Goal: Information Seeking & Learning: Learn about a topic

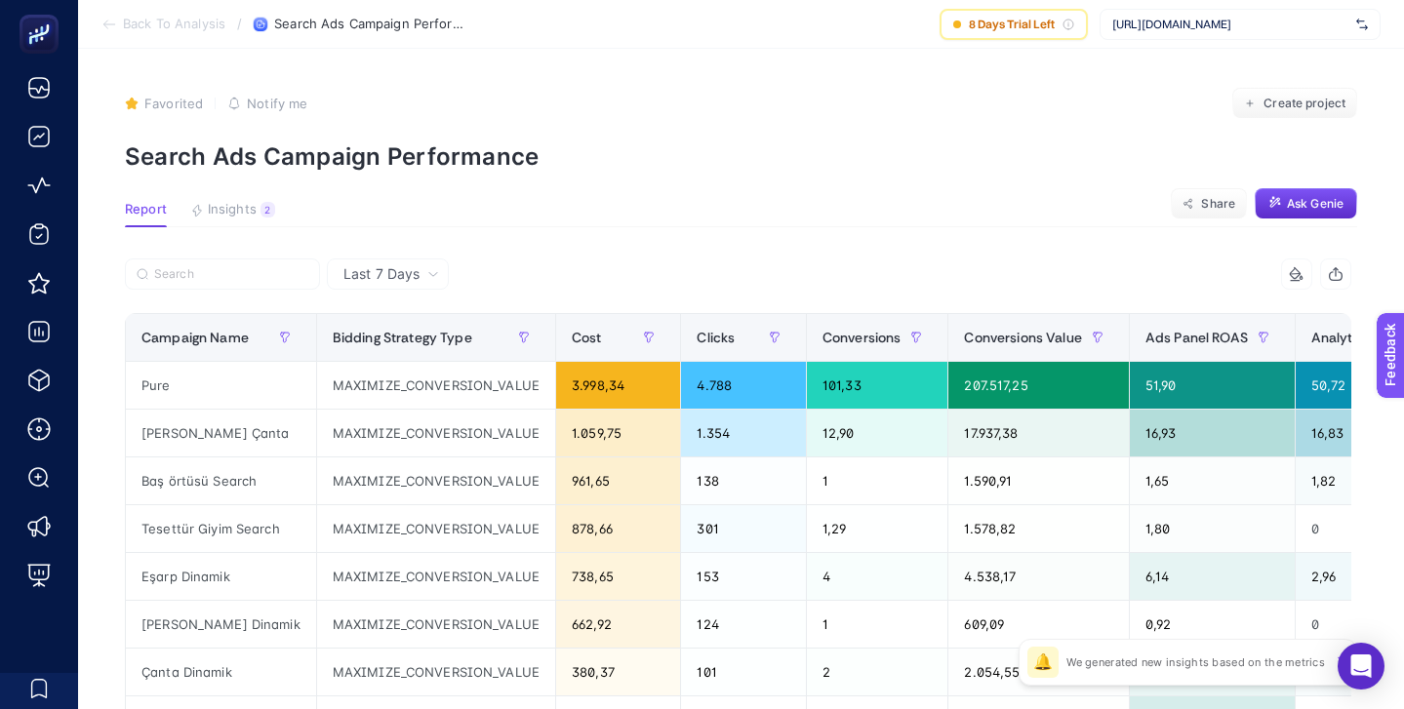
click at [1195, 22] on span "https://www.levidor.com.tr/" at bounding box center [1230, 25] width 236 height 16
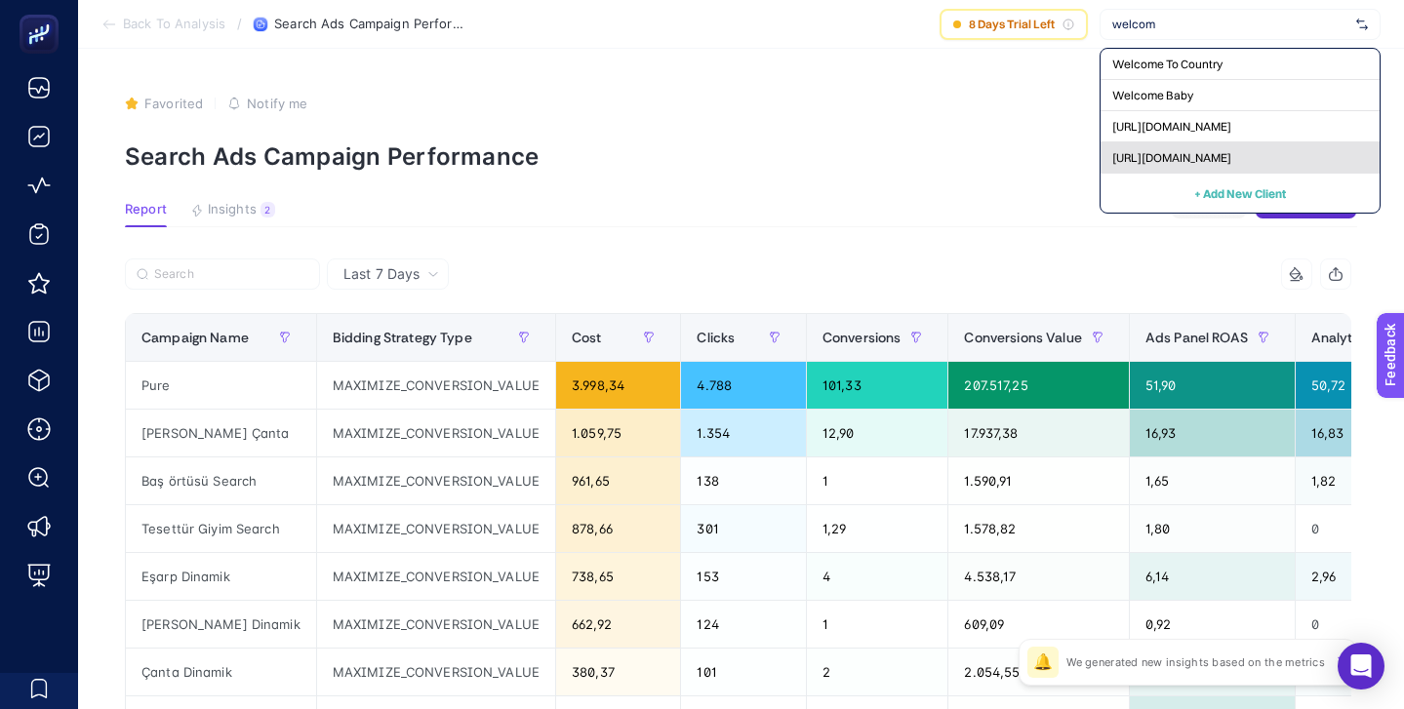
type input "welcom"
click at [1210, 157] on span "[URL][DOMAIN_NAME]" at bounding box center [1171, 158] width 119 height 16
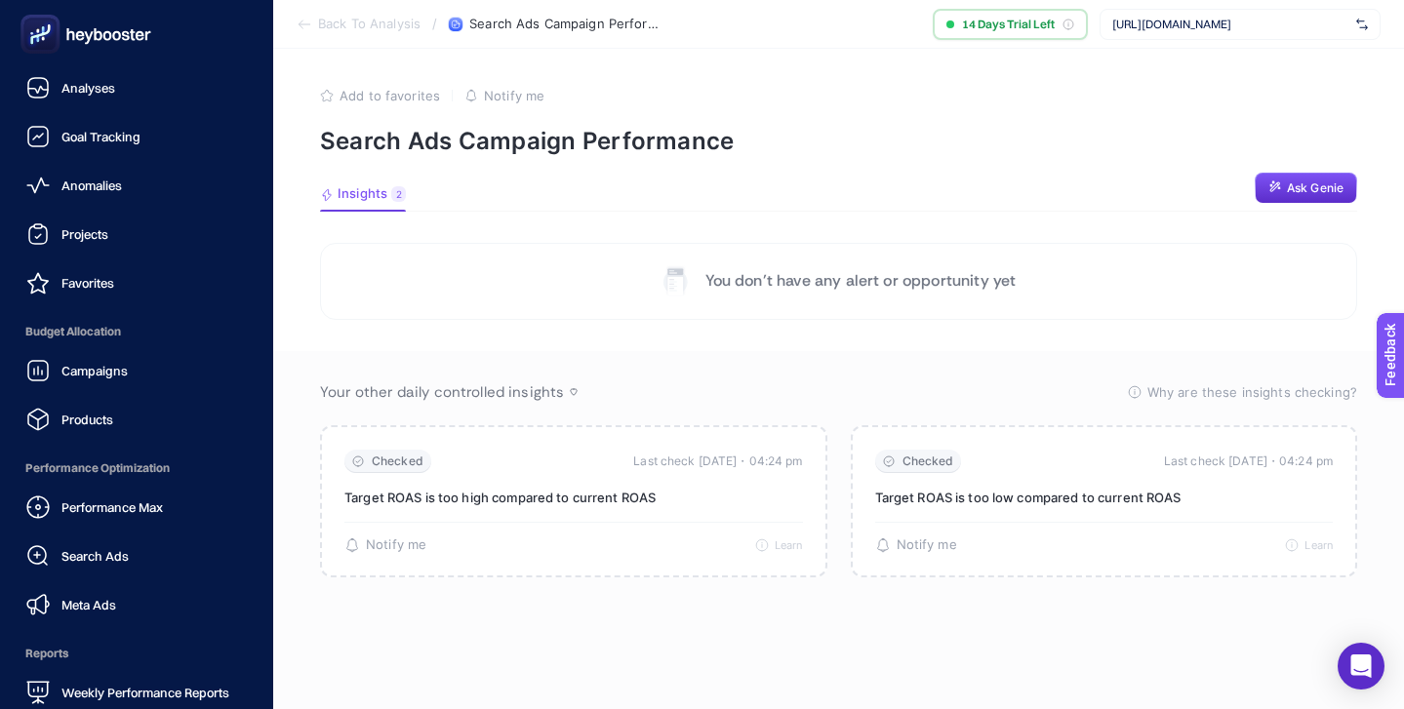
scroll to position [190, 0]
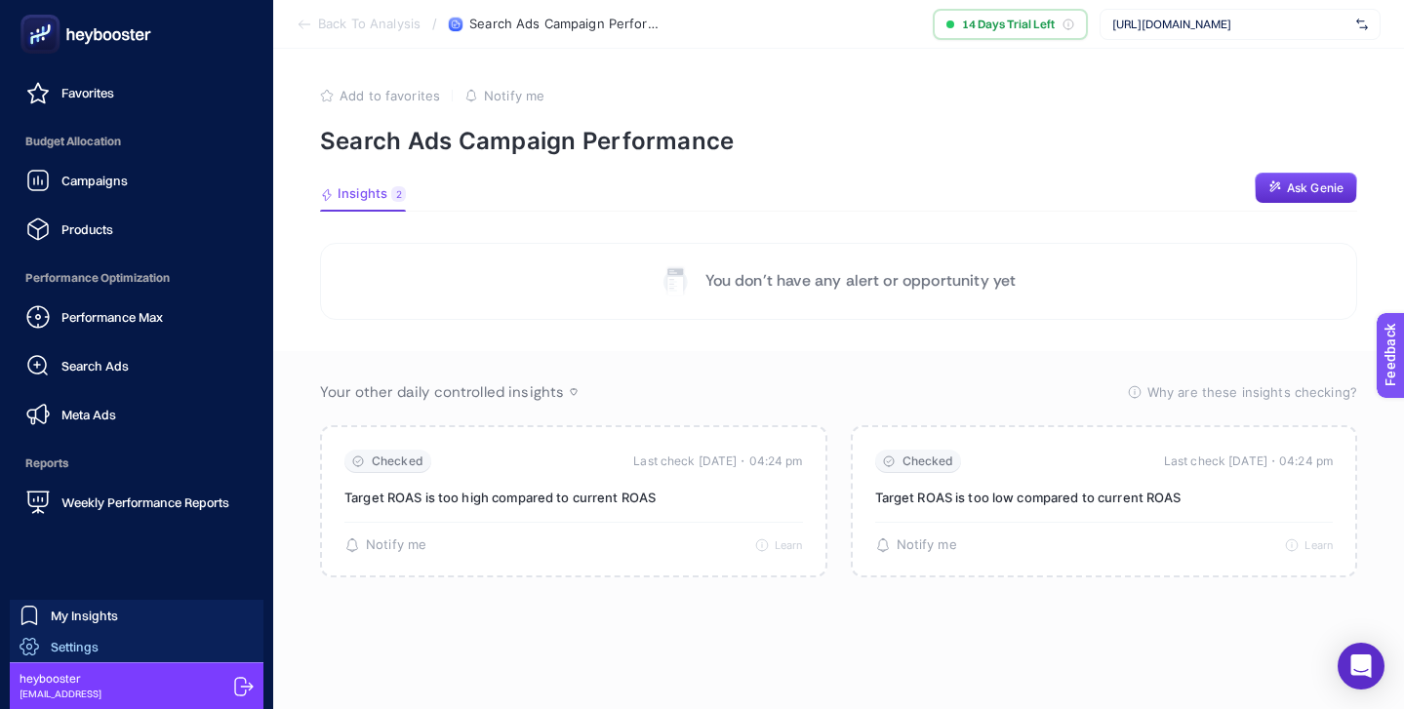
click at [115, 645] on link "Settings" at bounding box center [137, 646] width 254 height 31
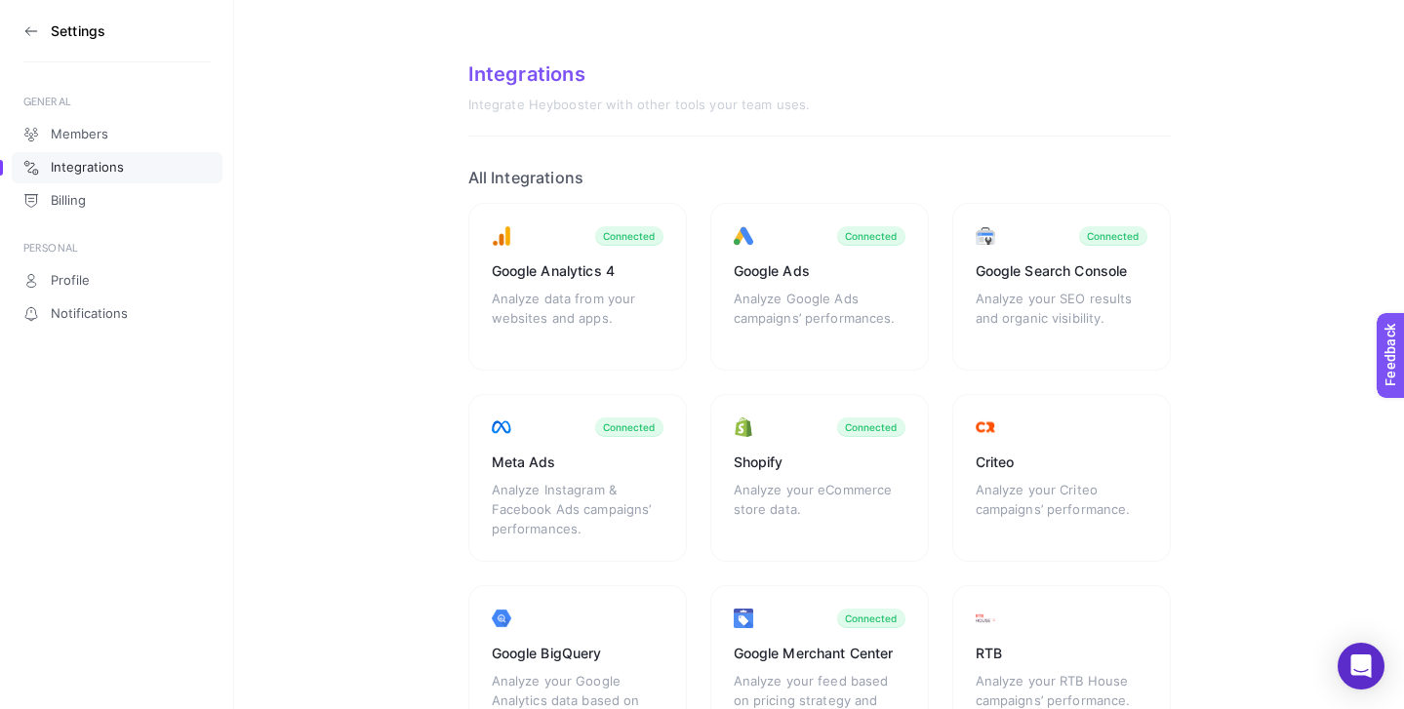
click at [29, 27] on icon at bounding box center [31, 31] width 16 height 16
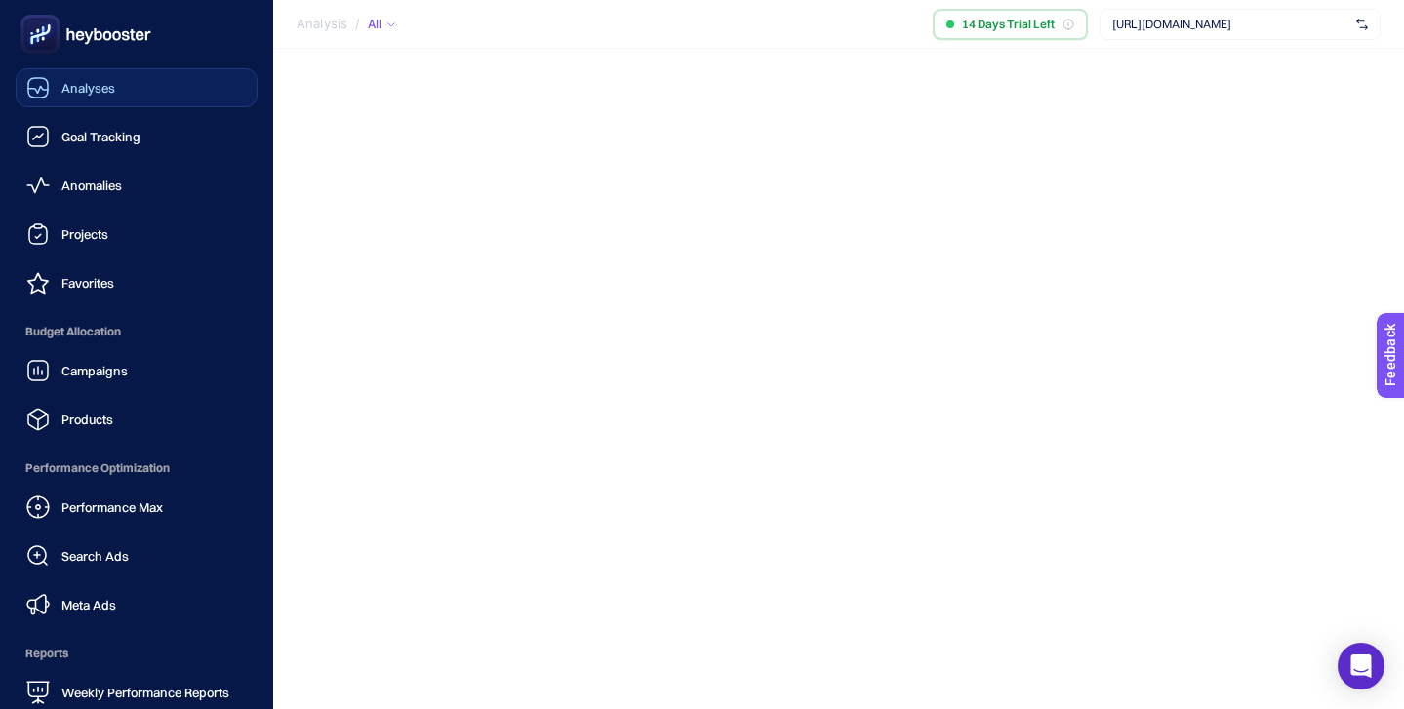
click at [103, 86] on span "Analyses" at bounding box center [88, 88] width 54 height 16
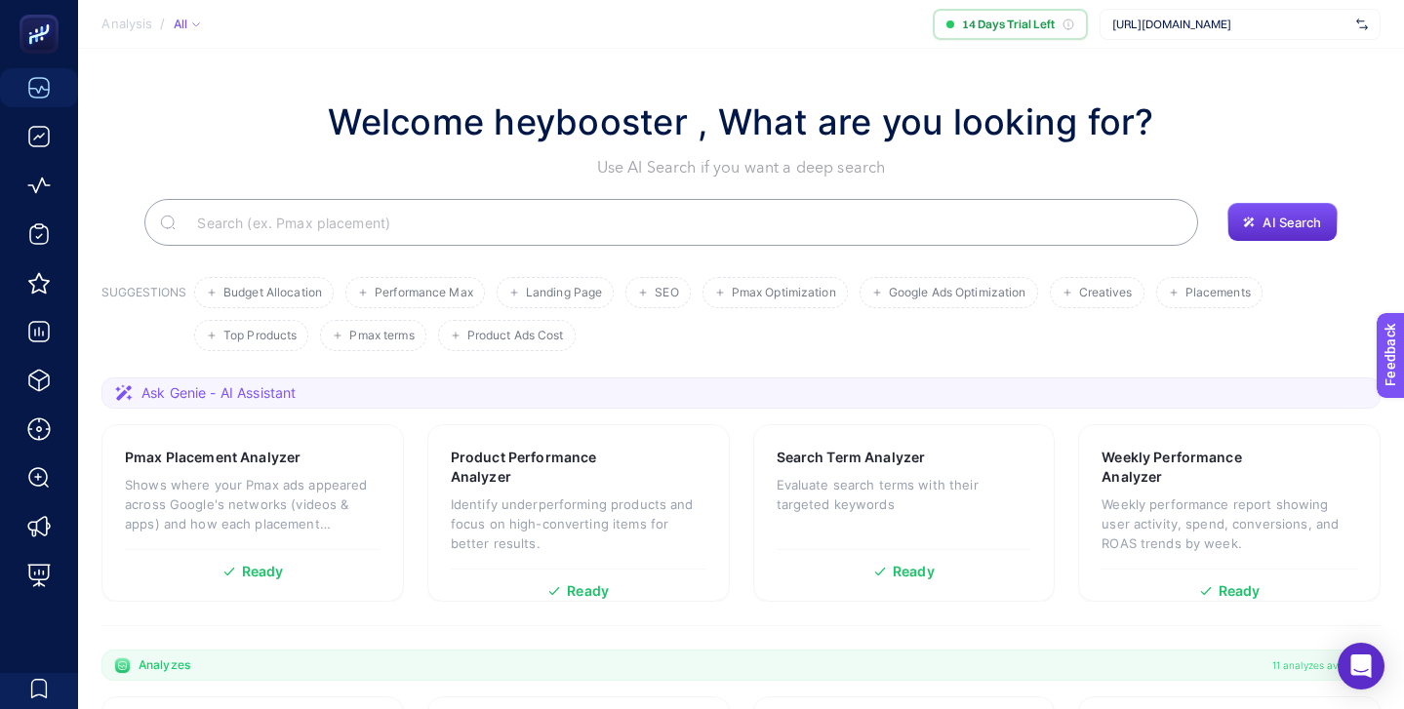
click at [524, 57] on section "Welcome heybooster , What are you looking for? Use AI Search if you want a deep…" at bounding box center [741, 674] width 1326 height 1251
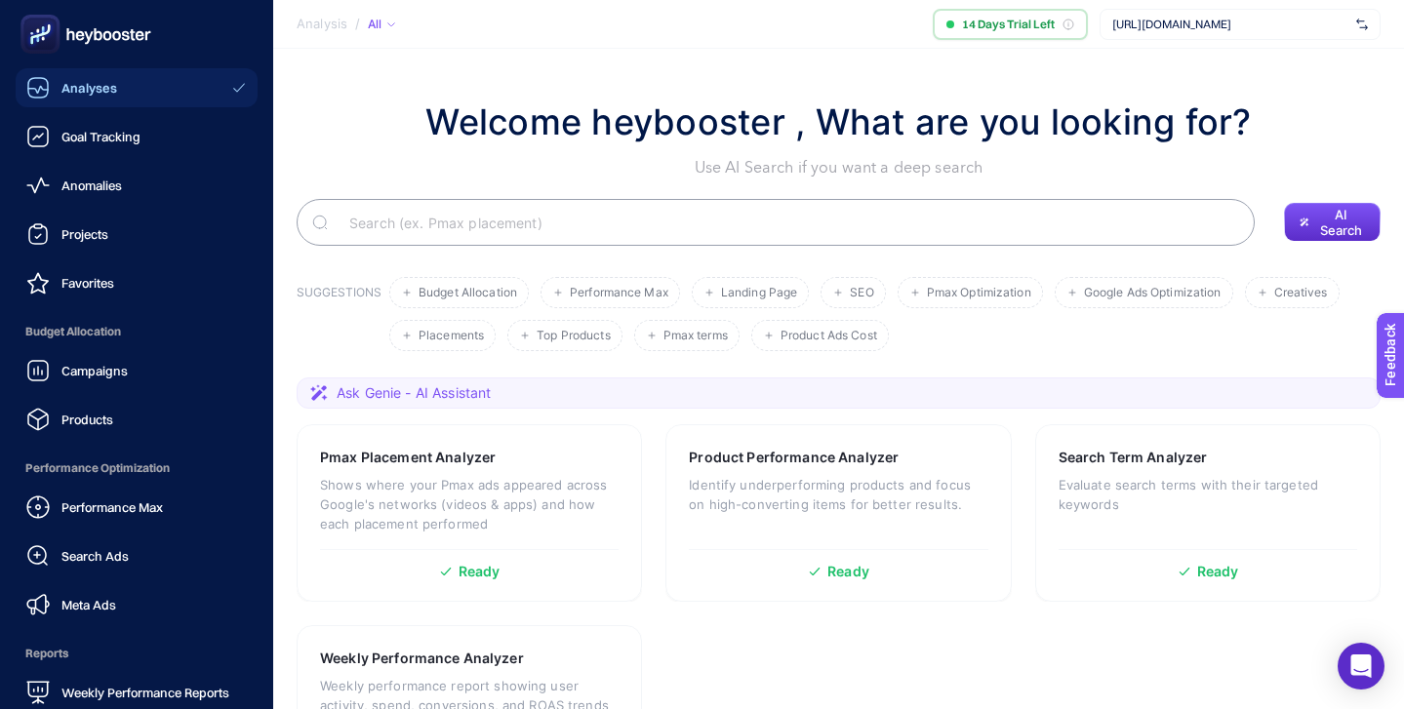
scroll to position [190, 0]
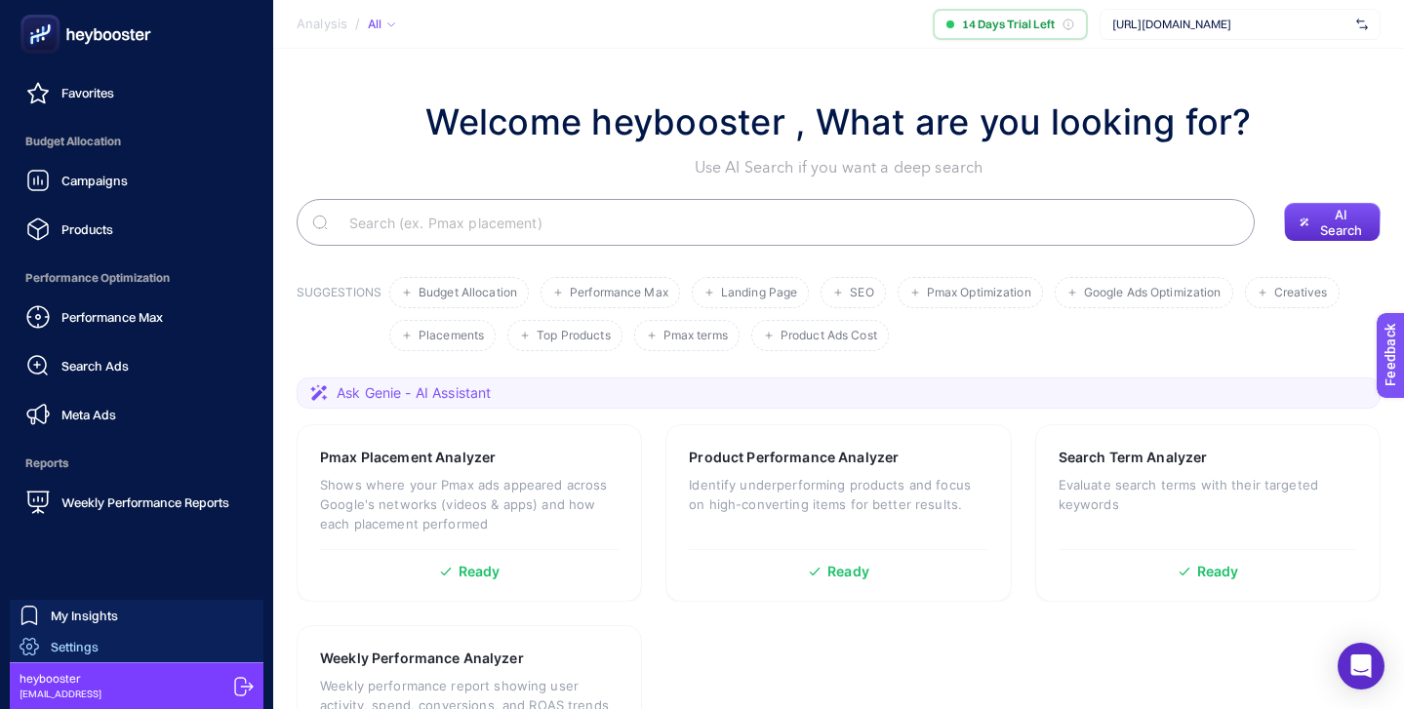
click at [161, 645] on link "Settings" at bounding box center [137, 646] width 254 height 31
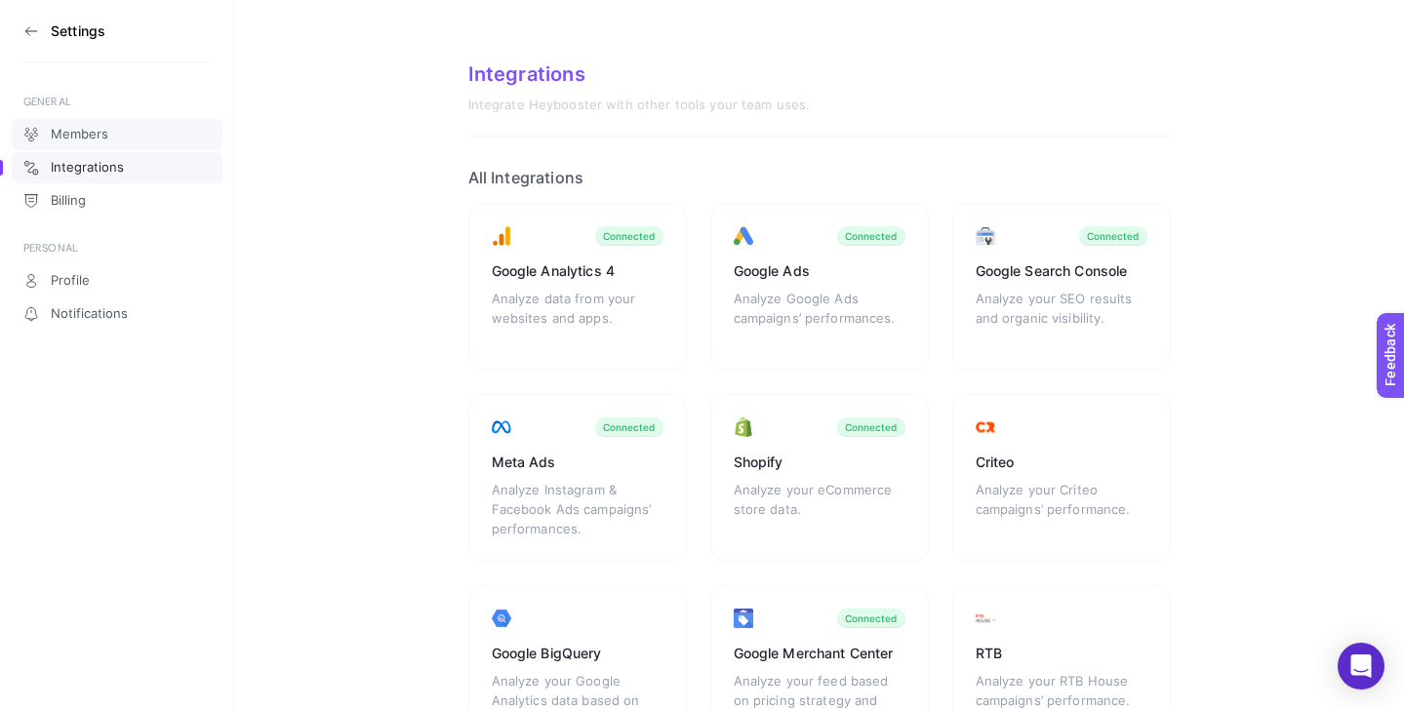
click at [83, 137] on span "Members" at bounding box center [80, 135] width 58 height 16
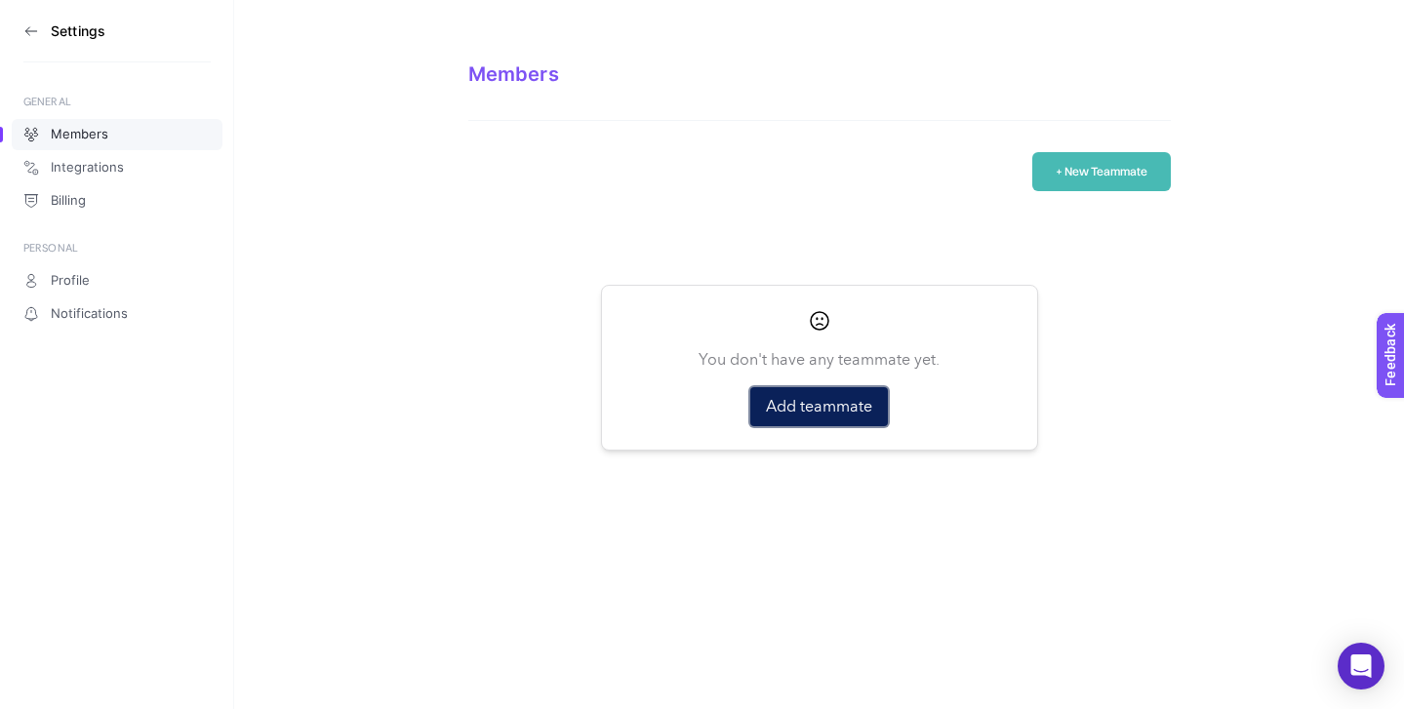
click at [825, 400] on button "Add teammate" at bounding box center [819, 406] width 138 height 39
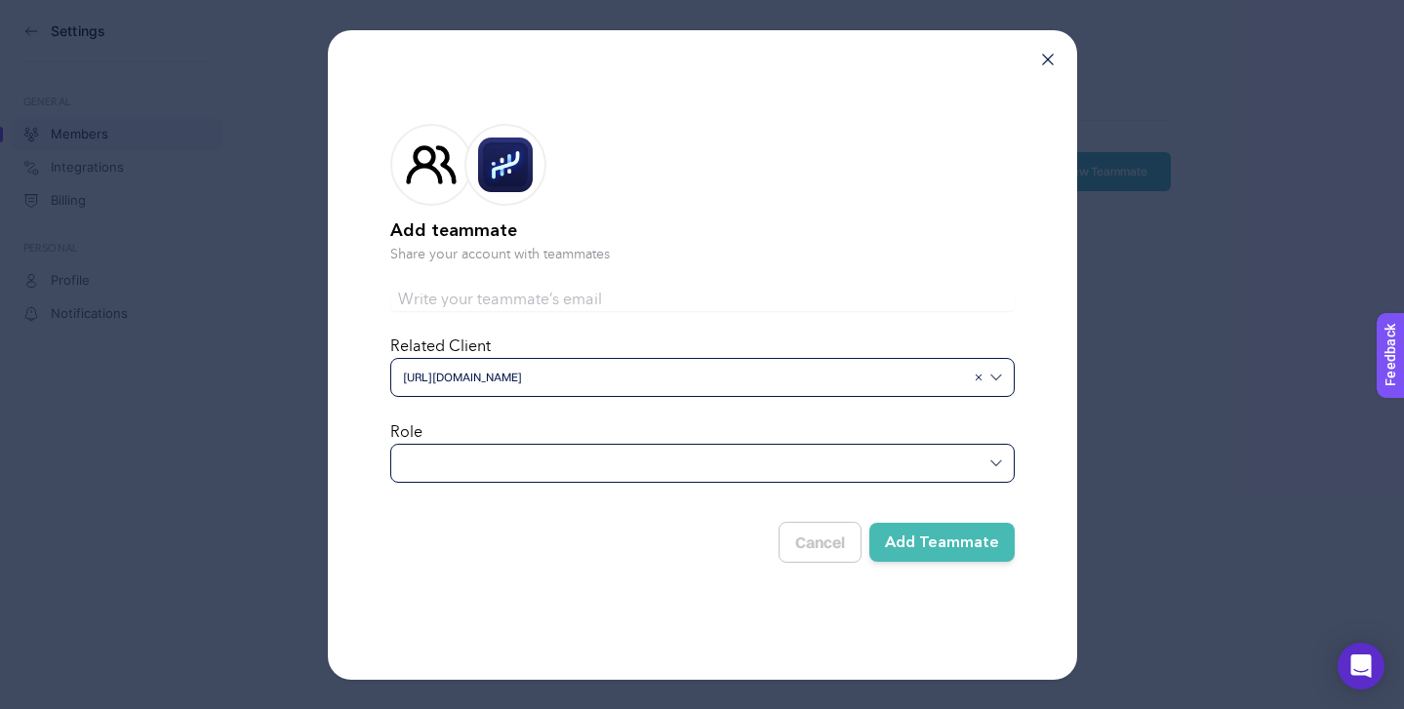
click at [527, 289] on input "text" at bounding box center [702, 299] width 624 height 23
type input "boost@boostroas.com"
click at [870, 475] on div at bounding box center [702, 463] width 624 height 39
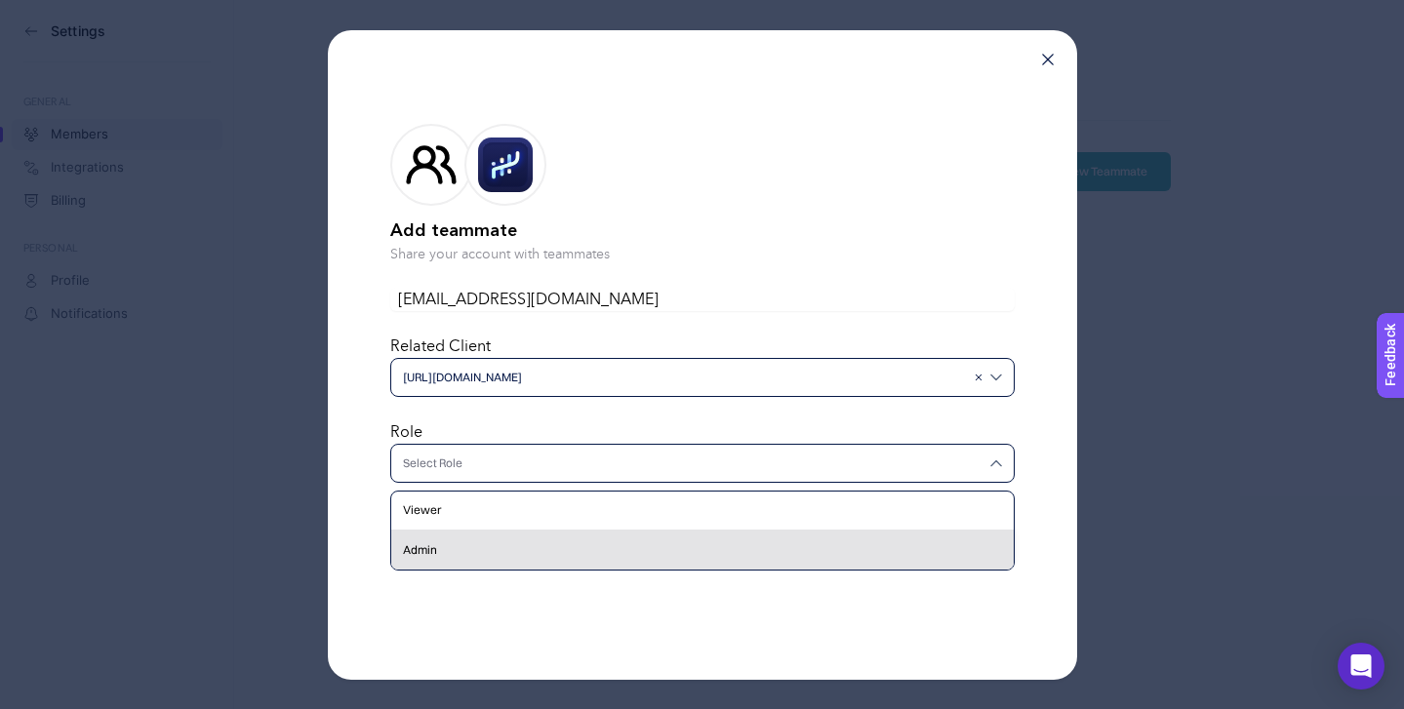
click at [757, 540] on div "Admin" at bounding box center [702, 550] width 622 height 39
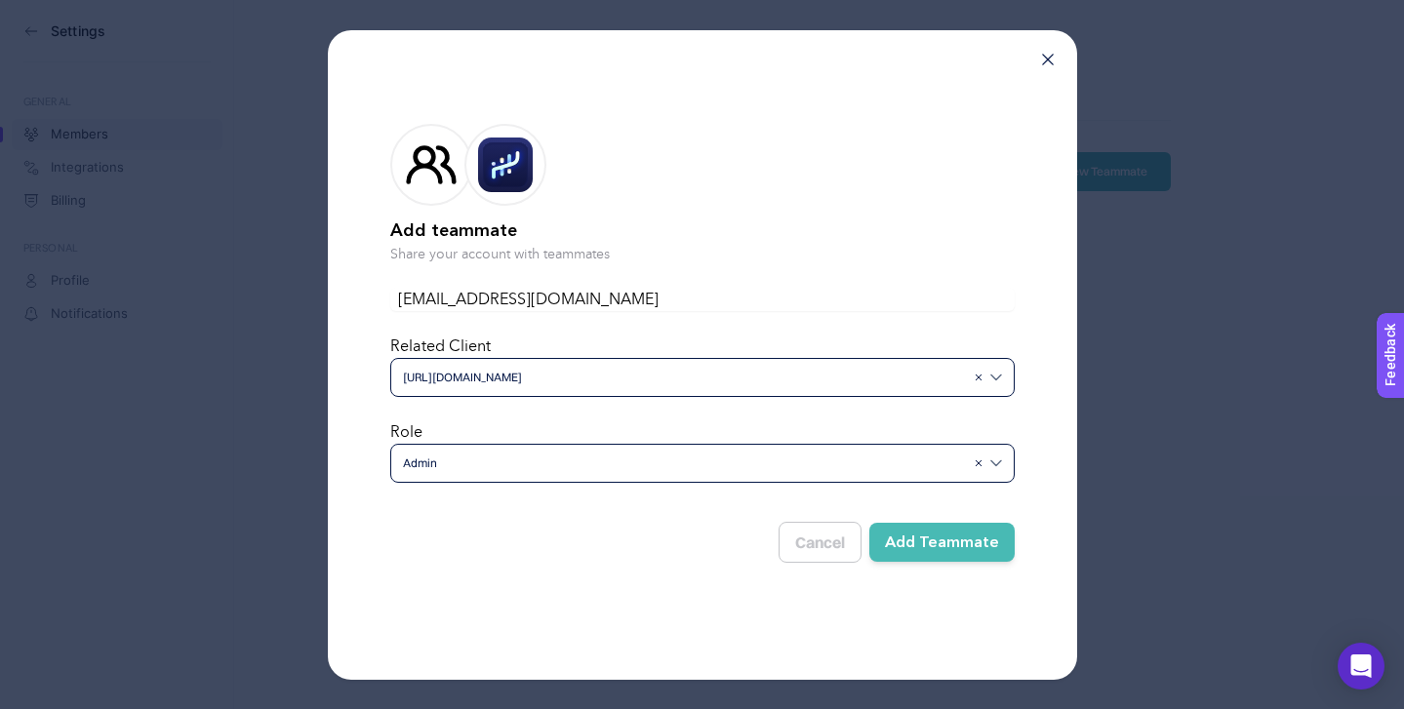
click at [953, 534] on button "Add Teammate" at bounding box center [941, 542] width 145 height 39
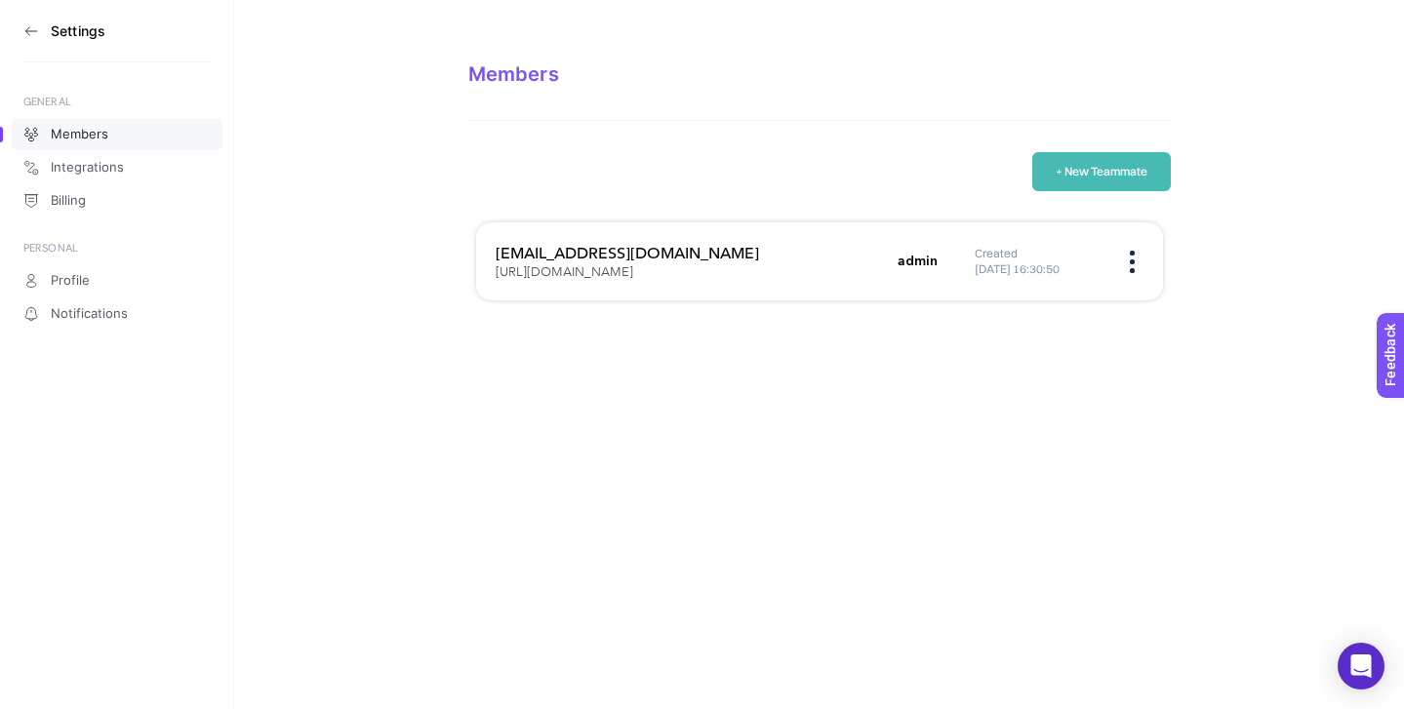
click at [23, 28] on icon at bounding box center [31, 31] width 16 height 16
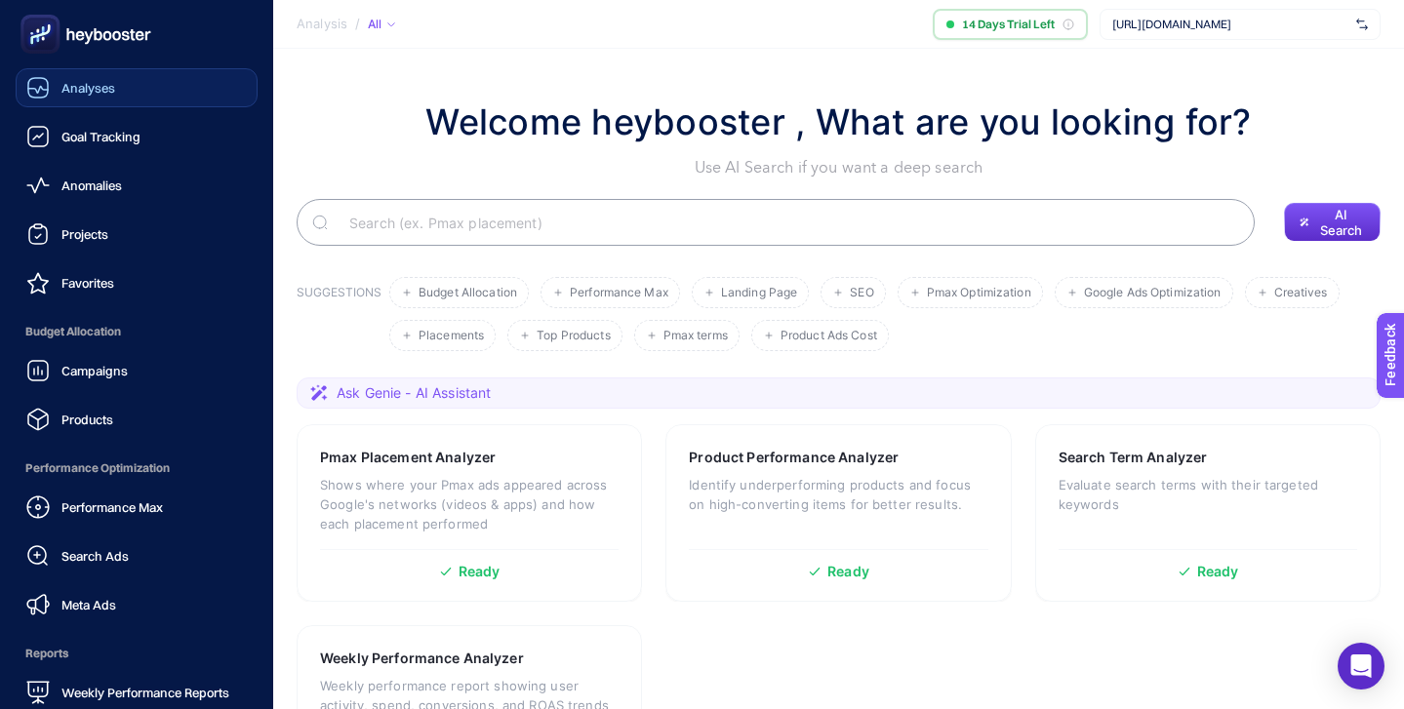
click at [99, 75] on link "Analyses" at bounding box center [137, 87] width 242 height 39
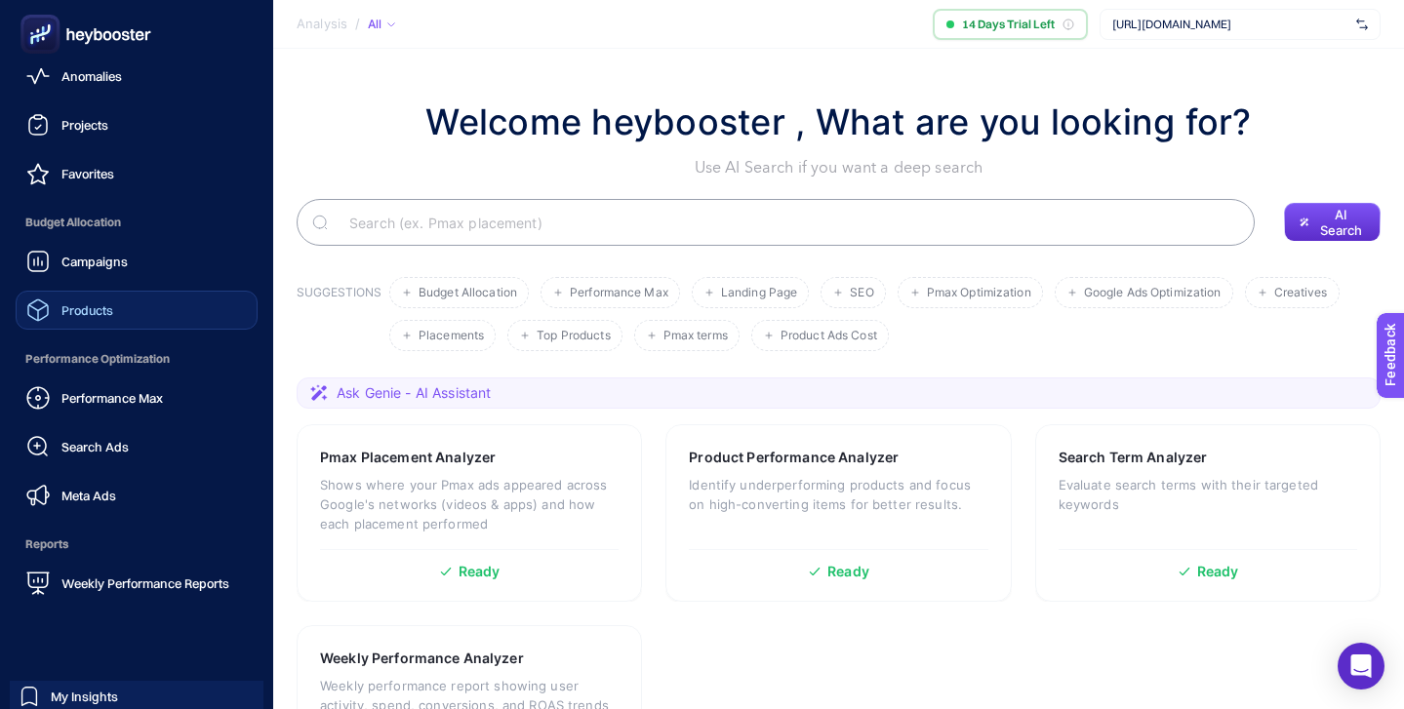
scroll to position [138, 0]
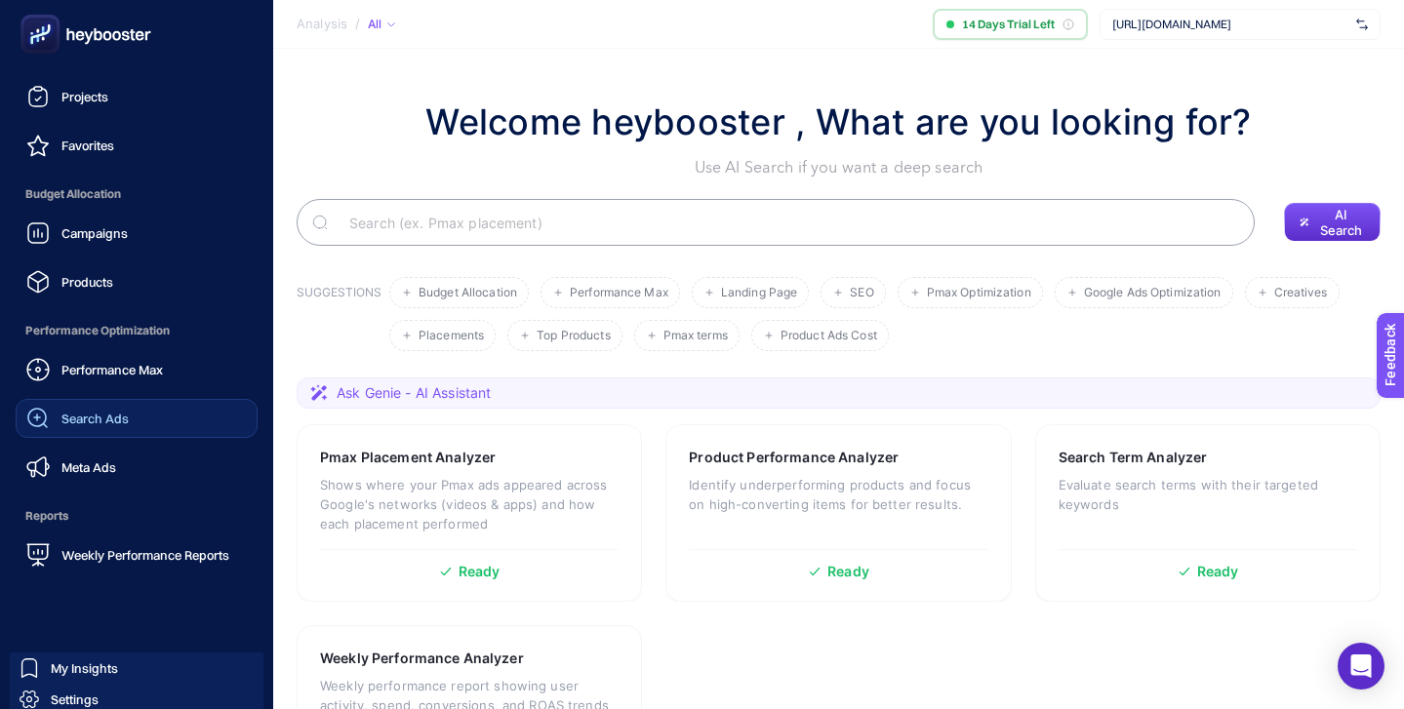
click at [139, 420] on link "Search Ads" at bounding box center [137, 418] width 242 height 39
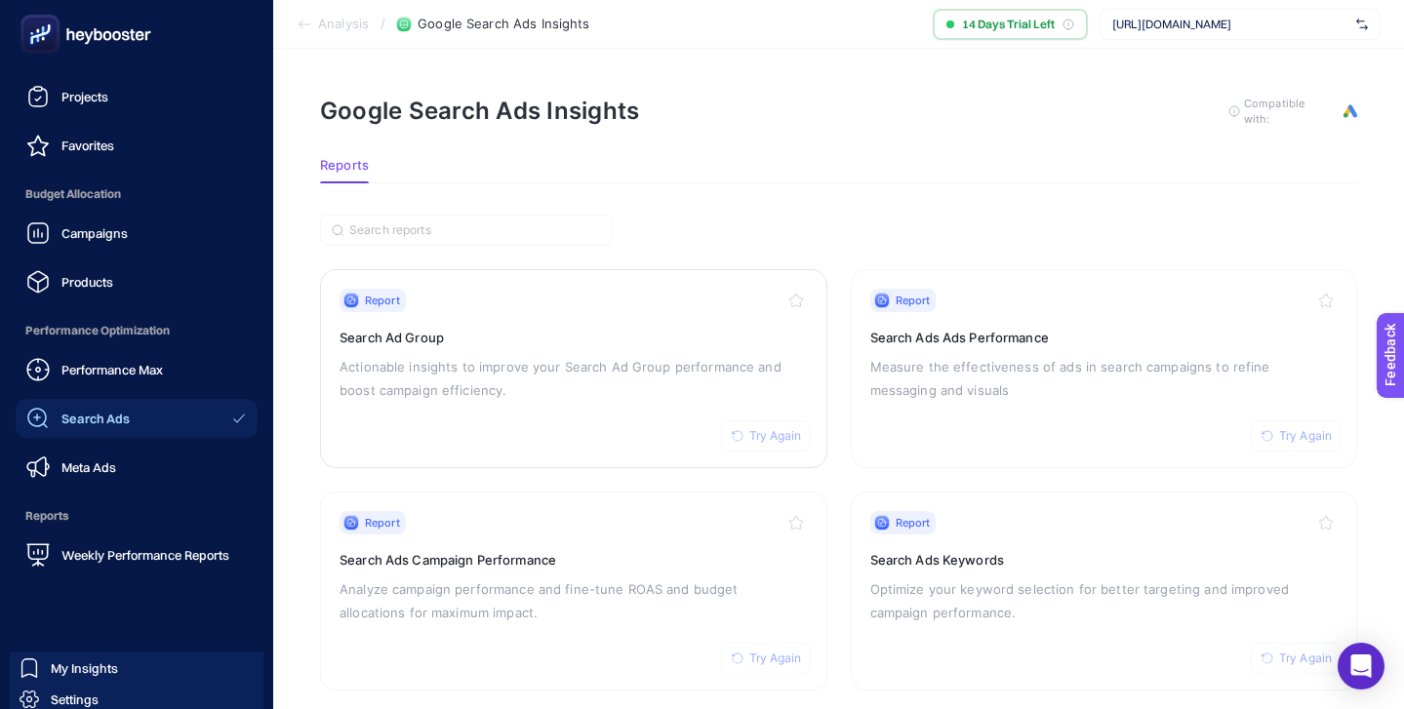
scroll to position [73, 0]
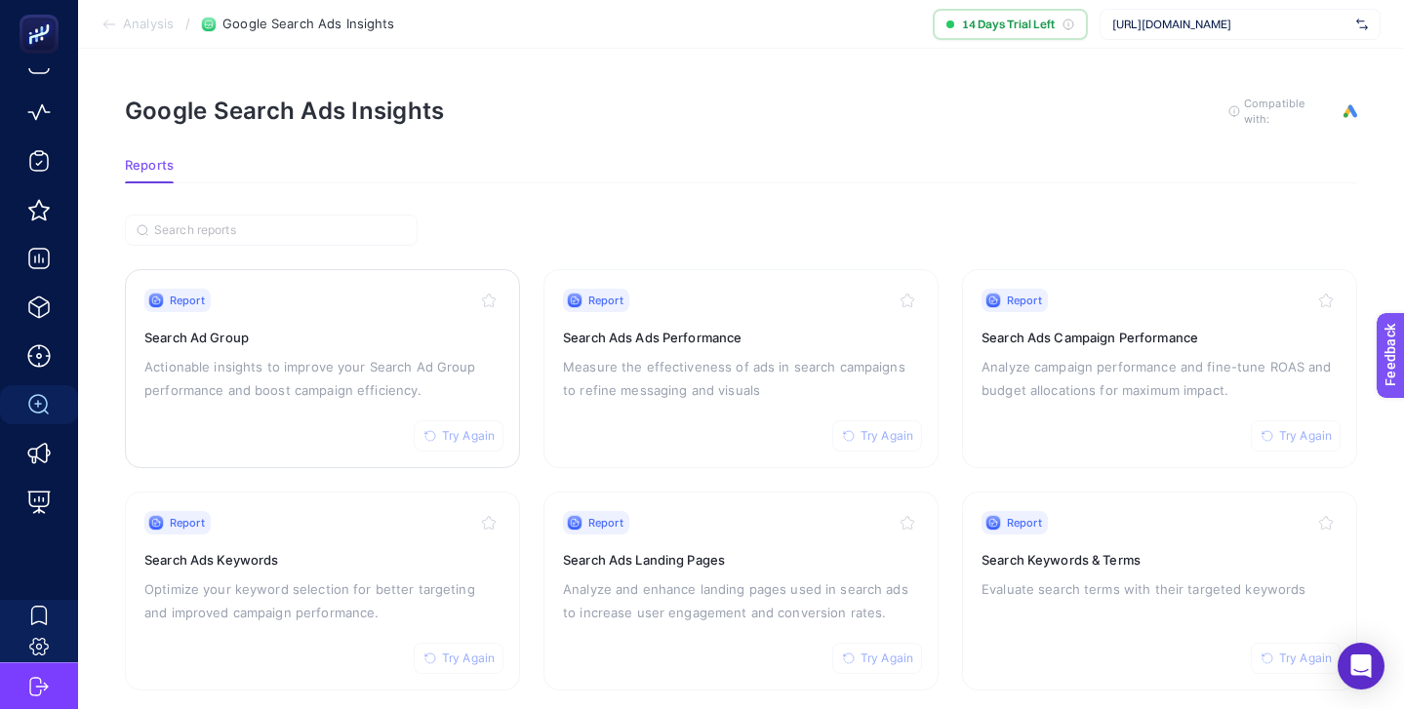
click at [395, 343] on h3 "Search Ad Group" at bounding box center [322, 338] width 356 height 20
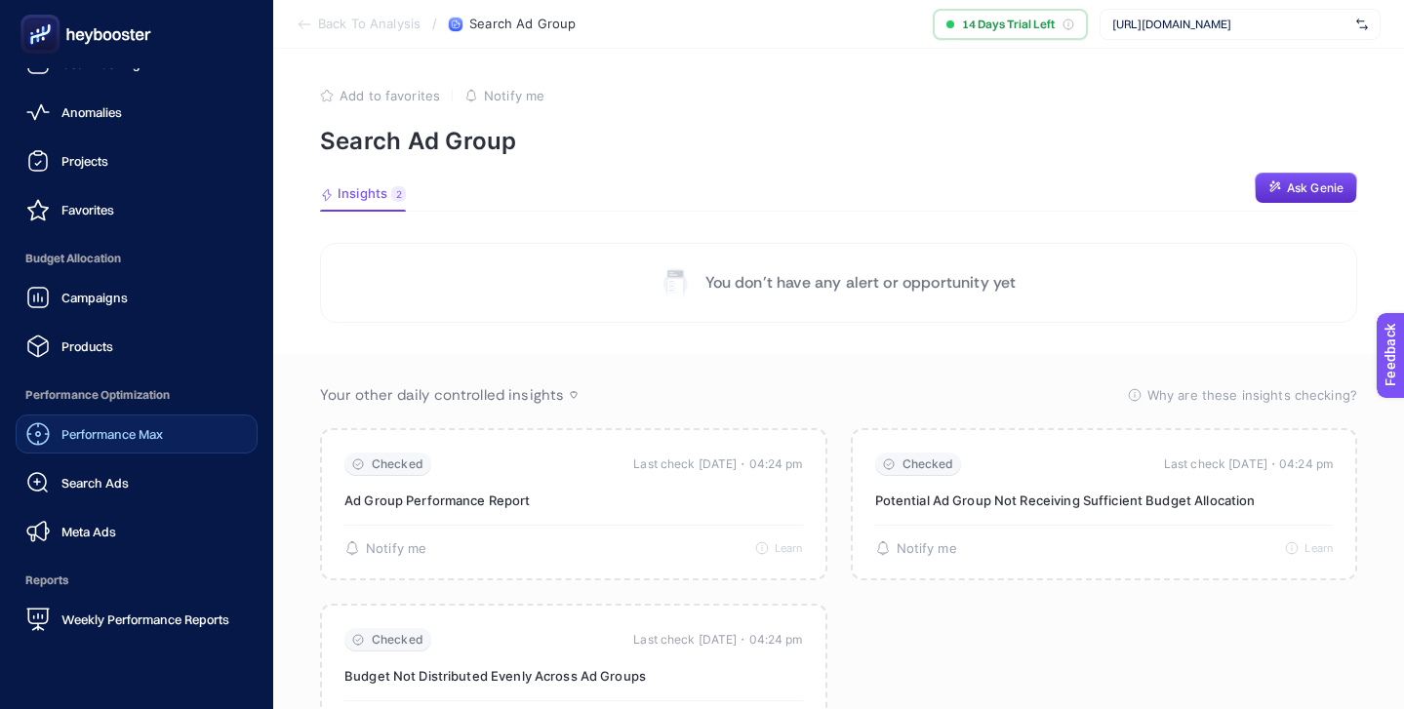
click at [139, 435] on span "Performance Max" at bounding box center [111, 434] width 101 height 16
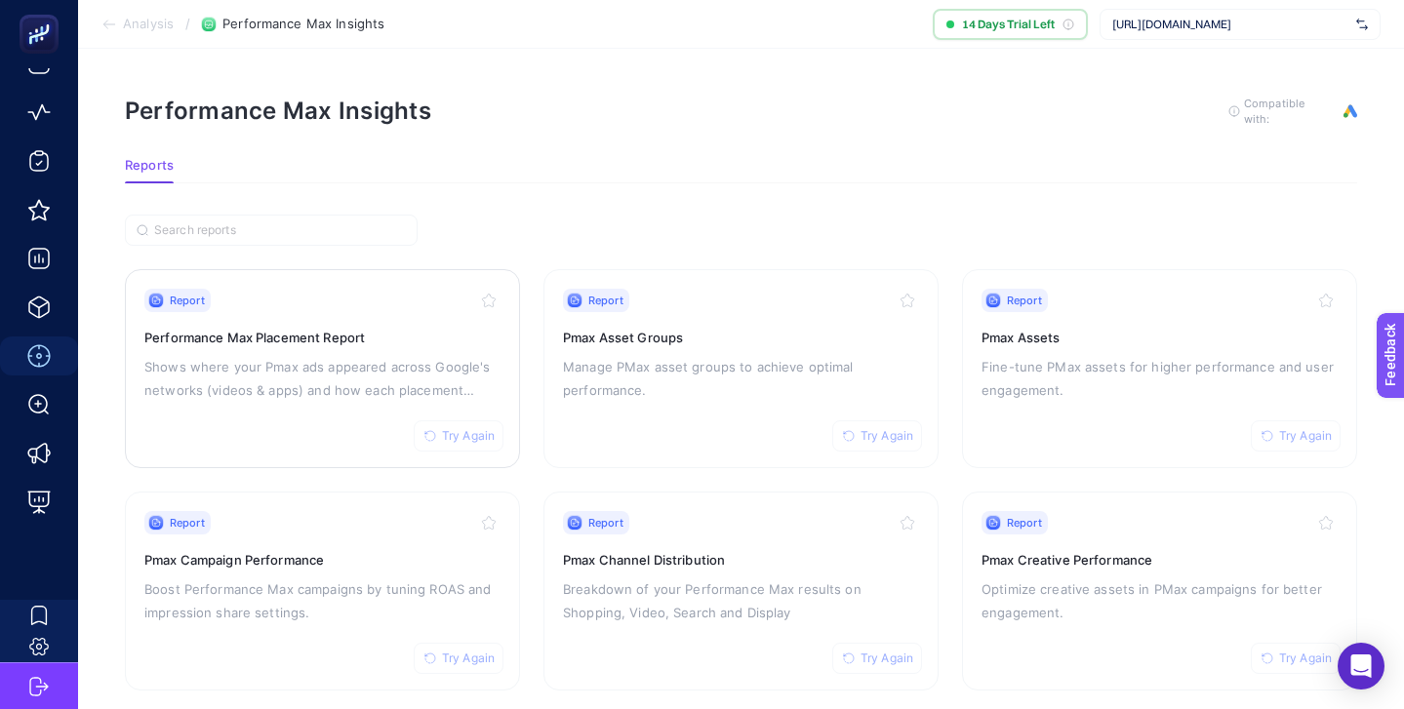
click at [369, 348] on div "Report Try Again Performance Max Placement Report Shows where your Pmax ads app…" at bounding box center [322, 369] width 356 height 160
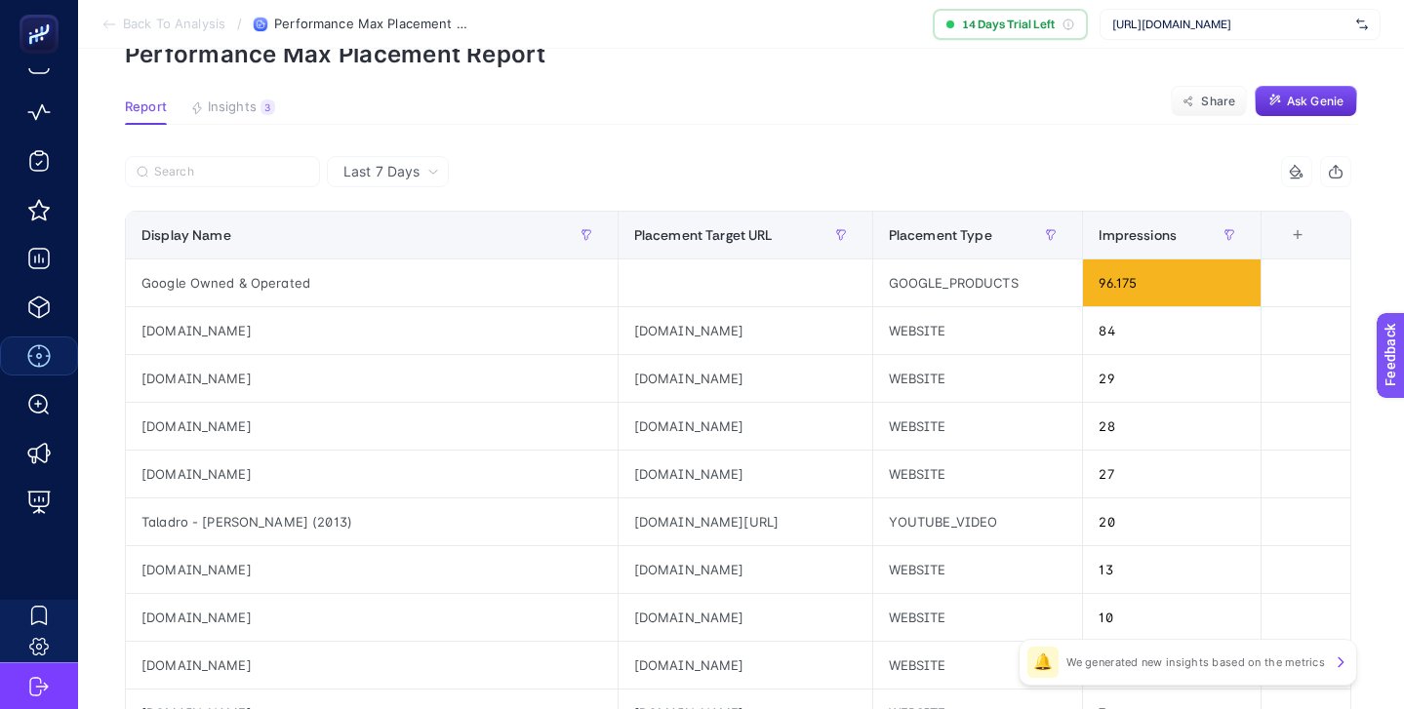
scroll to position [94, 0]
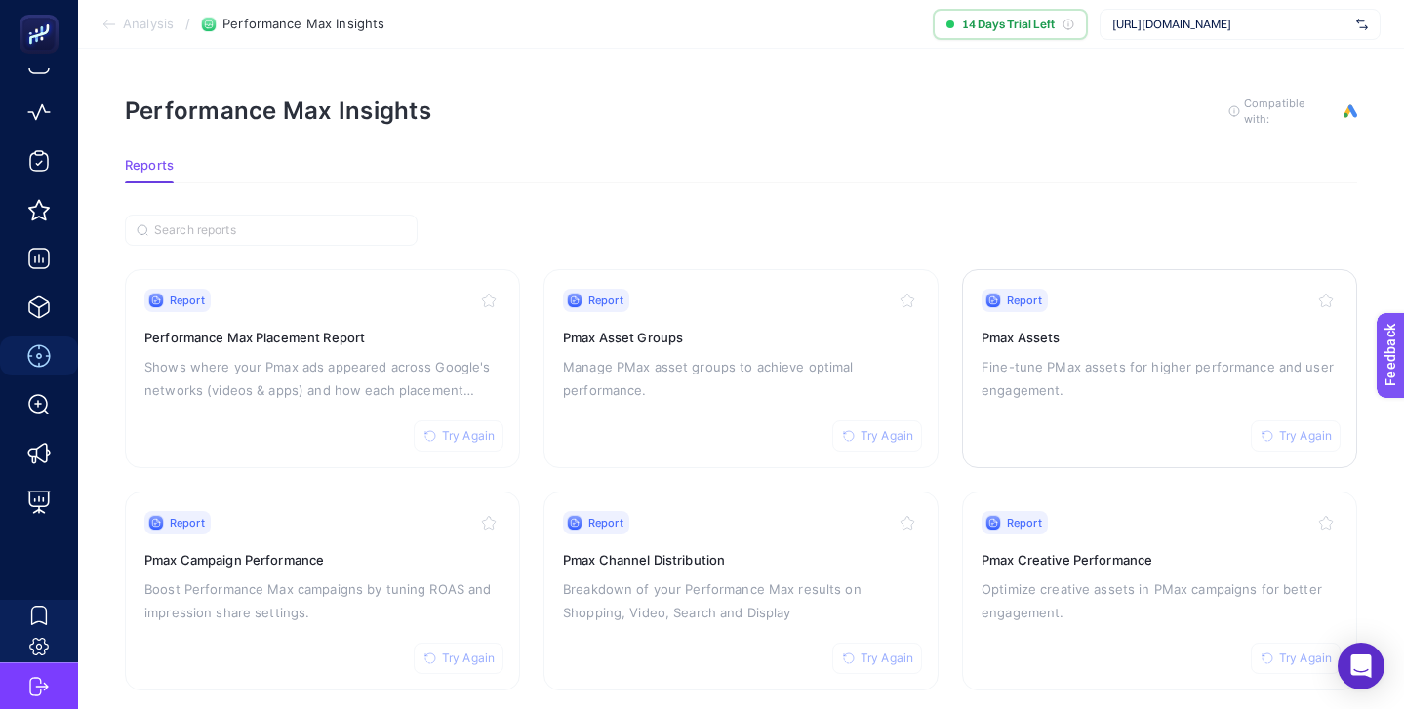
click at [1066, 383] on p "Fine-tune PMax assets for higher performance and user engagement." at bounding box center [1159, 378] width 356 height 47
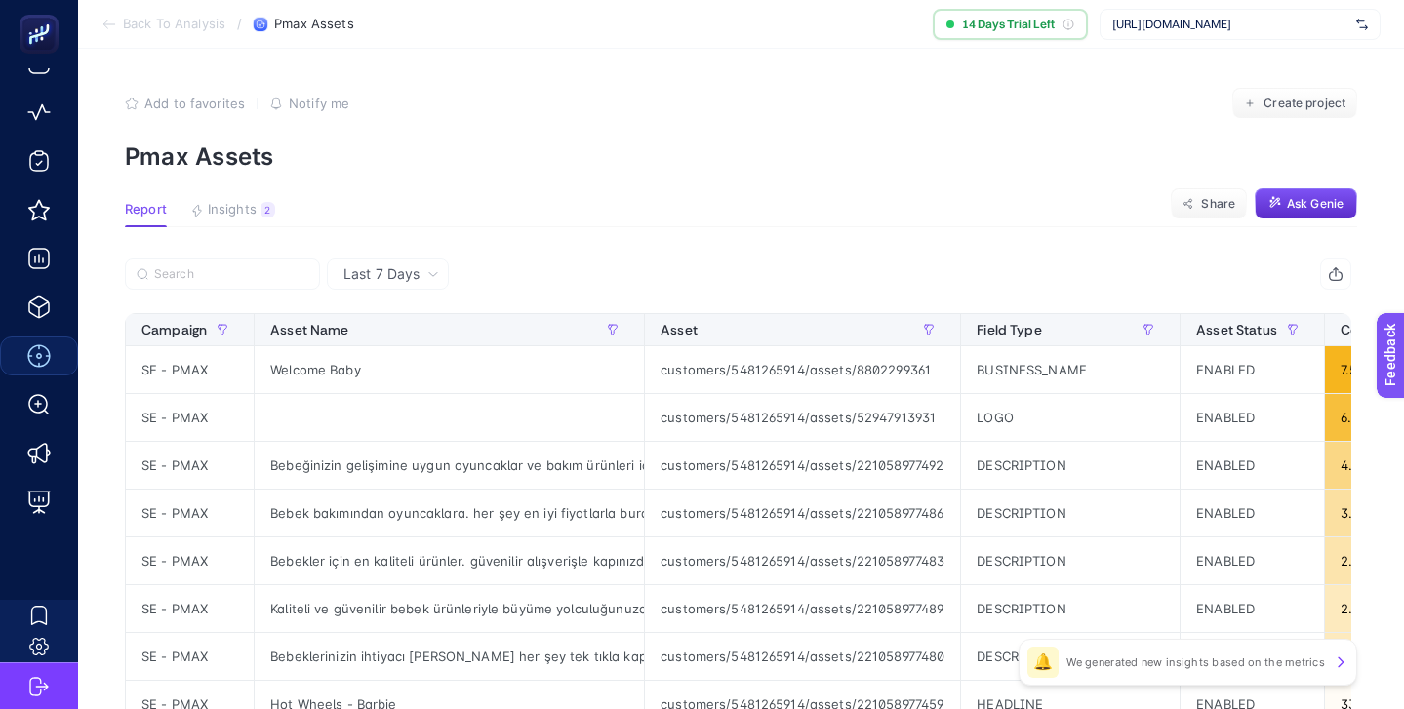
click at [430, 277] on icon at bounding box center [433, 274] width 12 height 12
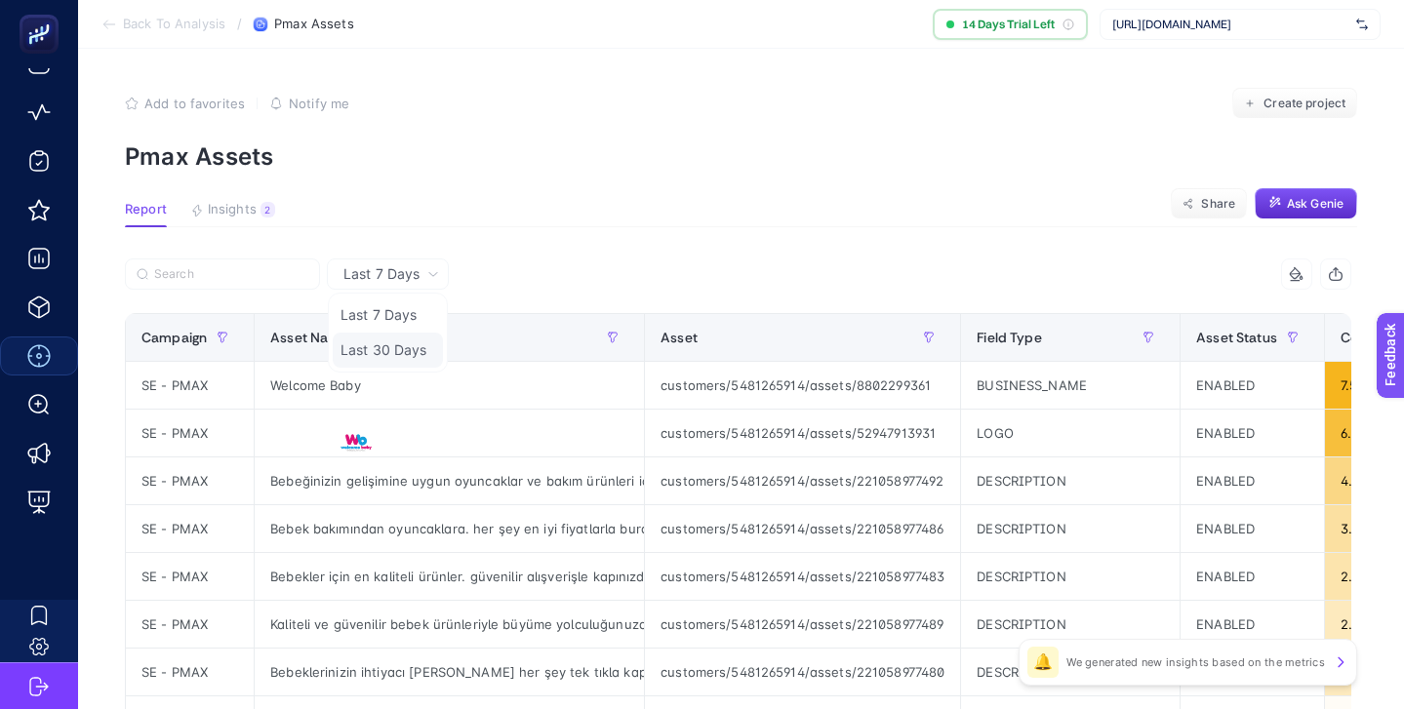
click at [401, 346] on li "Last 30 Days" at bounding box center [388, 350] width 110 height 35
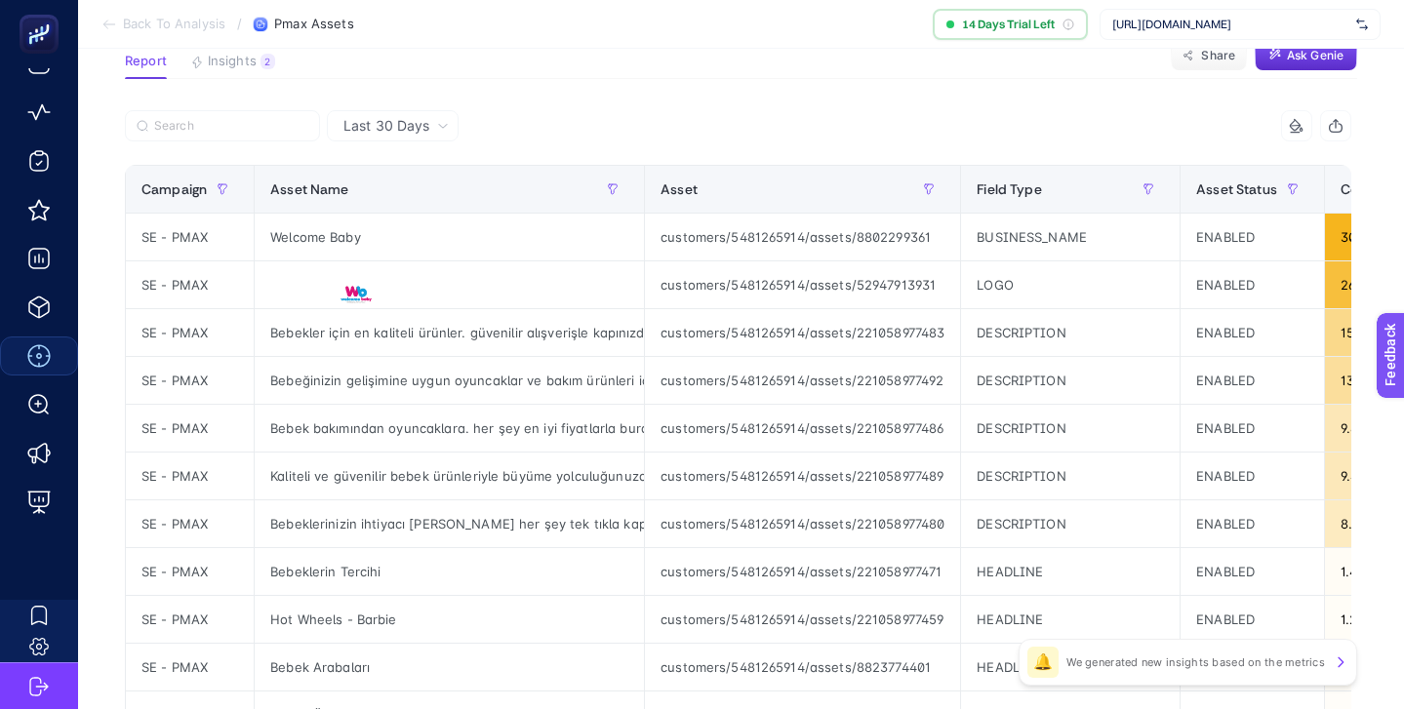
scroll to position [0, 34]
click at [646, 118] on div at bounding box center [432, 131] width 614 height 43
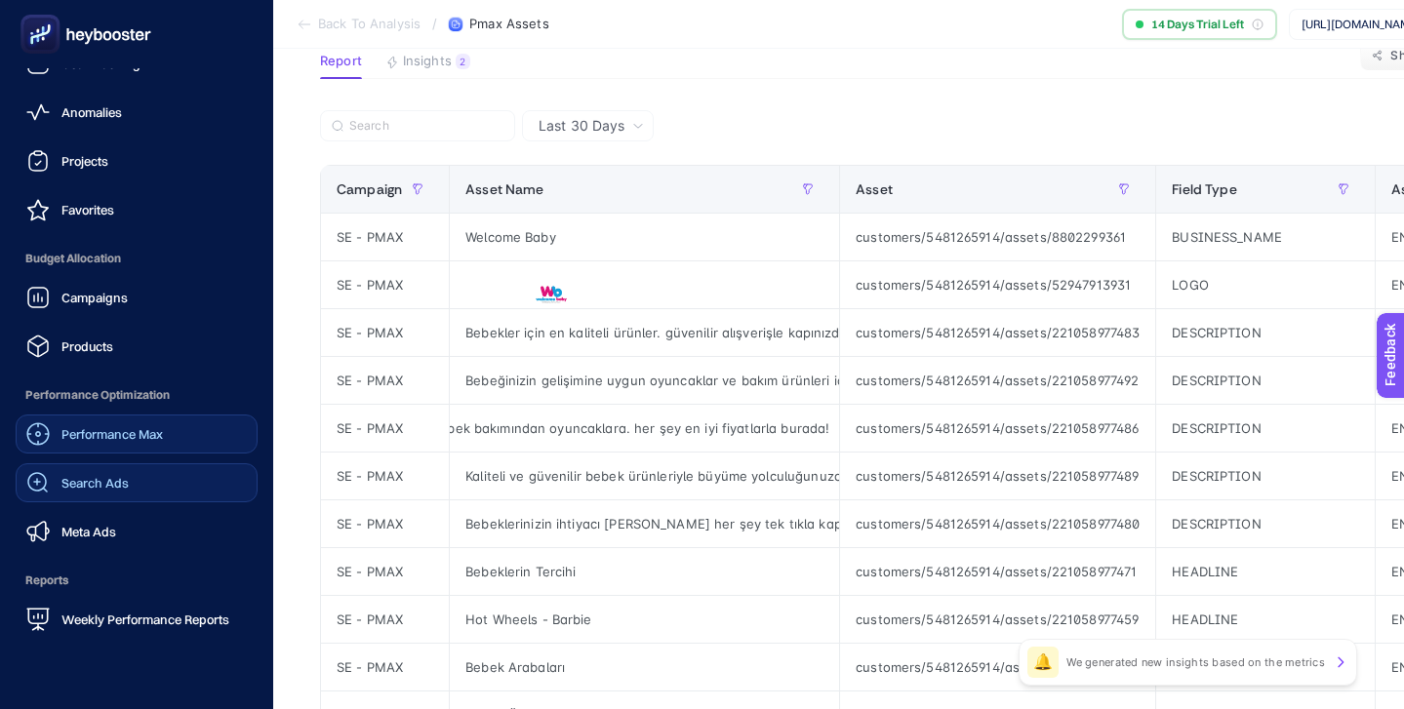
scroll to position [190, 0]
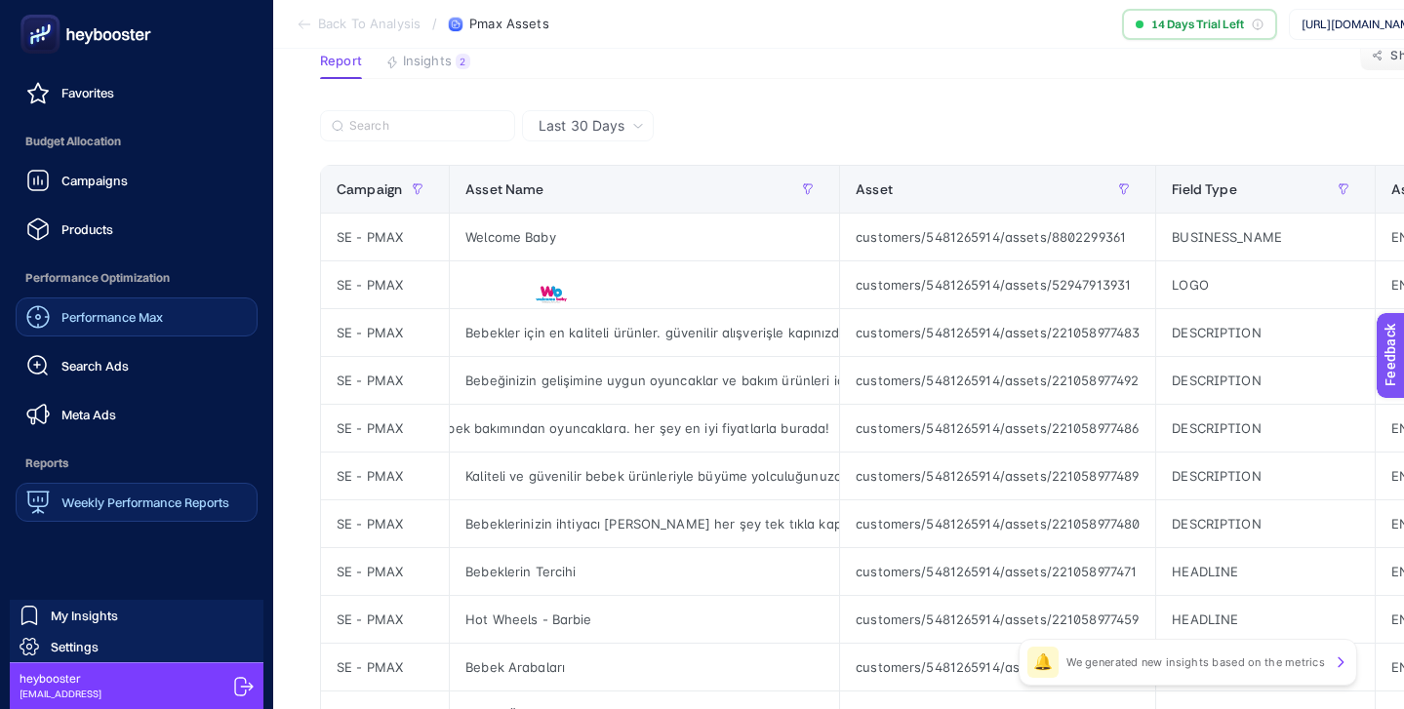
click at [177, 505] on span "Weekly Performance Reports" at bounding box center [145, 503] width 168 height 16
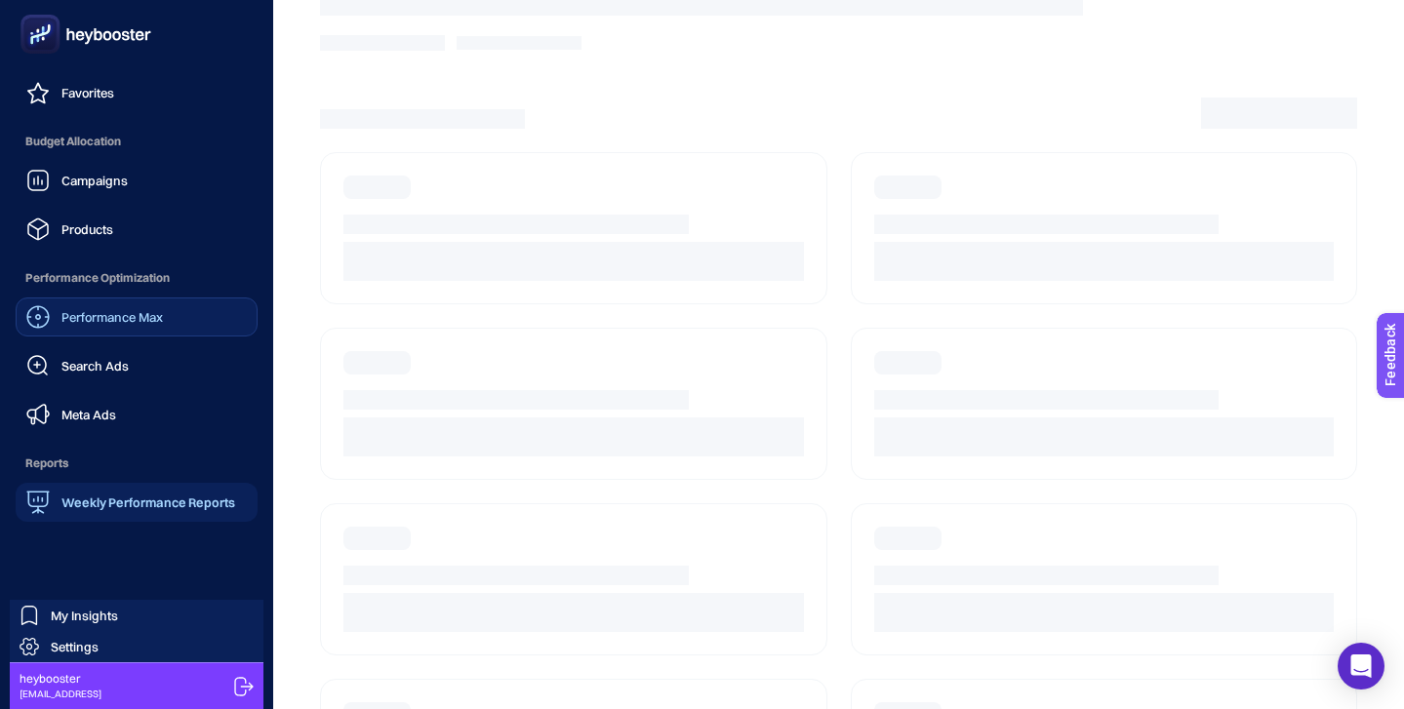
scroll to position [73, 0]
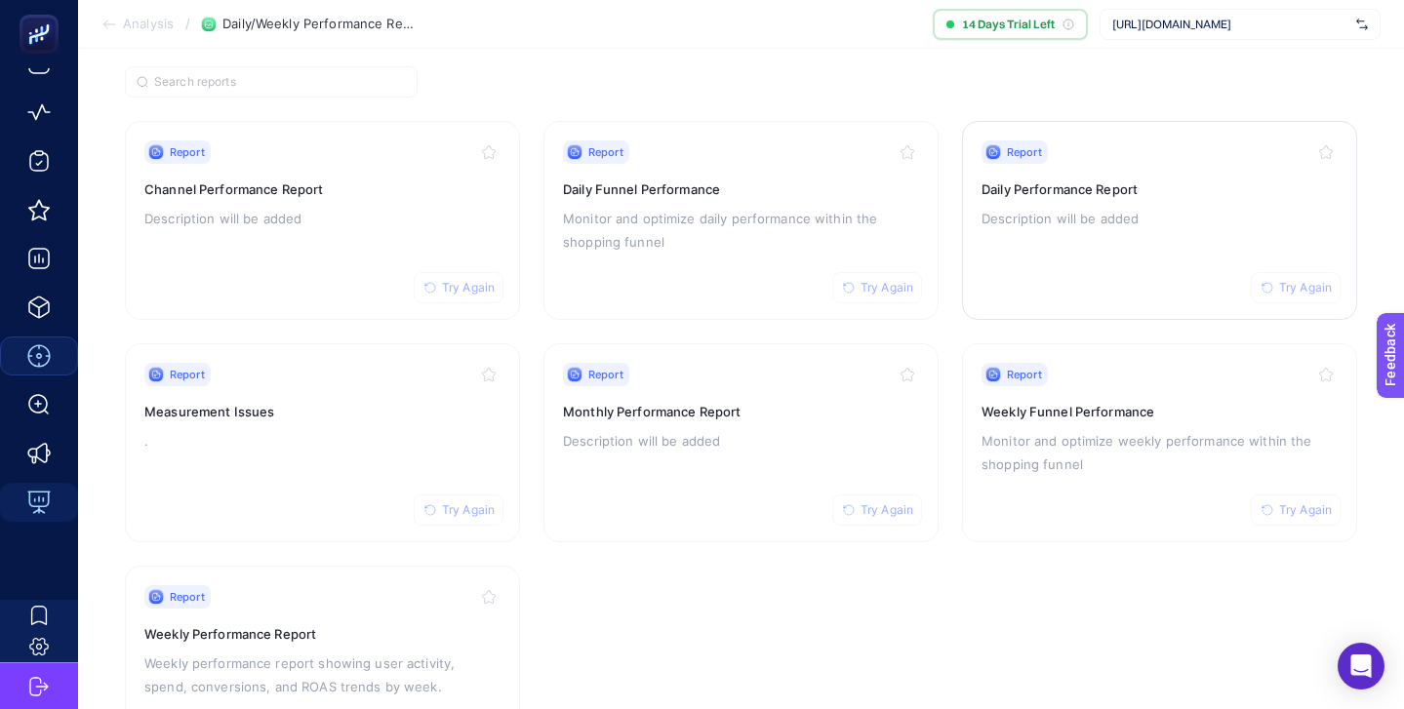
click at [1040, 227] on div "Report Try Again Daily Performance Report Description will be added" at bounding box center [1159, 220] width 356 height 160
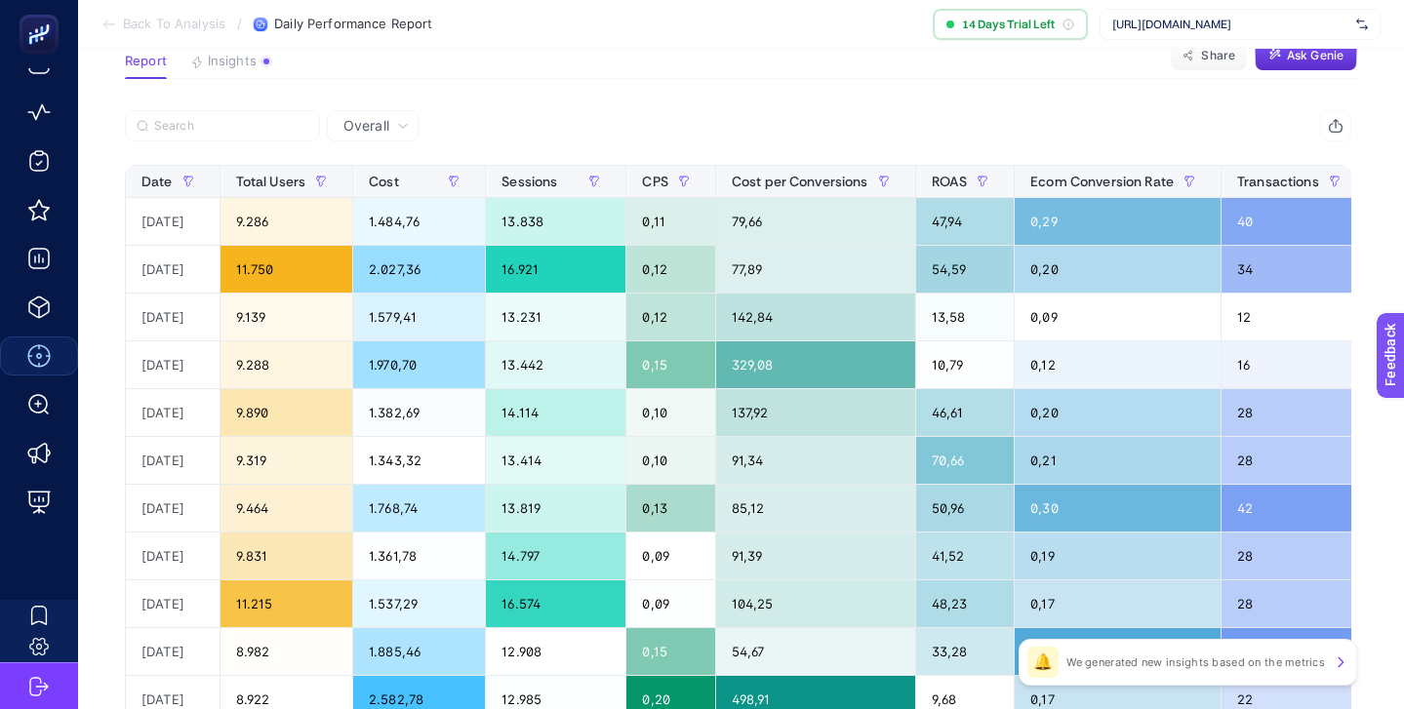
scroll to position [36, 0]
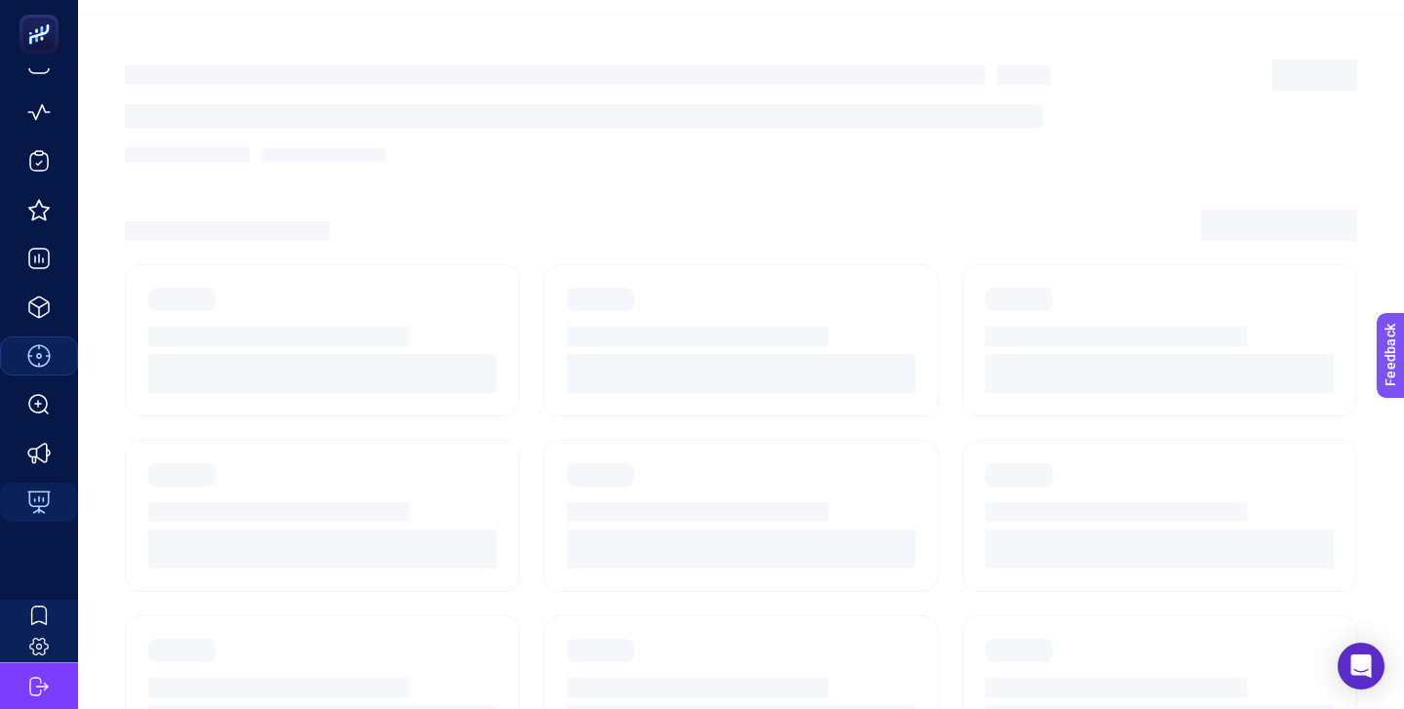
scroll to position [148, 0]
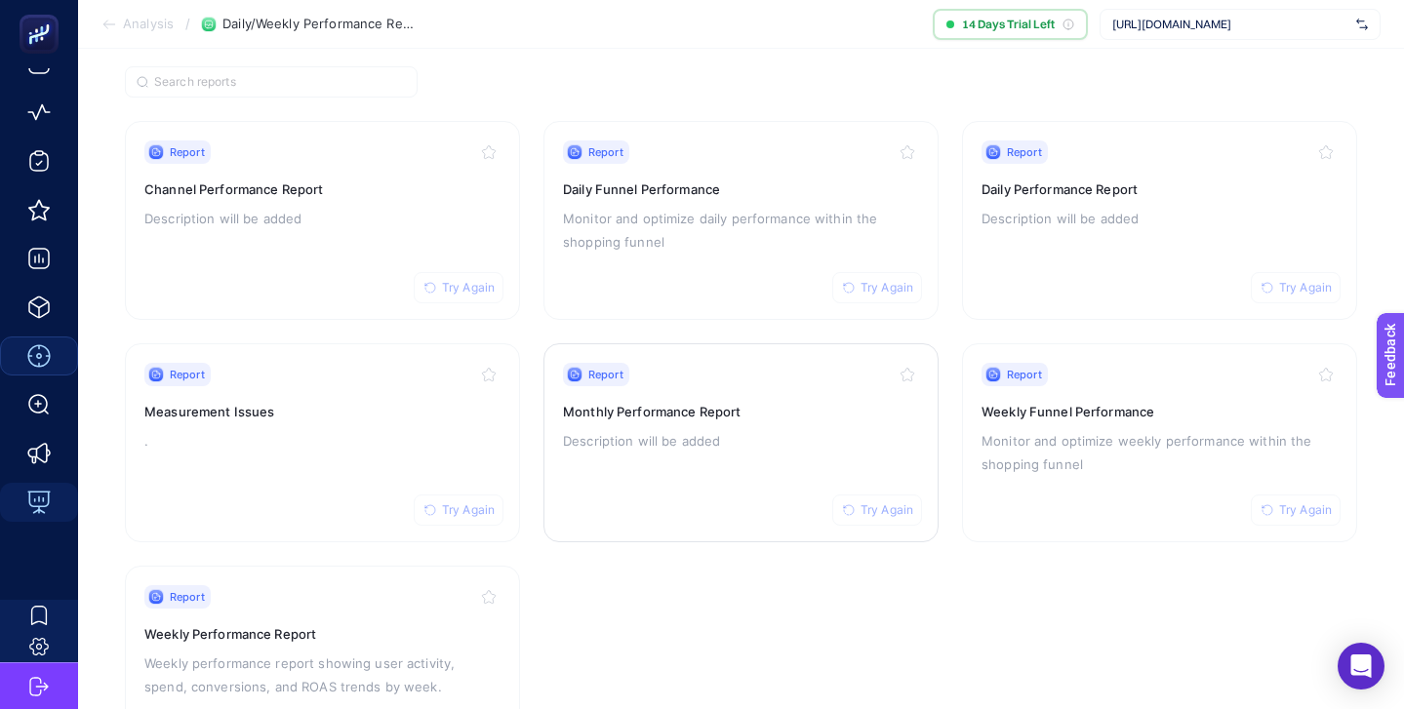
click at [767, 420] on div "Report Try Again Monthly Performance Report Description will be added" at bounding box center [741, 443] width 356 height 160
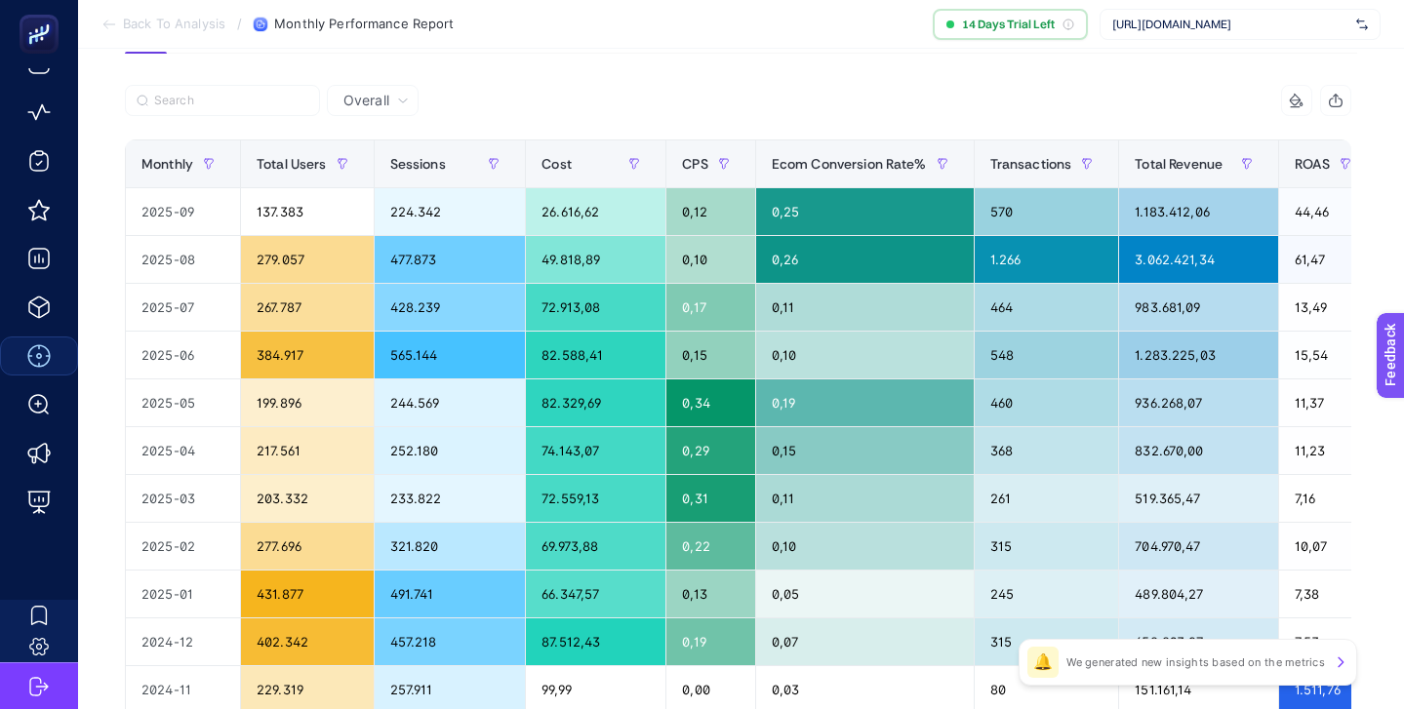
scroll to position [172, 0]
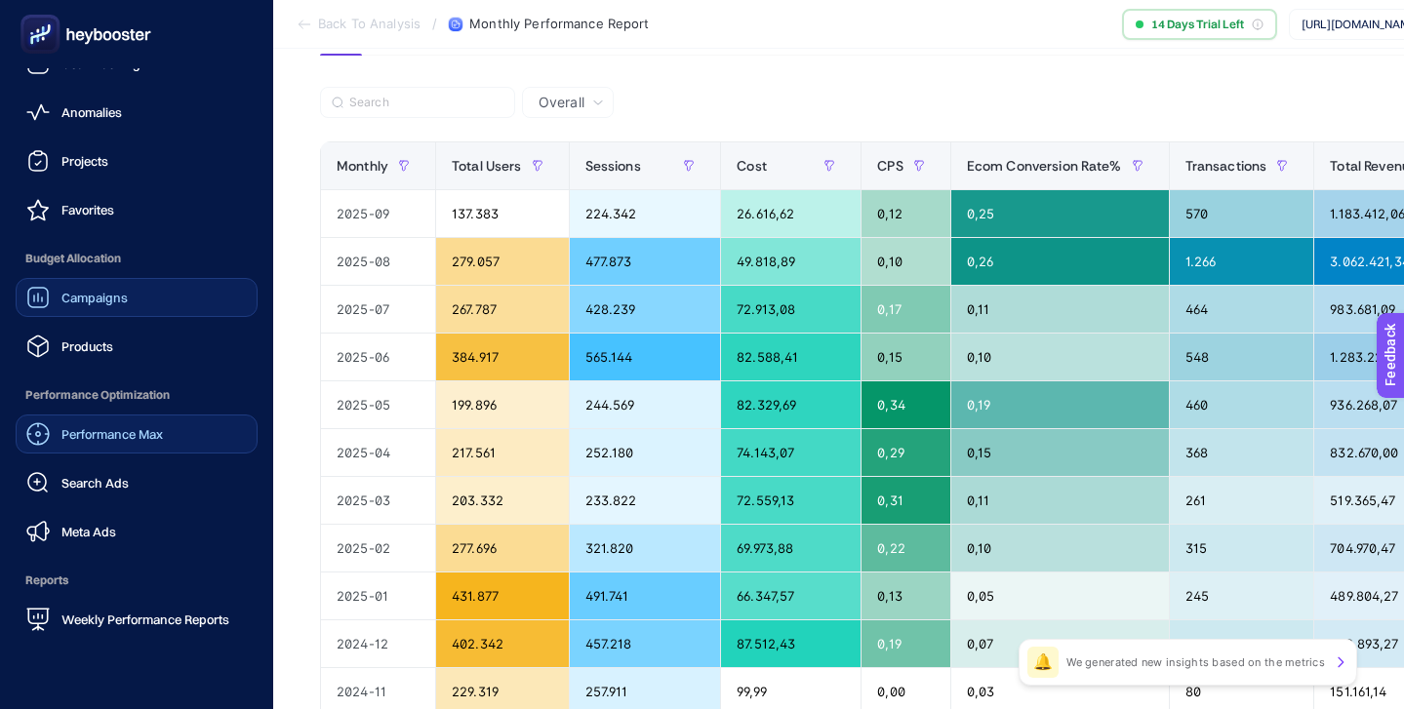
click at [122, 294] on span "Campaigns" at bounding box center [94, 298] width 66 height 16
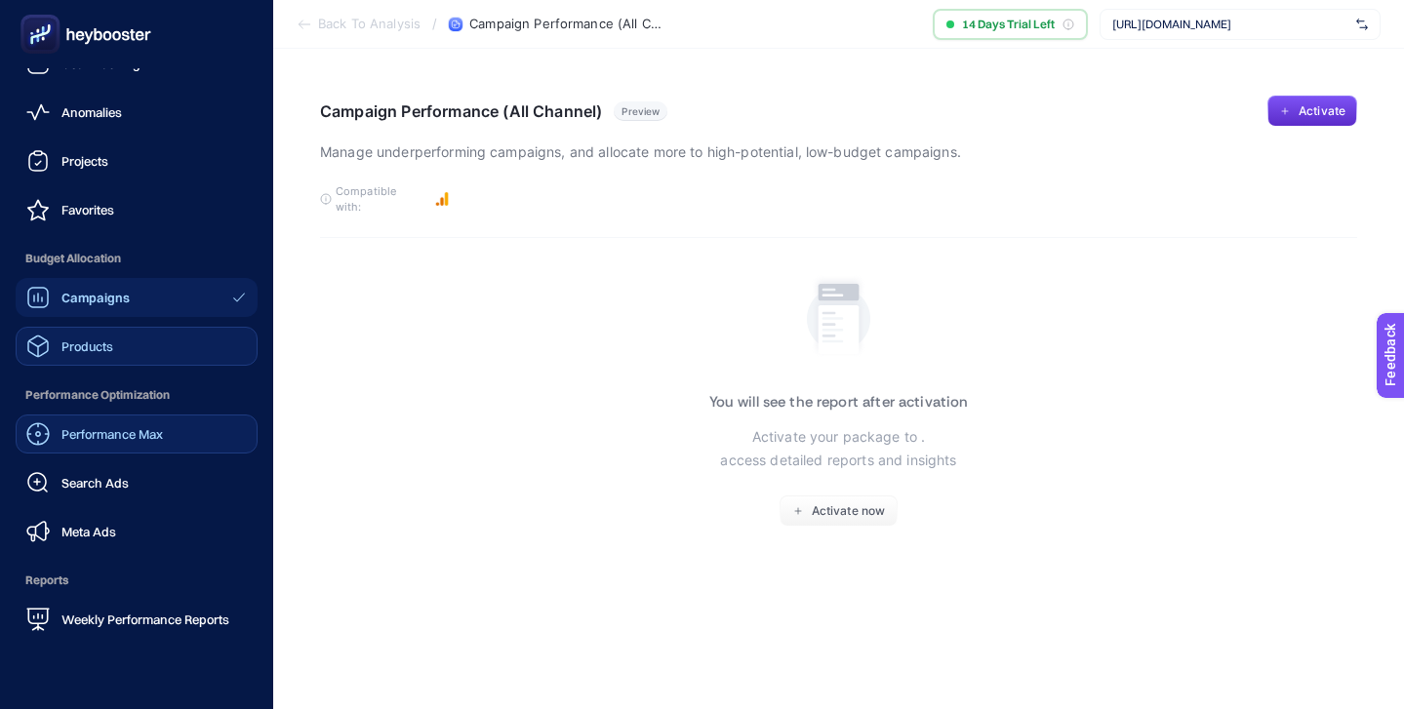
click at [119, 338] on link "Products" at bounding box center [137, 346] width 242 height 39
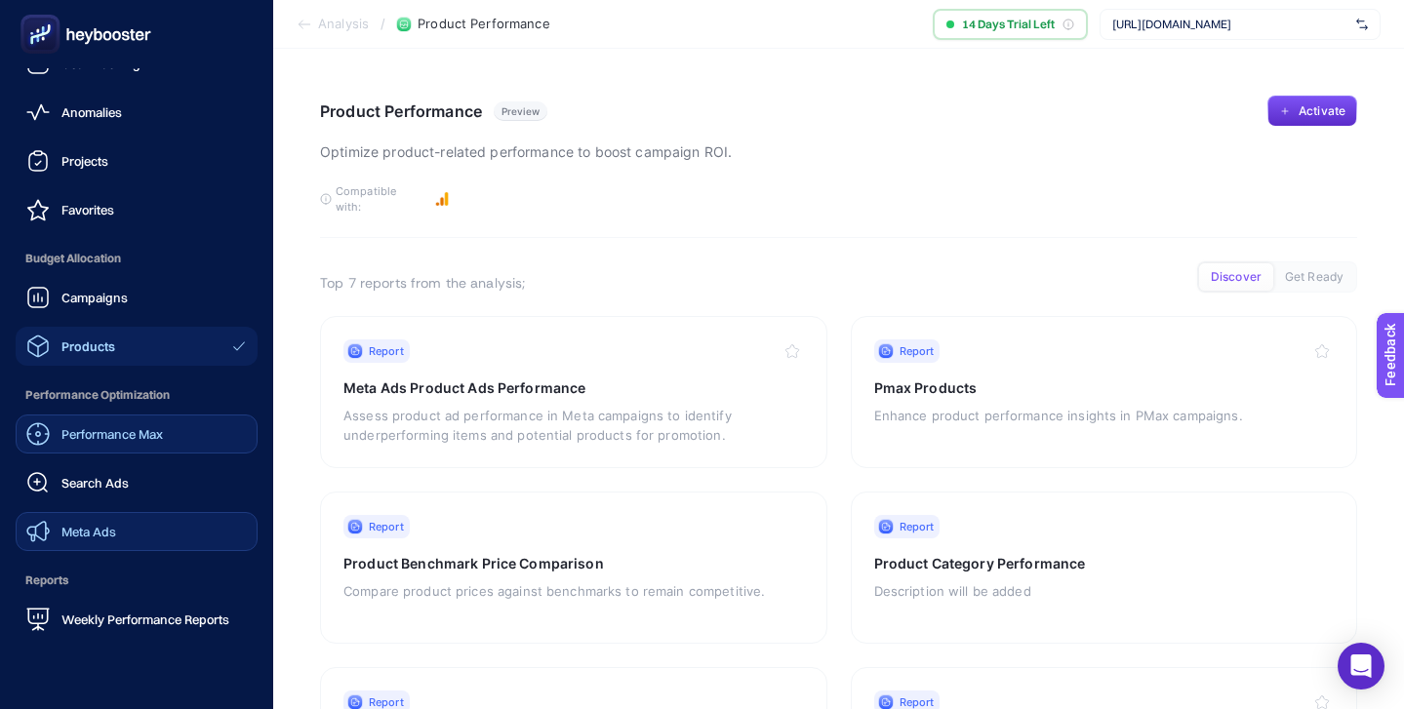
click at [109, 526] on span "Meta Ads" at bounding box center [88, 532] width 55 height 16
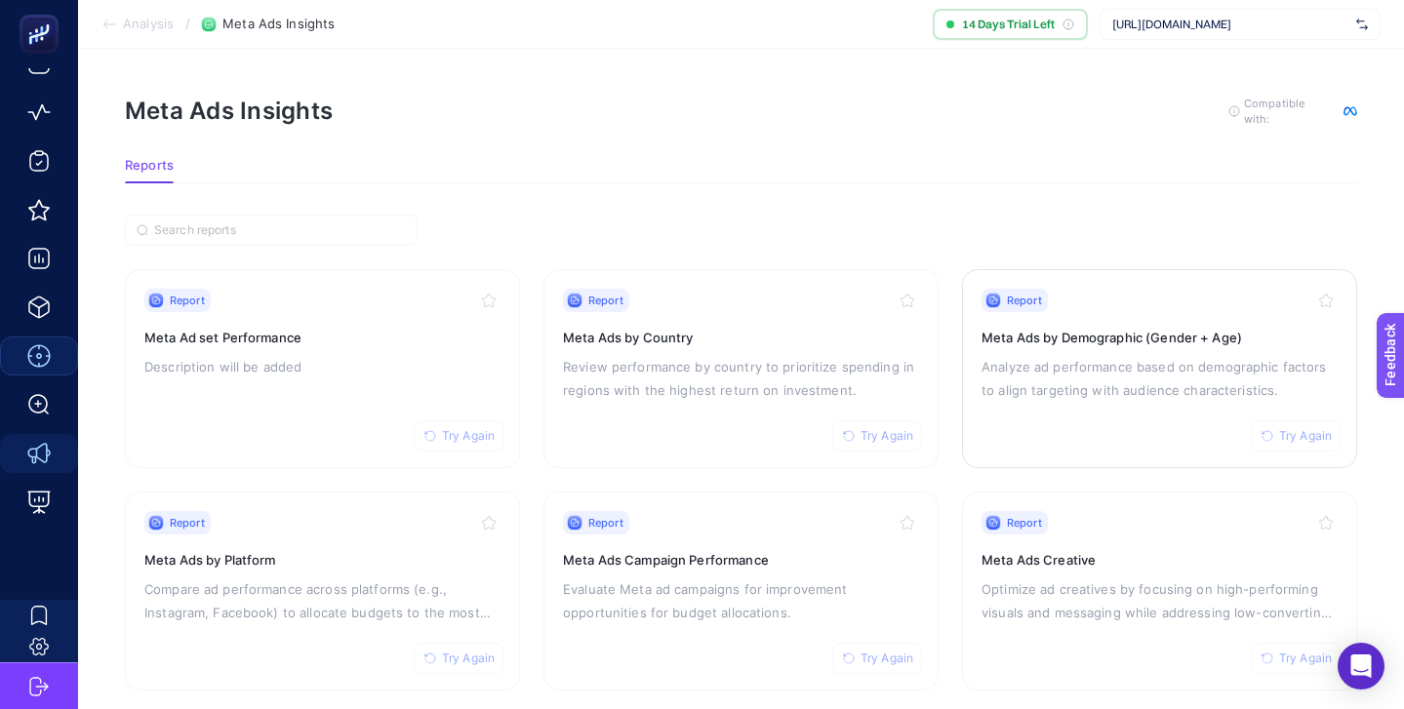
click at [1069, 329] on h3 "Meta Ads by Demographic (Gender + Age)" at bounding box center [1159, 338] width 356 height 20
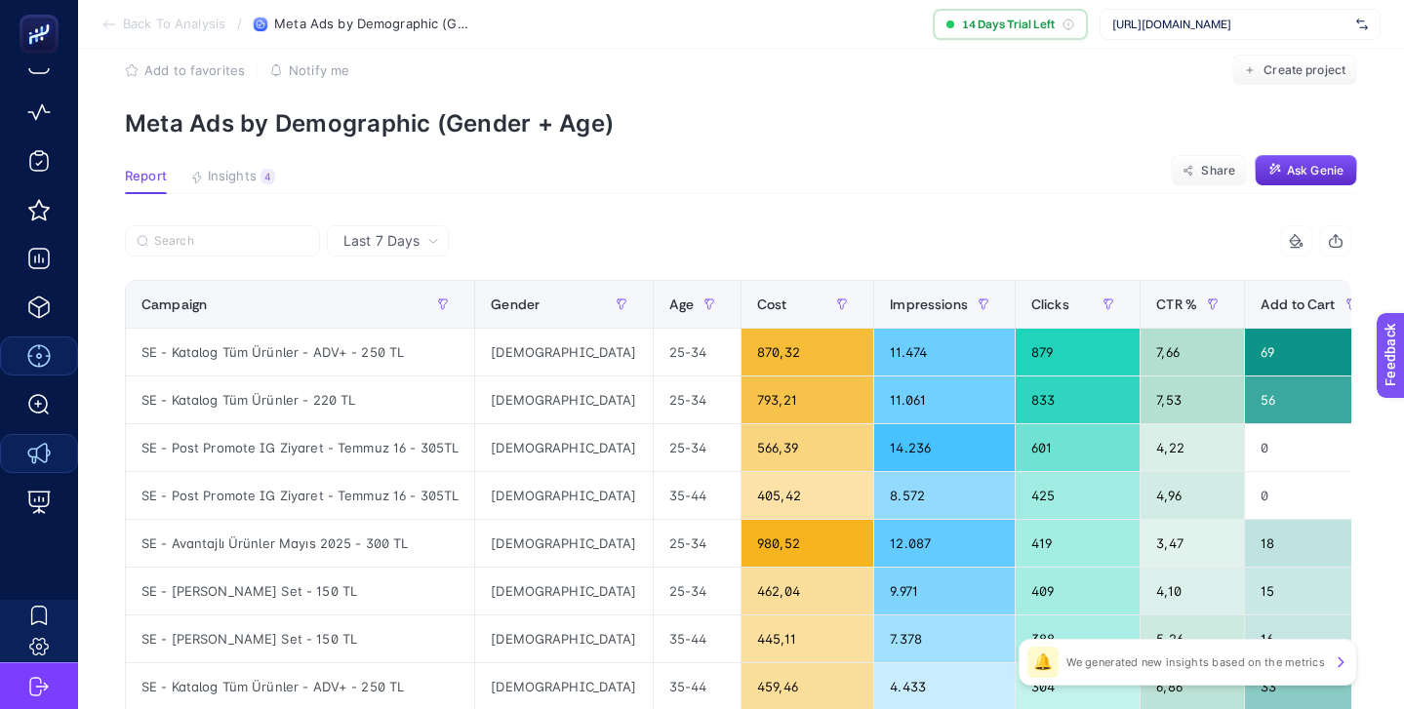
scroll to position [13, 0]
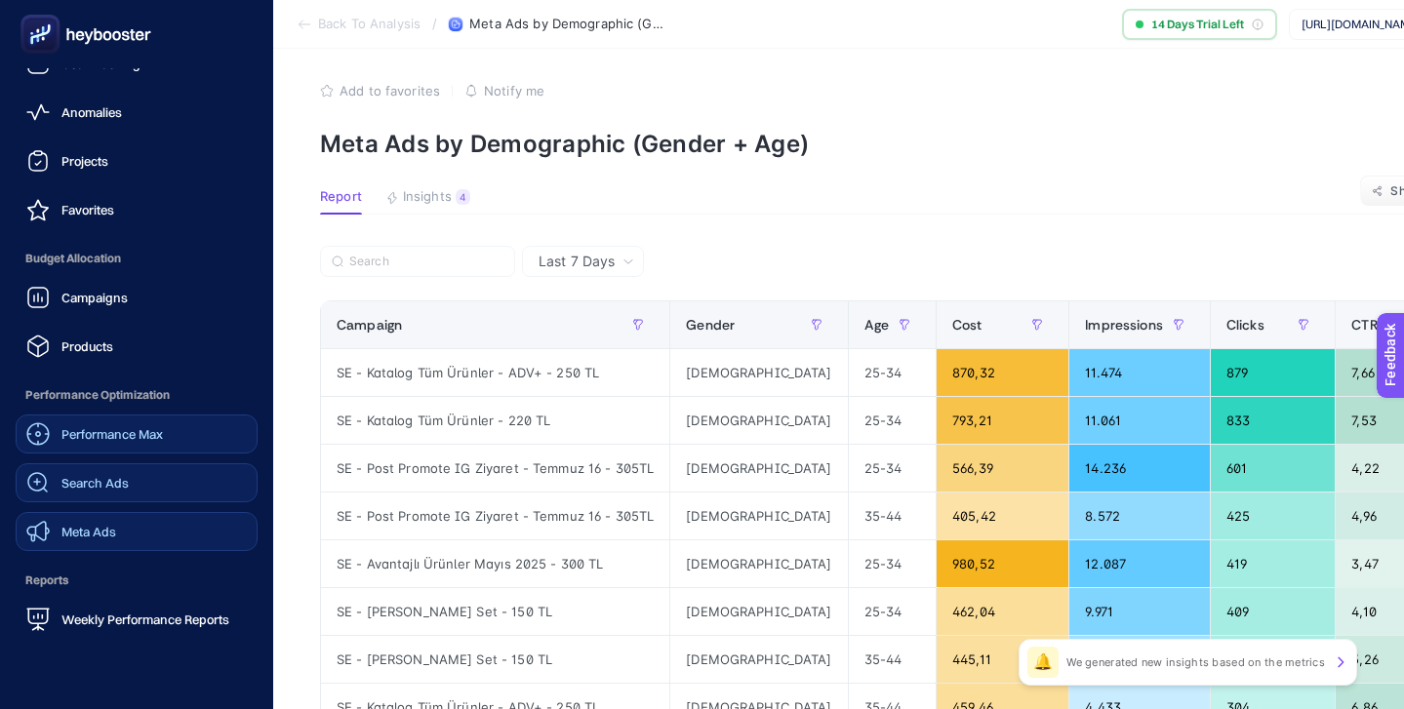
click at [116, 482] on span "Search Ads" at bounding box center [94, 483] width 67 height 16
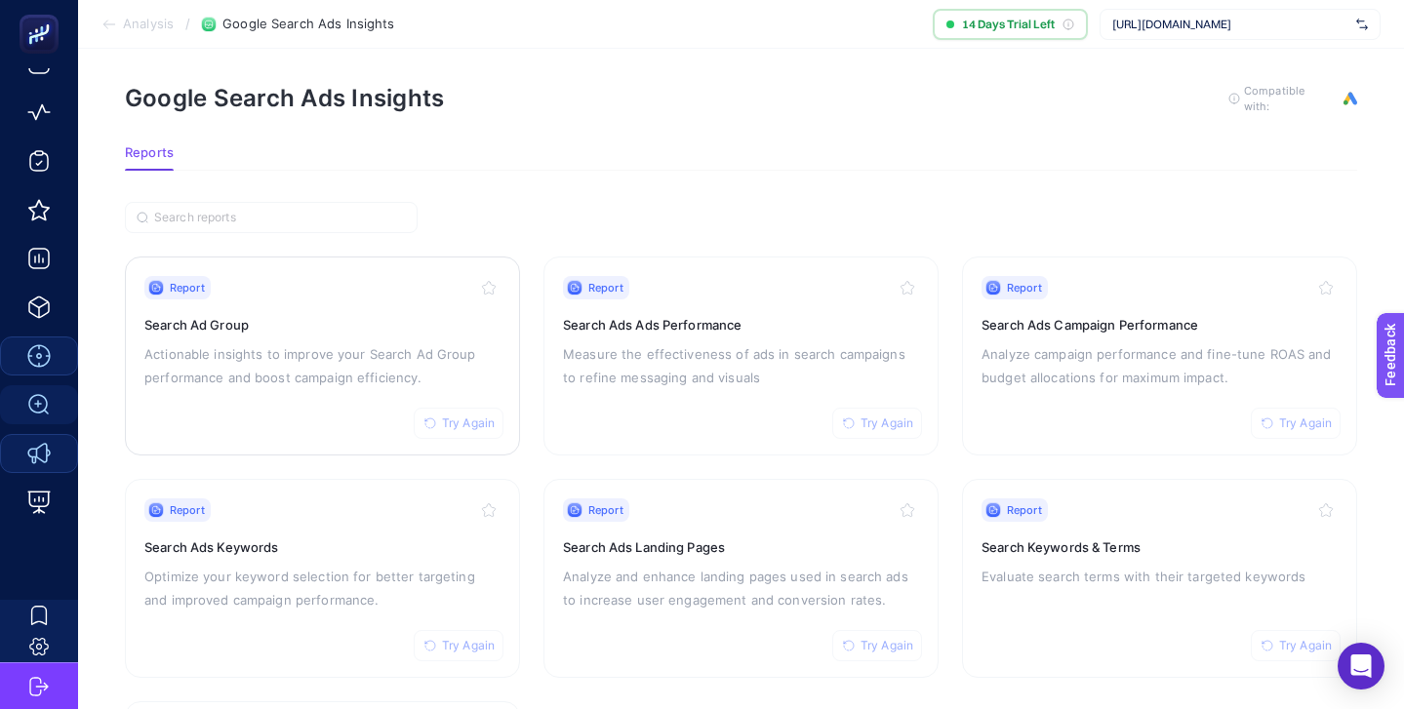
click at [339, 299] on div "Report Try Again Search Ad Group Actionable insights to improve your Search Ad …" at bounding box center [322, 356] width 356 height 160
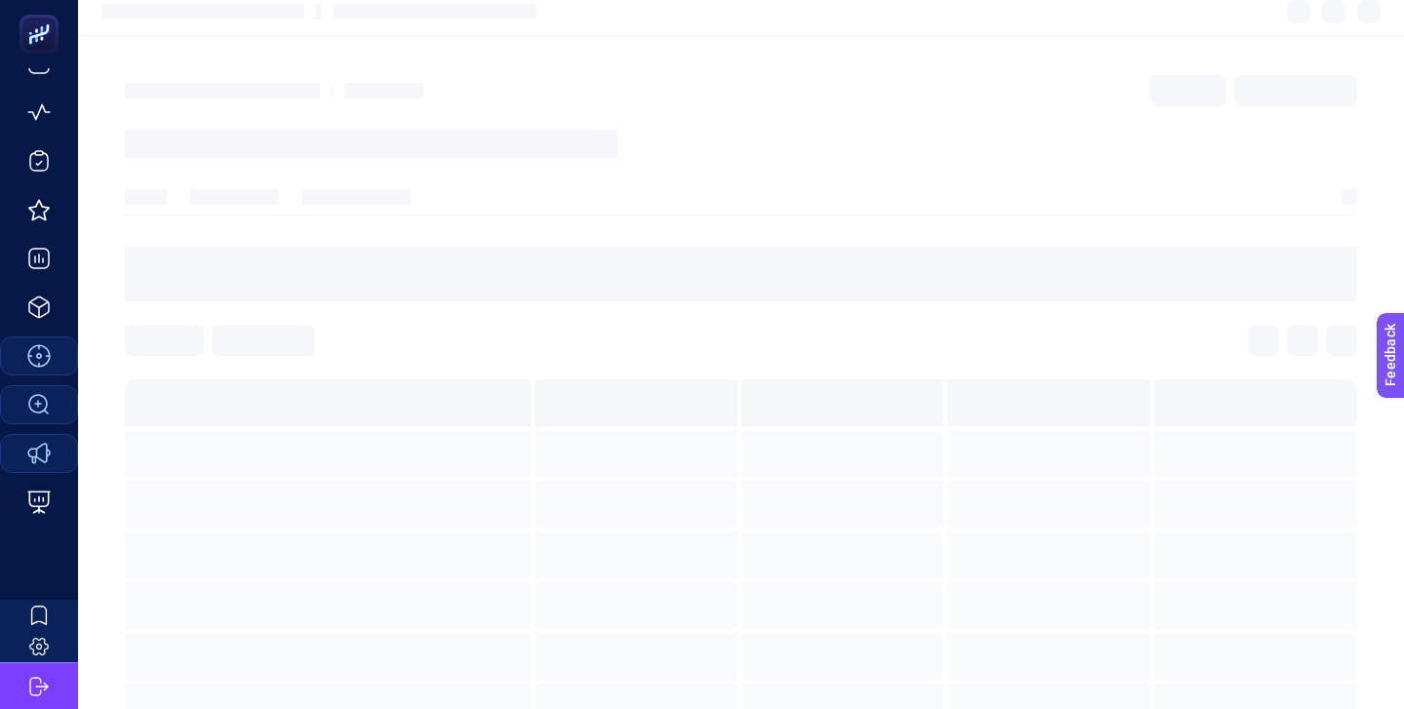
scroll to position [8, 0]
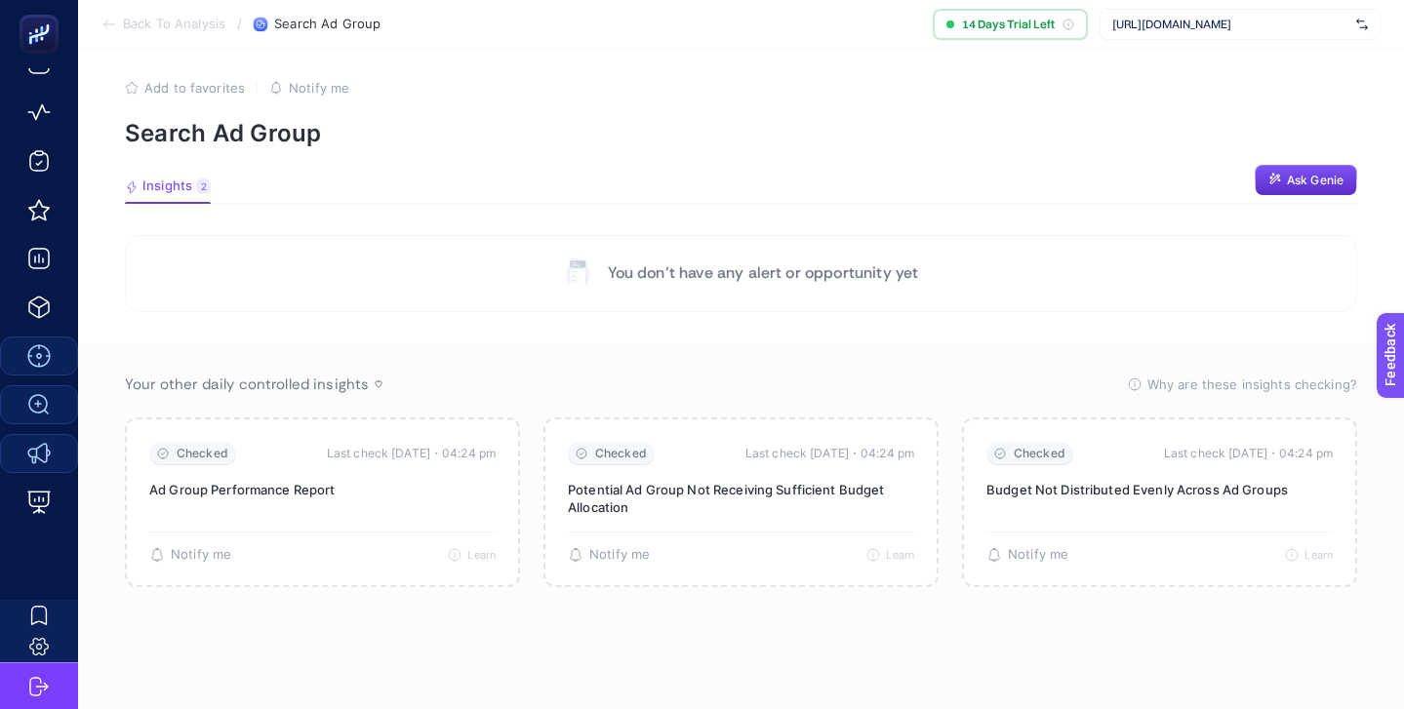
scroll to position [13, 0]
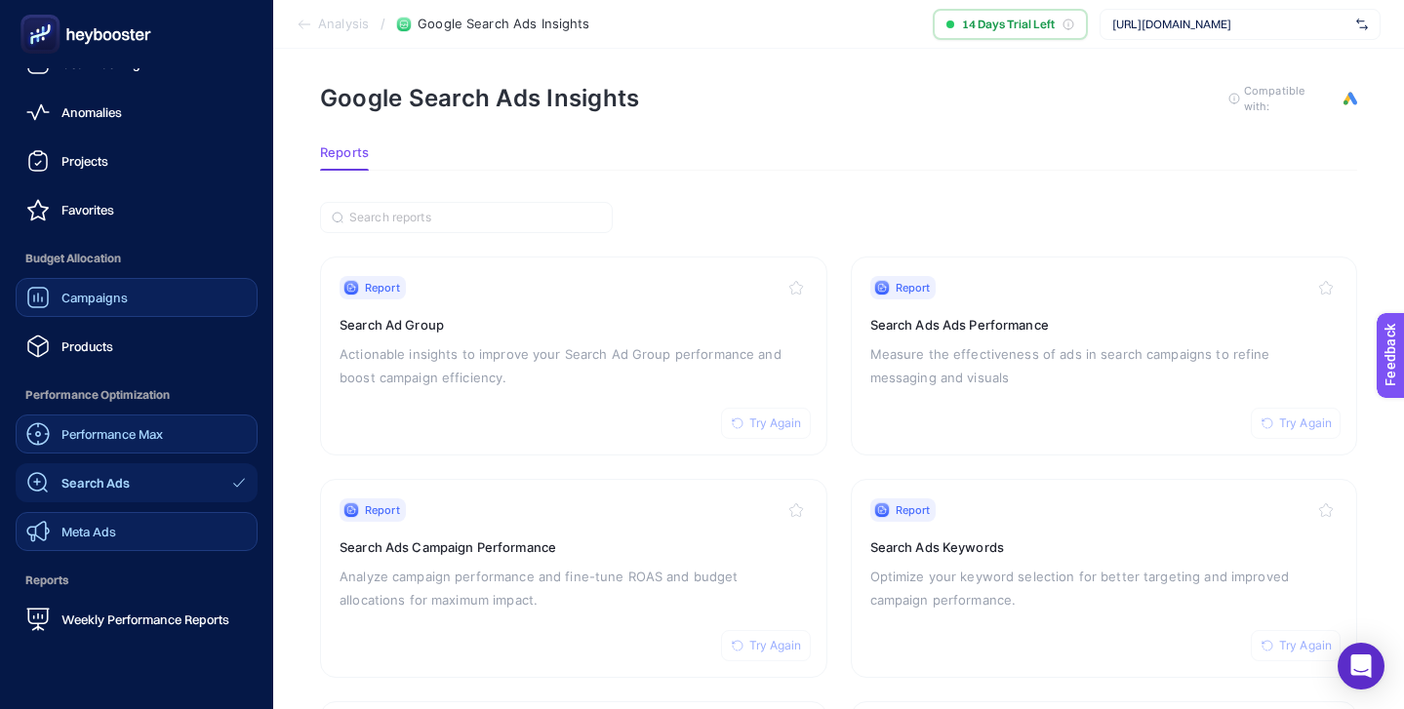
click at [136, 295] on link "Campaigns" at bounding box center [137, 297] width 242 height 39
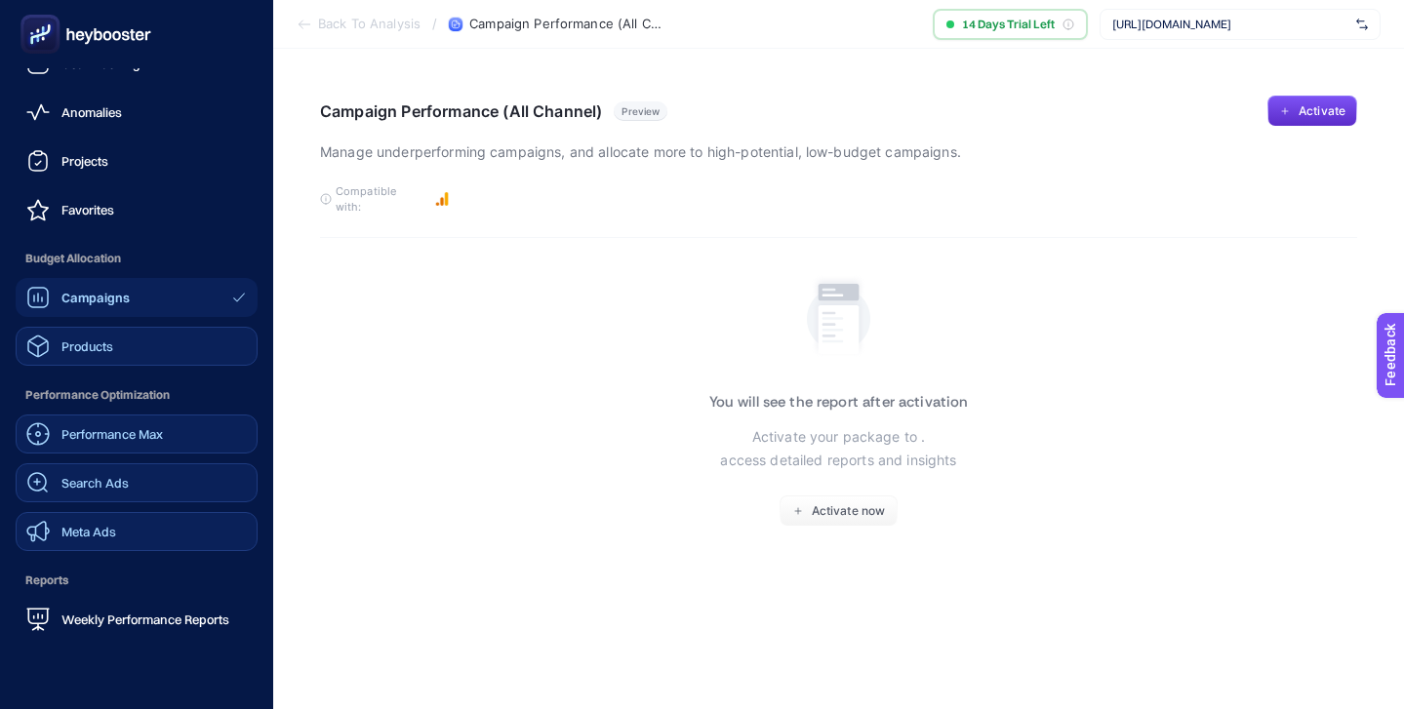
click at [140, 349] on link "Products" at bounding box center [137, 346] width 242 height 39
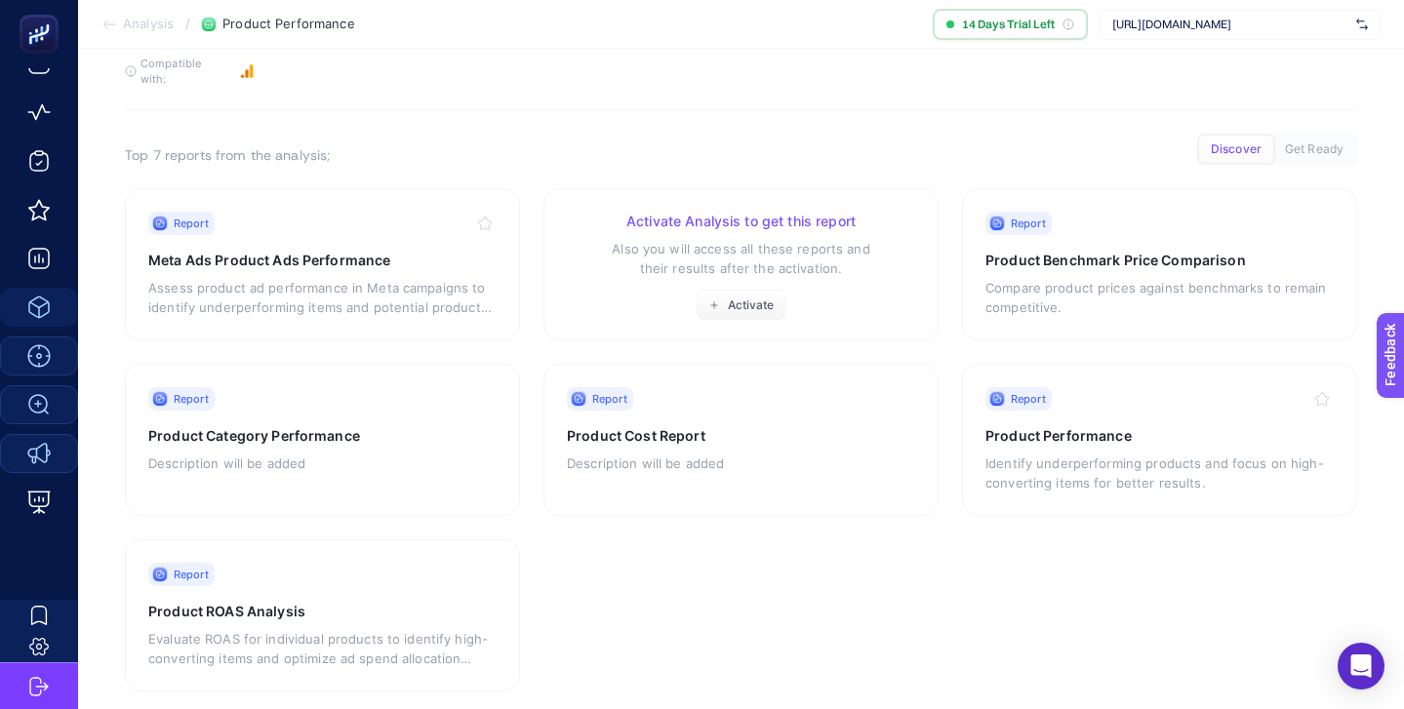
scroll to position [141, 0]
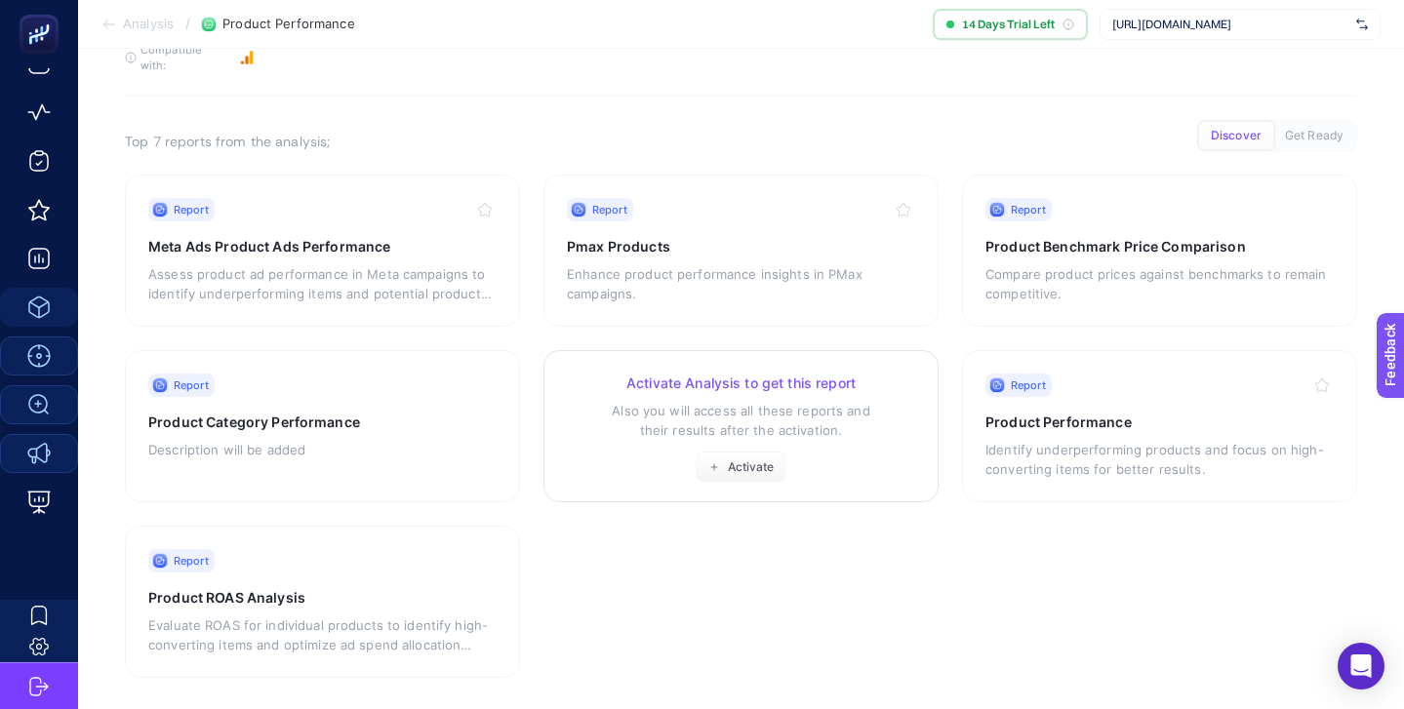
click at [756, 401] on p "Also you will access all these reports and their results after the activation." at bounding box center [741, 420] width 348 height 39
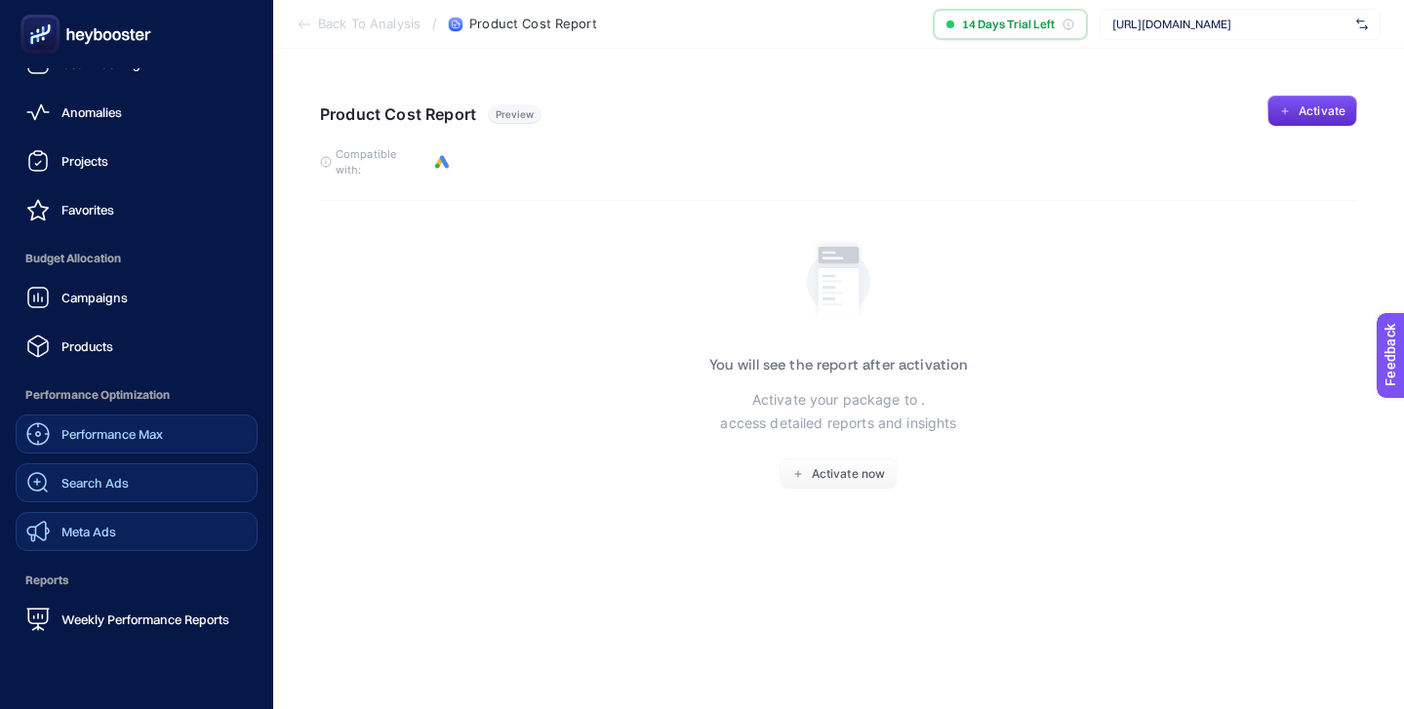
click at [113, 535] on span "Meta Ads" at bounding box center [88, 532] width 55 height 16
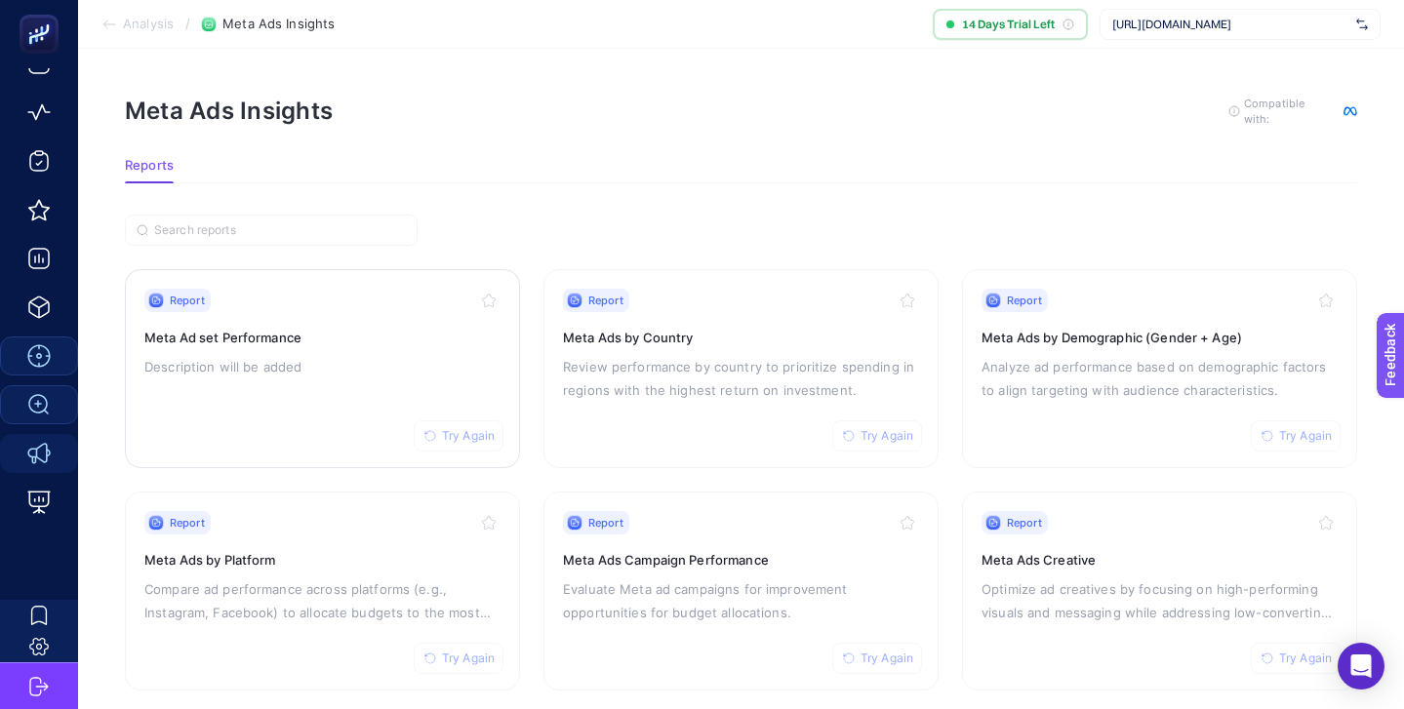
click at [438, 356] on p "Description will be added" at bounding box center [322, 366] width 356 height 23
click at [697, 550] on h3 "Meta Ads Campaign Performance" at bounding box center [741, 560] width 356 height 20
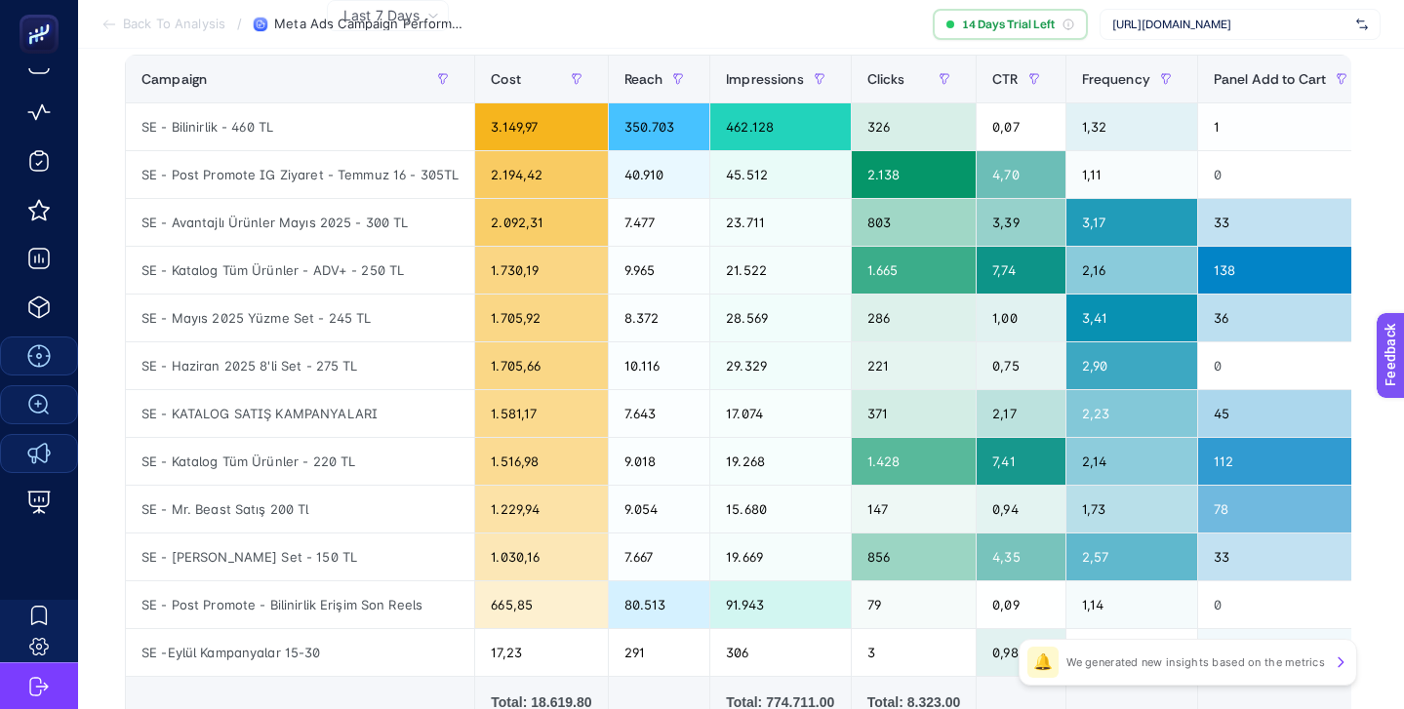
scroll to position [250, 0]
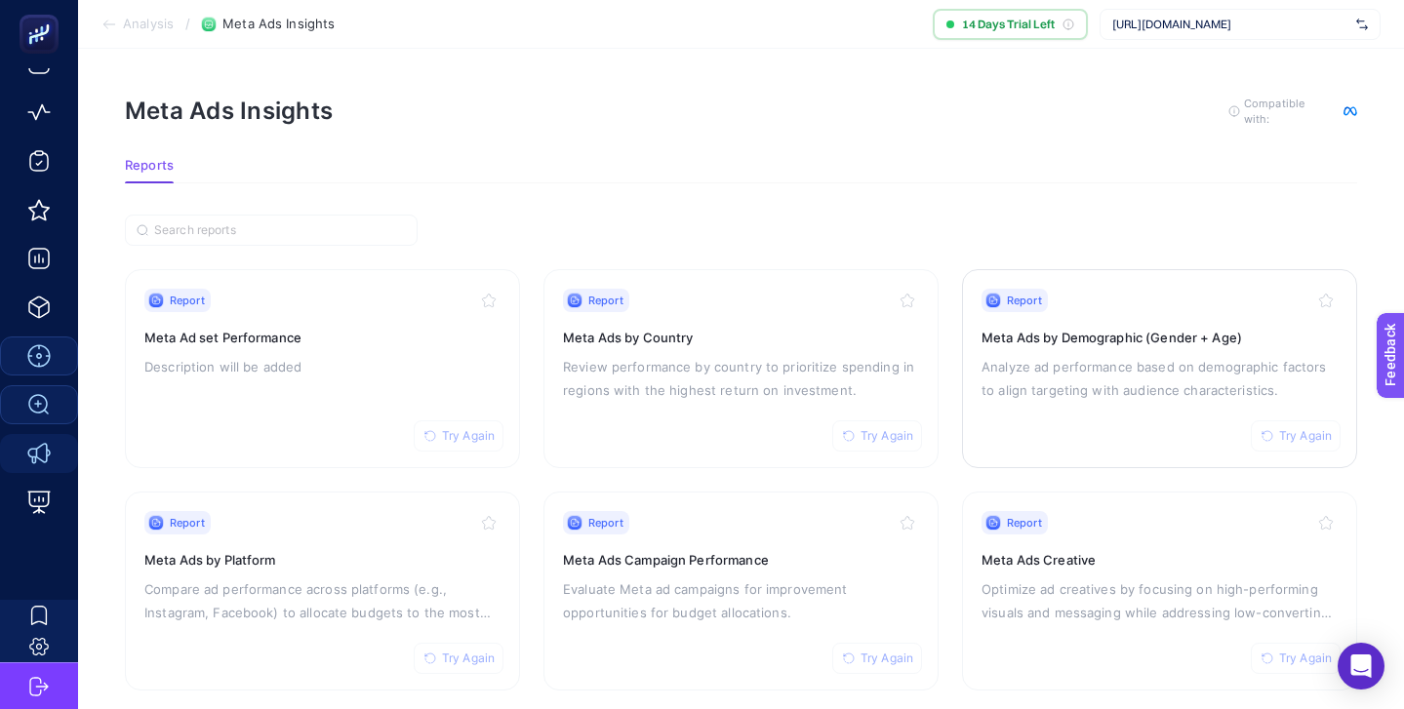
click at [1118, 335] on h3 "Meta Ads by Demographic (Gender + Age)" at bounding box center [1159, 338] width 356 height 20
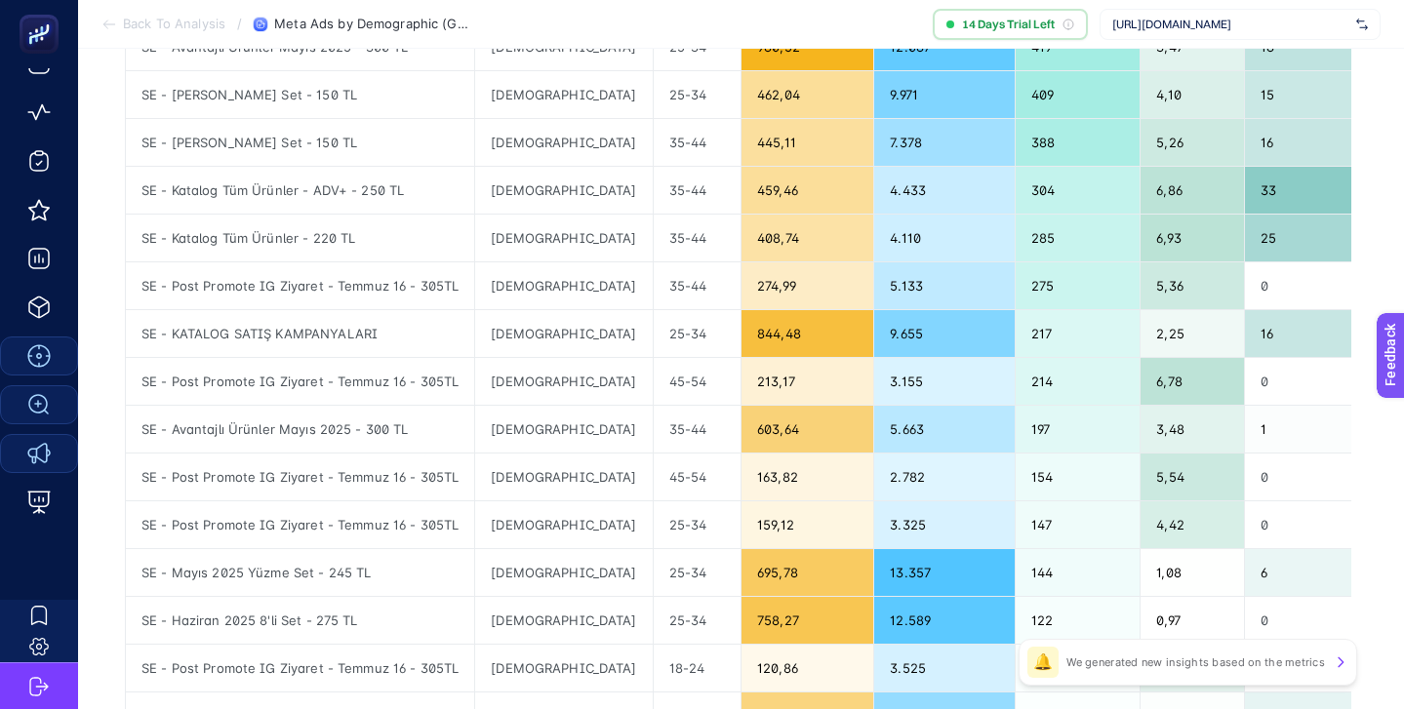
scroll to position [69, 0]
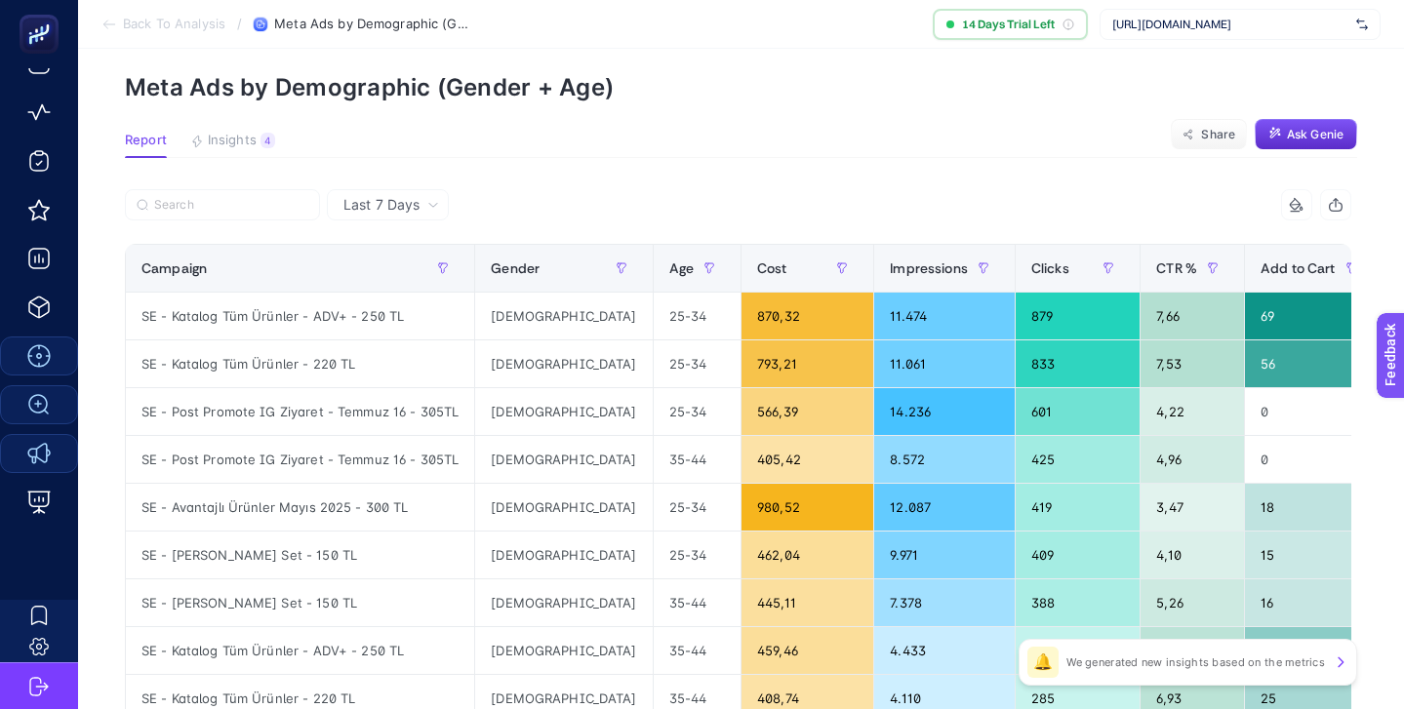
click at [399, 215] on div "Last 7 Days" at bounding box center [388, 204] width 122 height 31
click at [390, 278] on li "Last 30 Days" at bounding box center [388, 280] width 110 height 35
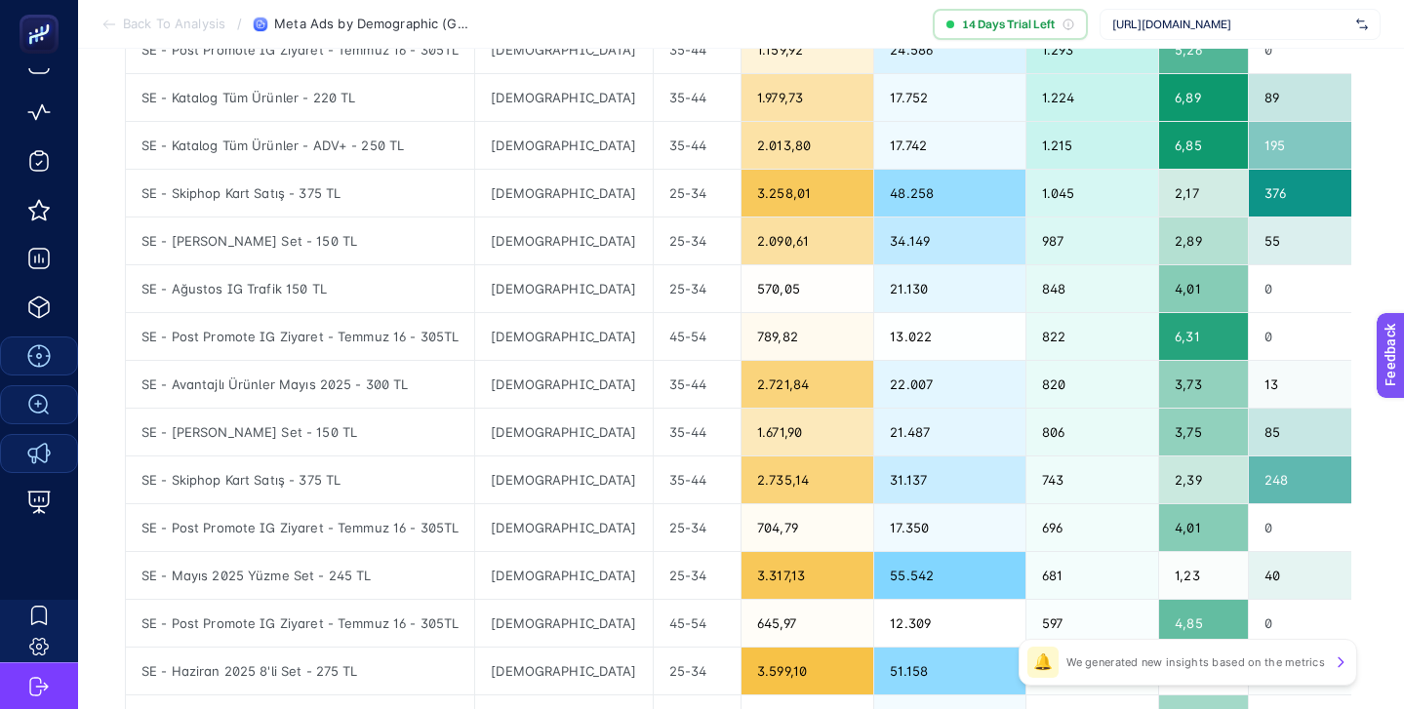
scroll to position [0, 0]
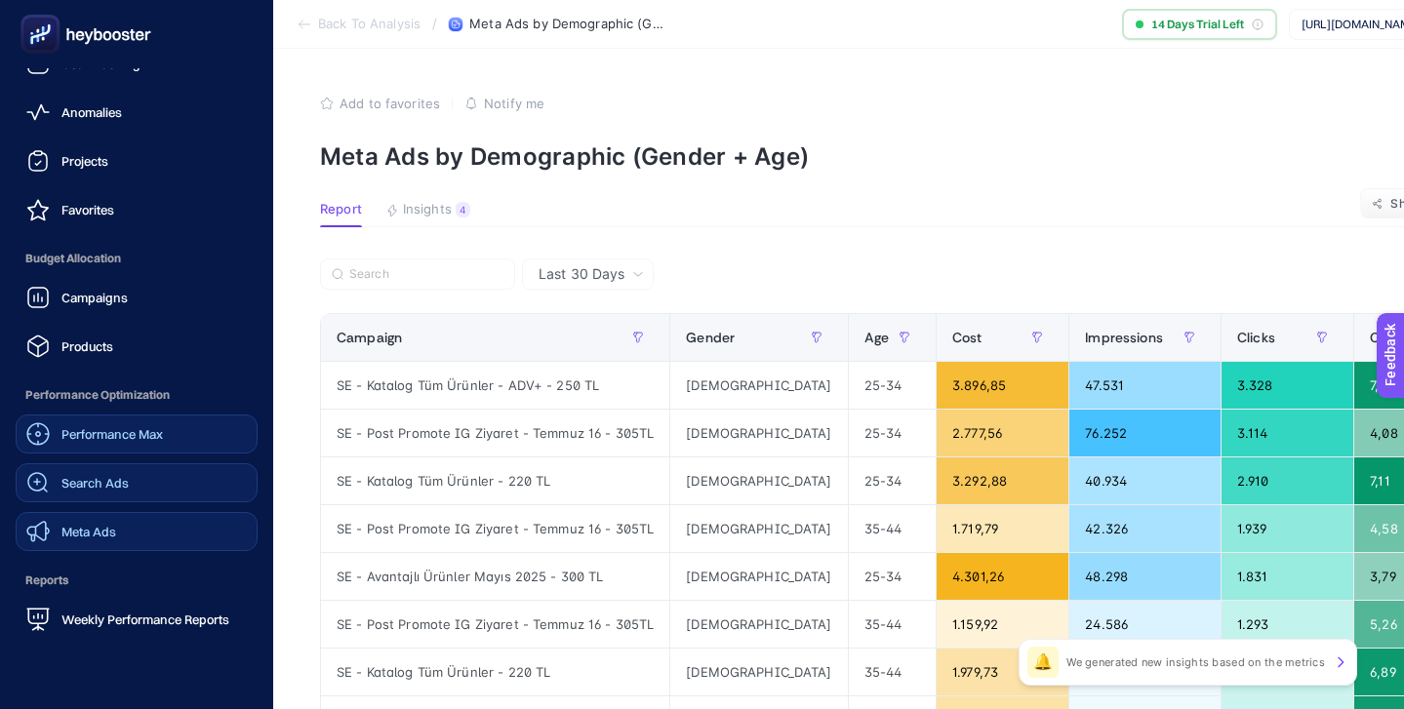
click at [118, 484] on span "Search Ads" at bounding box center [94, 483] width 67 height 16
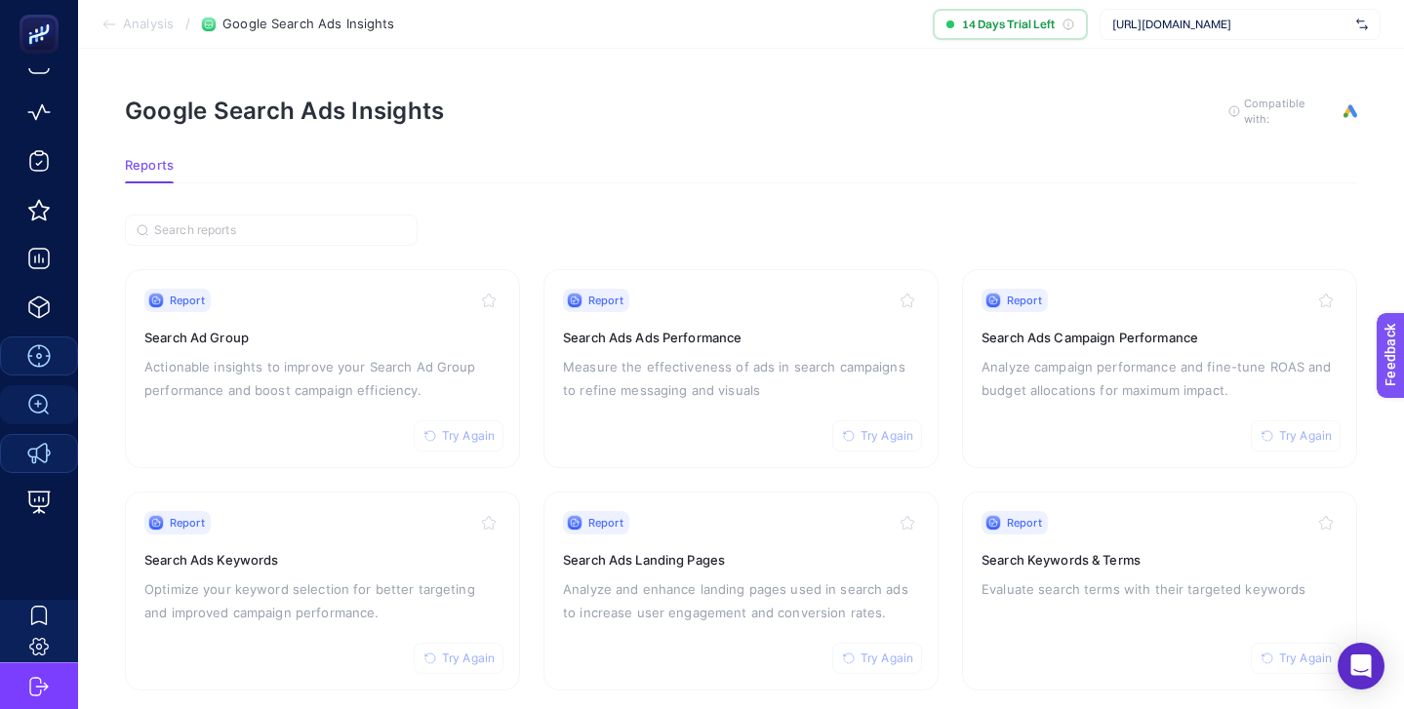
click at [400, 301] on div "Report Try Again" at bounding box center [322, 300] width 356 height 23
click at [332, 550] on h3 "Search Ads Keywords" at bounding box center [322, 560] width 356 height 20
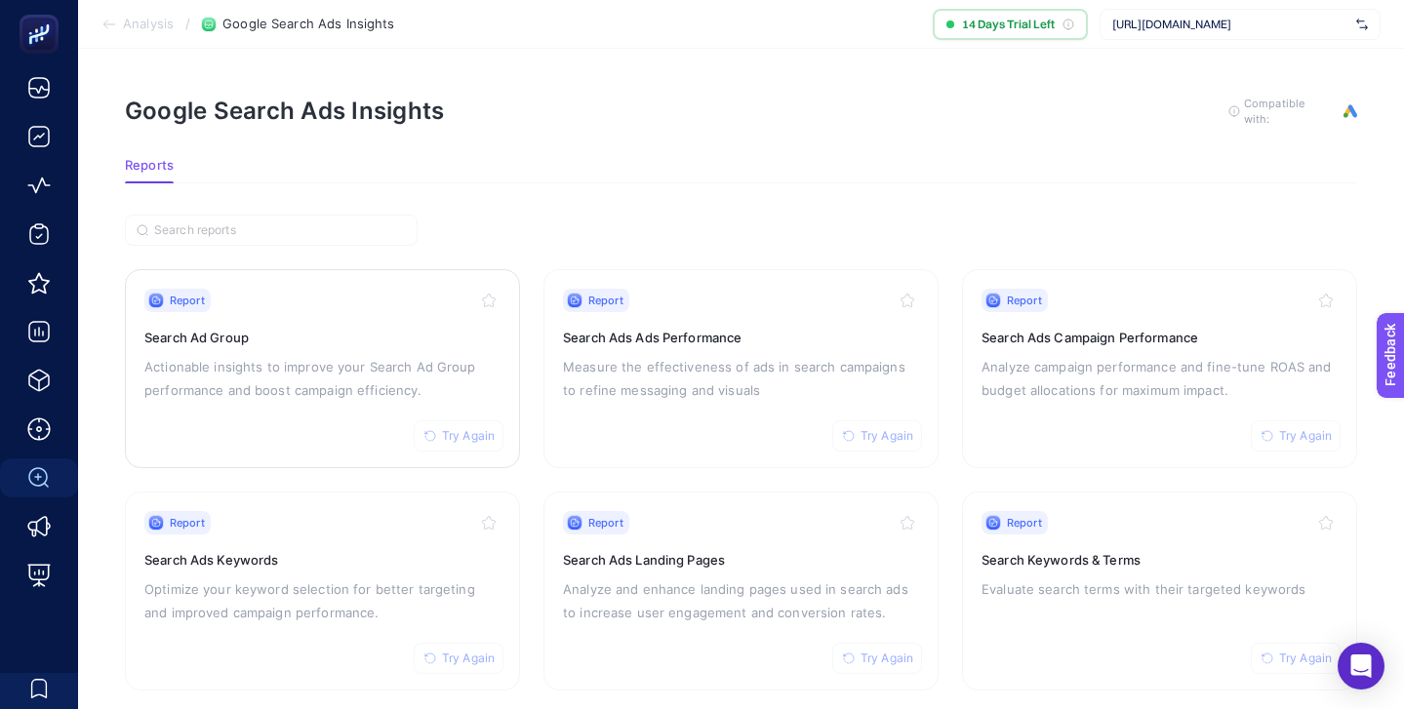
click at [388, 308] on div "Report Try Again" at bounding box center [322, 300] width 356 height 23
click at [375, 305] on div "Report Try Again" at bounding box center [322, 300] width 356 height 23
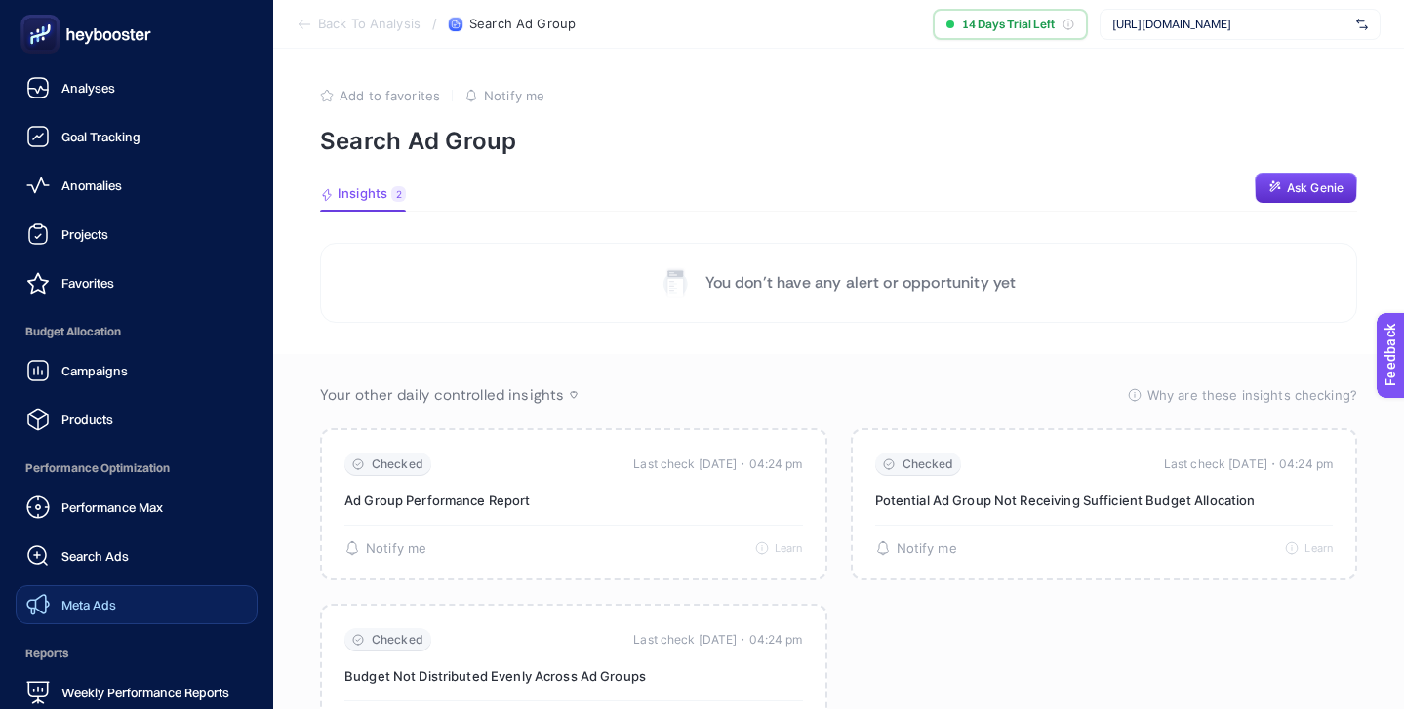
scroll to position [190, 0]
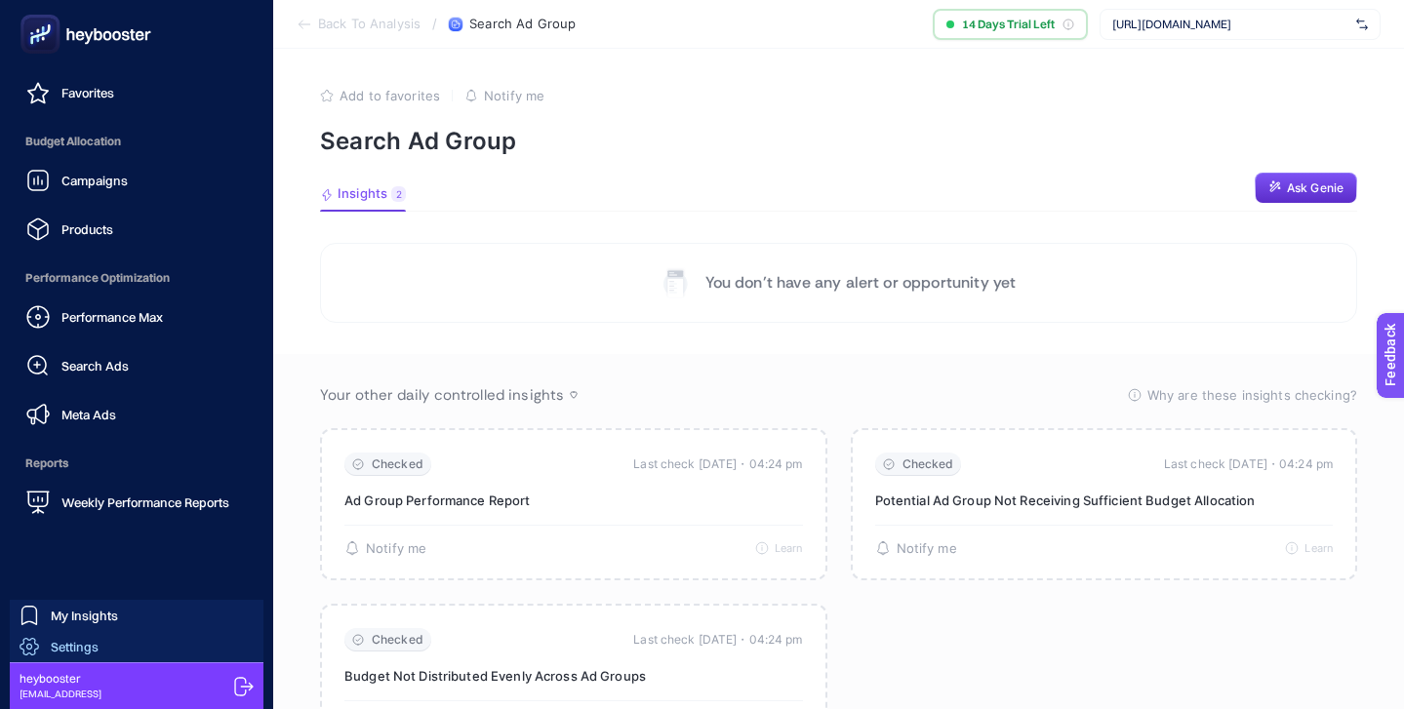
click at [112, 642] on link "Settings" at bounding box center [137, 646] width 254 height 31
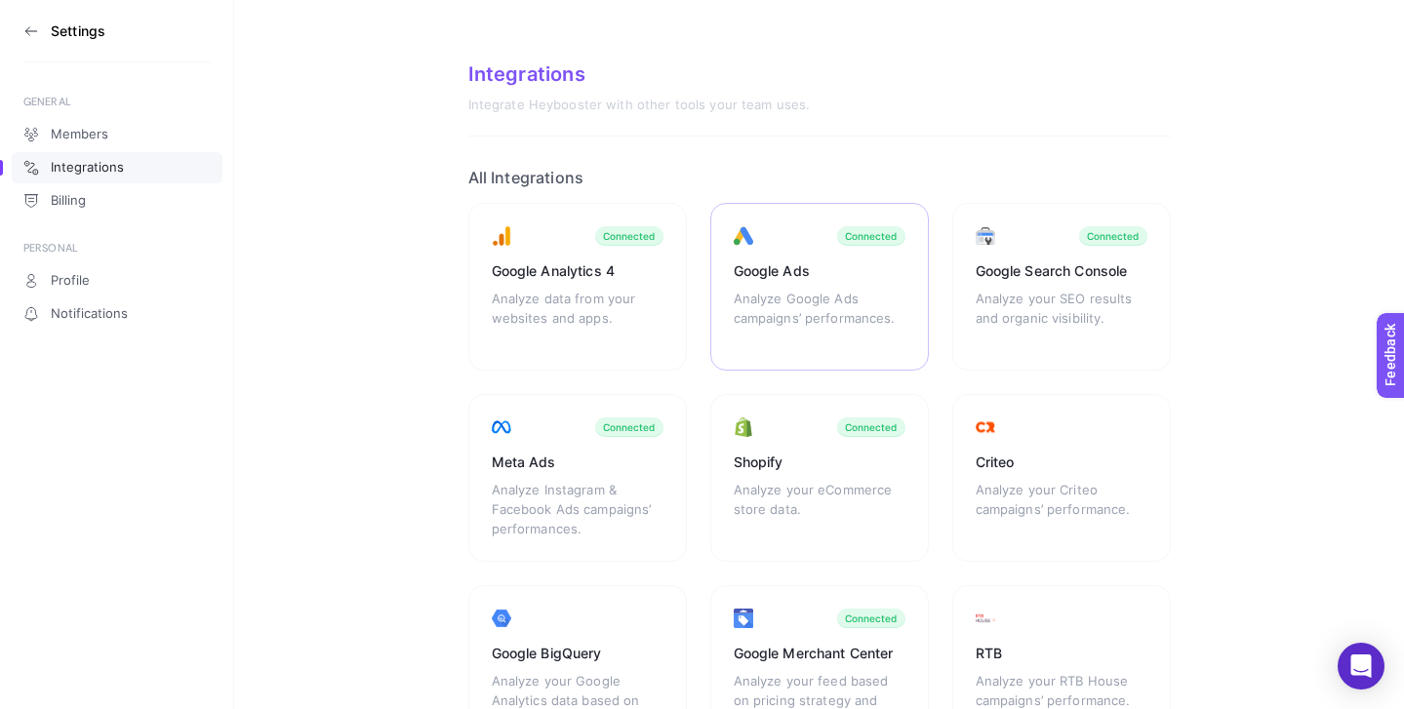
click at [849, 265] on div "Google Ads" at bounding box center [820, 271] width 172 height 20
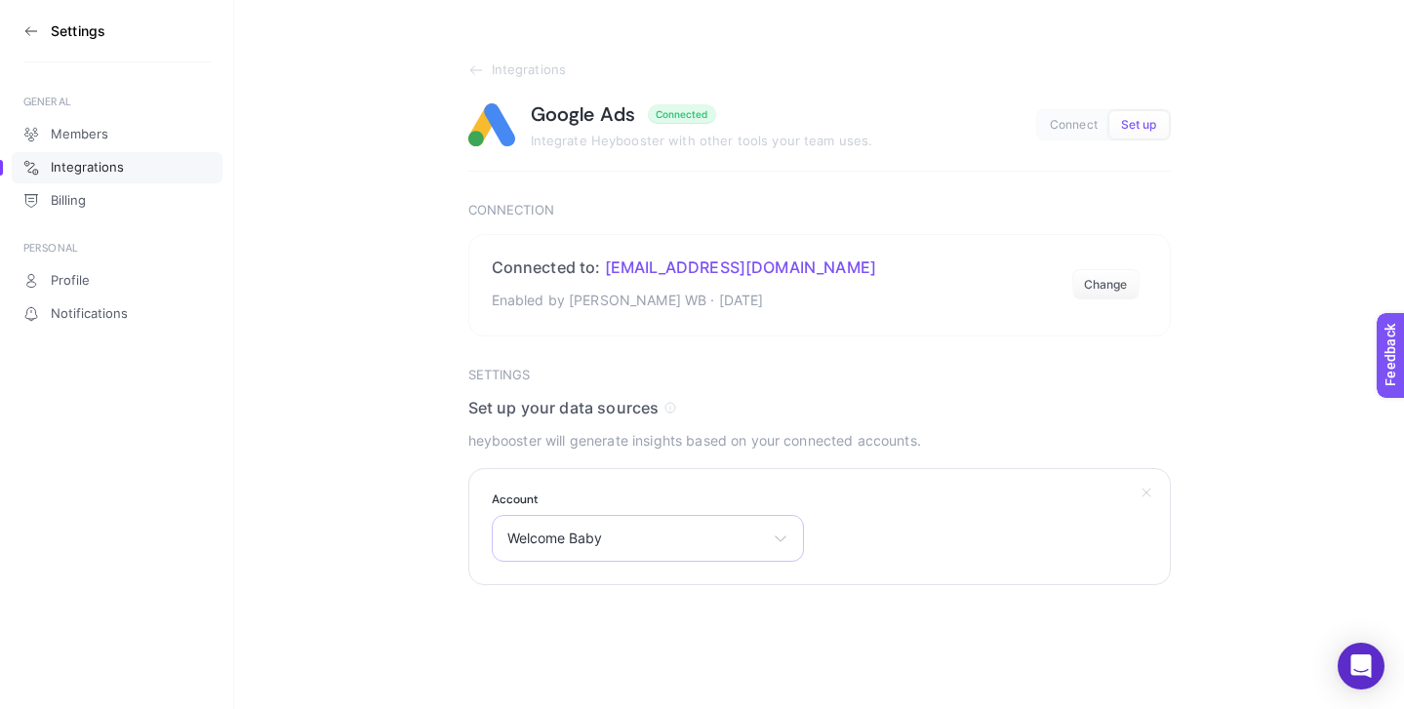
click at [783, 552] on div "Welcome Baby Welcome Baby Micro Türkiye" at bounding box center [648, 538] width 312 height 47
click at [650, 620] on li "Welcome Baby" at bounding box center [648, 624] width 302 height 31
click at [775, 544] on icon at bounding box center [781, 539] width 16 height 16
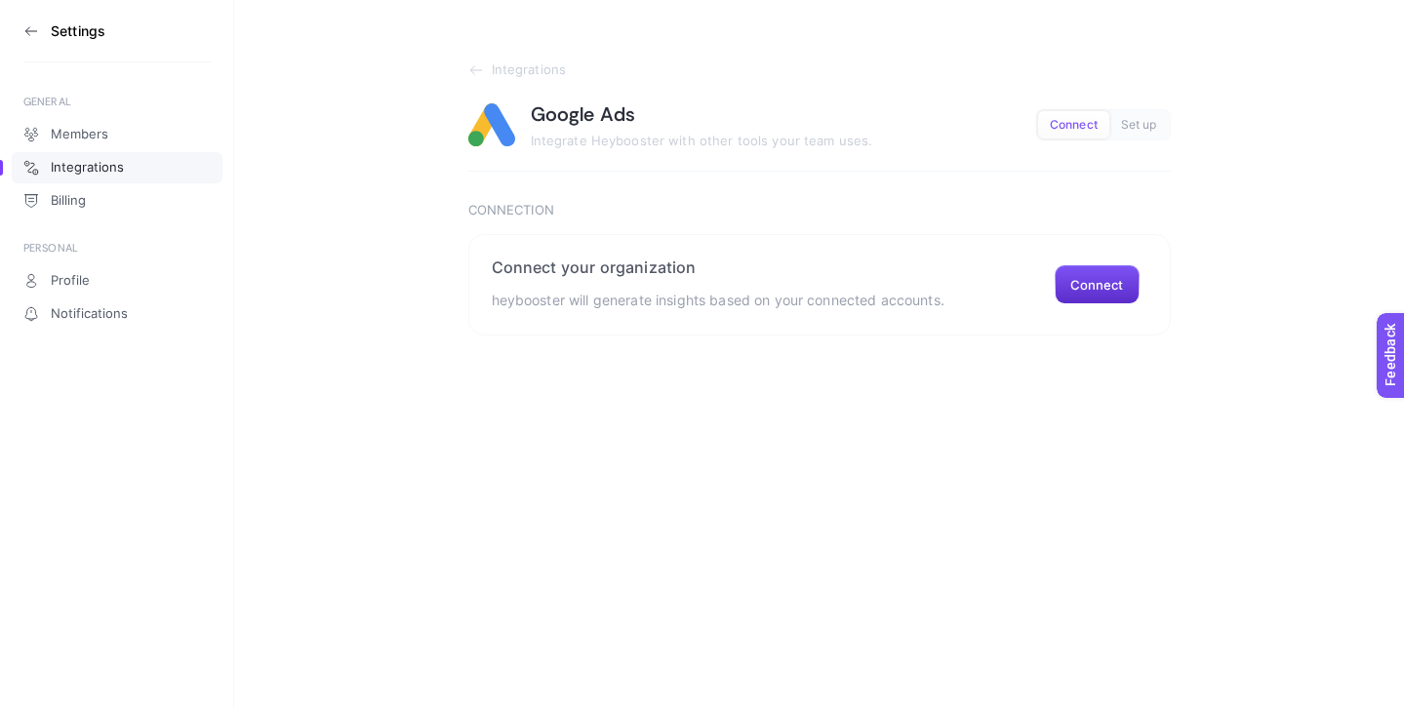
click at [30, 29] on icon at bounding box center [31, 31] width 16 height 16
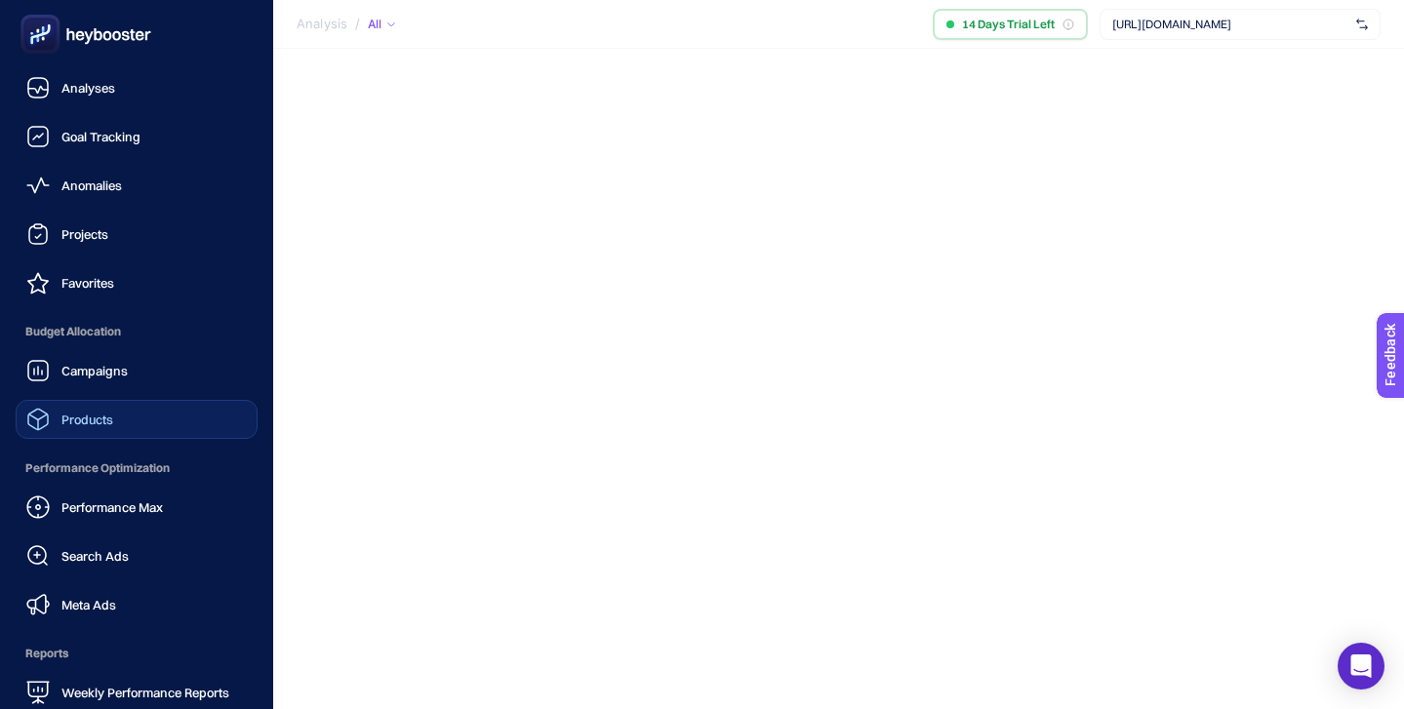
scroll to position [190, 0]
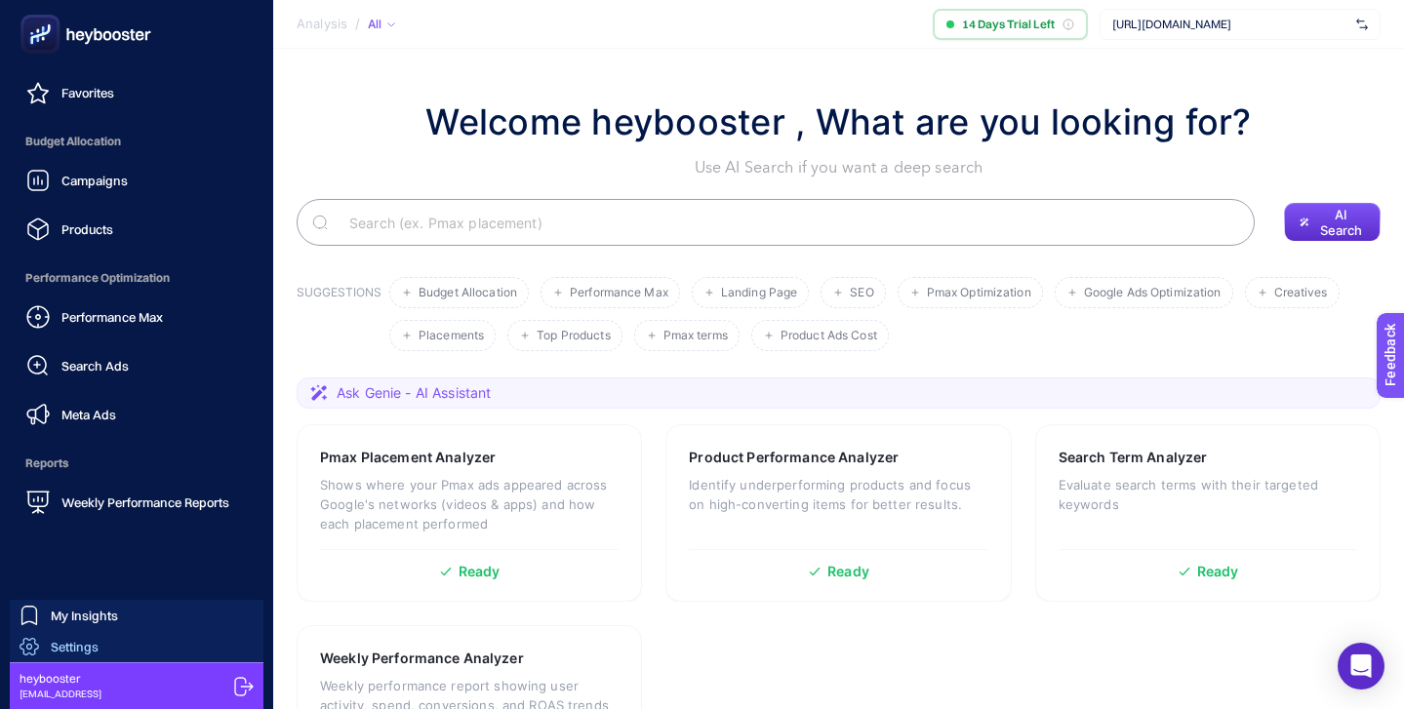
click at [118, 638] on link "Settings" at bounding box center [137, 646] width 254 height 31
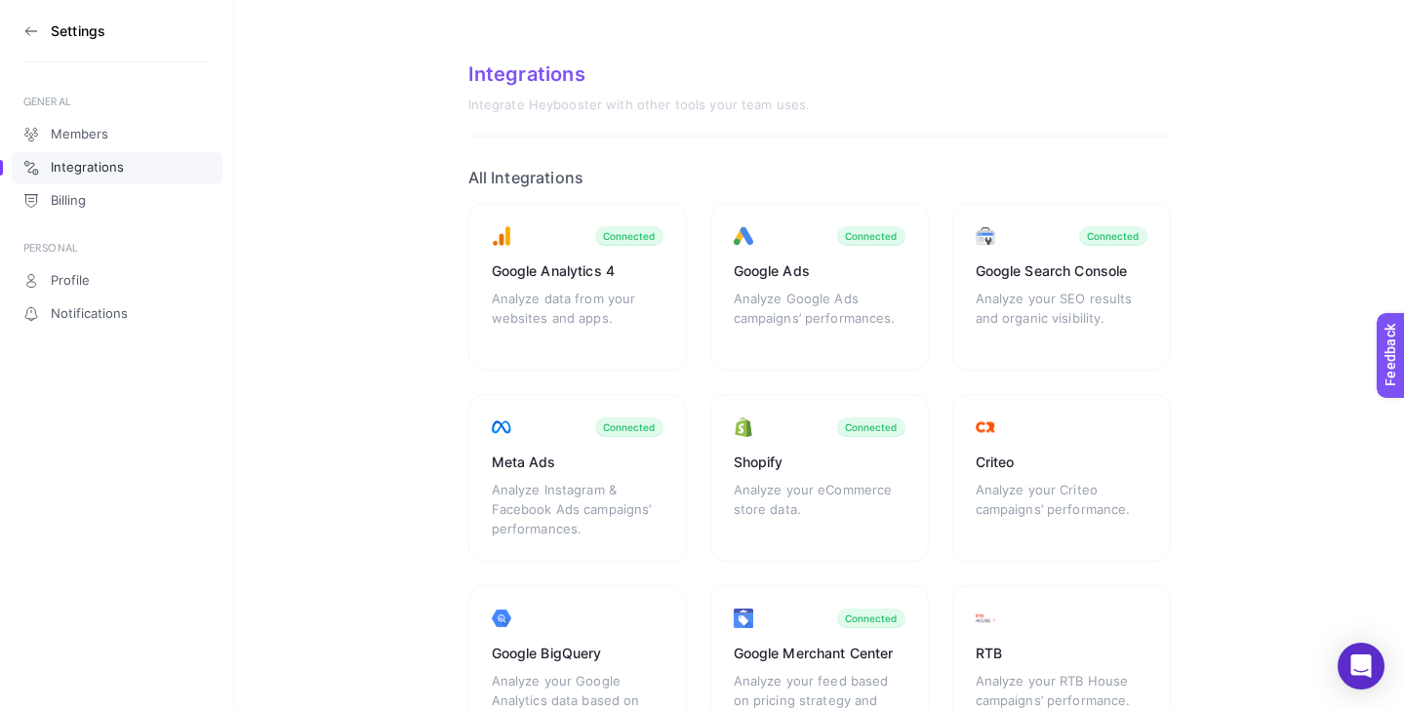
click at [23, 32] on icon at bounding box center [31, 31] width 16 height 16
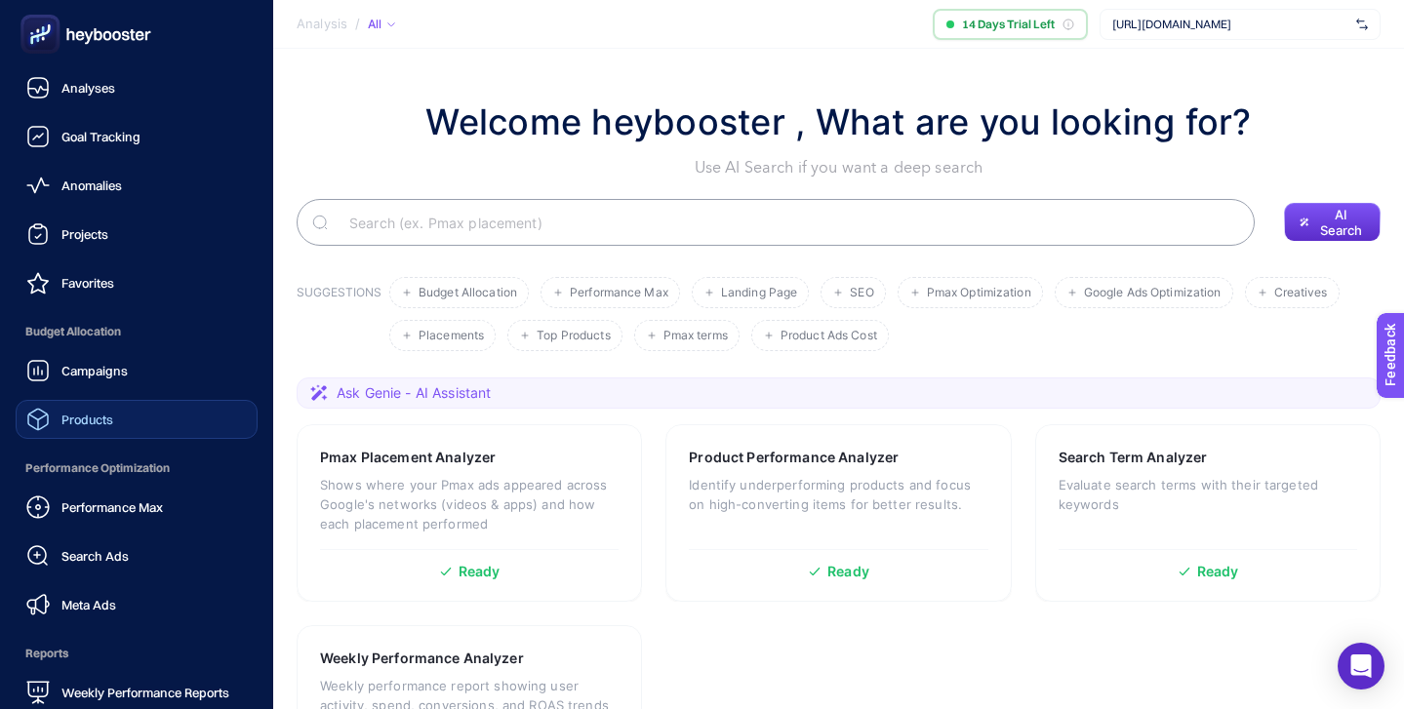
scroll to position [106, 0]
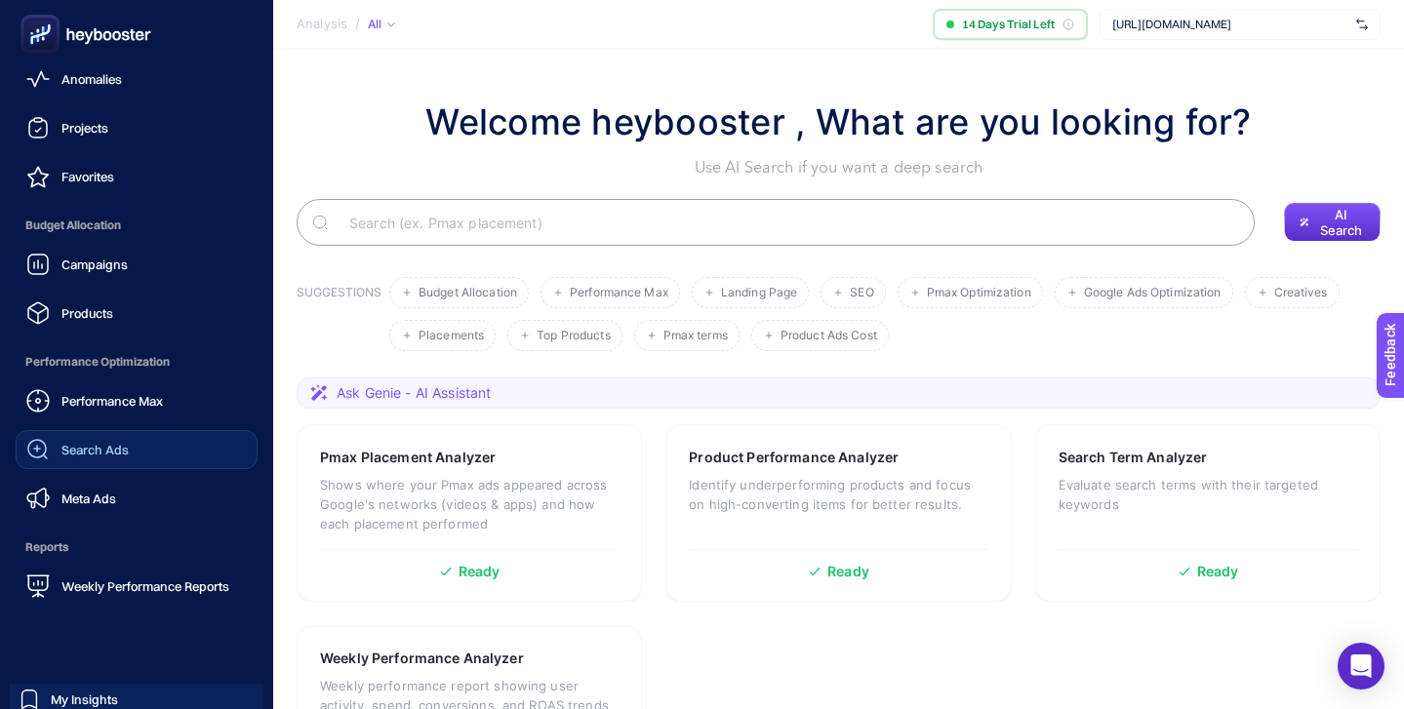
click at [121, 448] on span "Search Ads" at bounding box center [94, 450] width 67 height 16
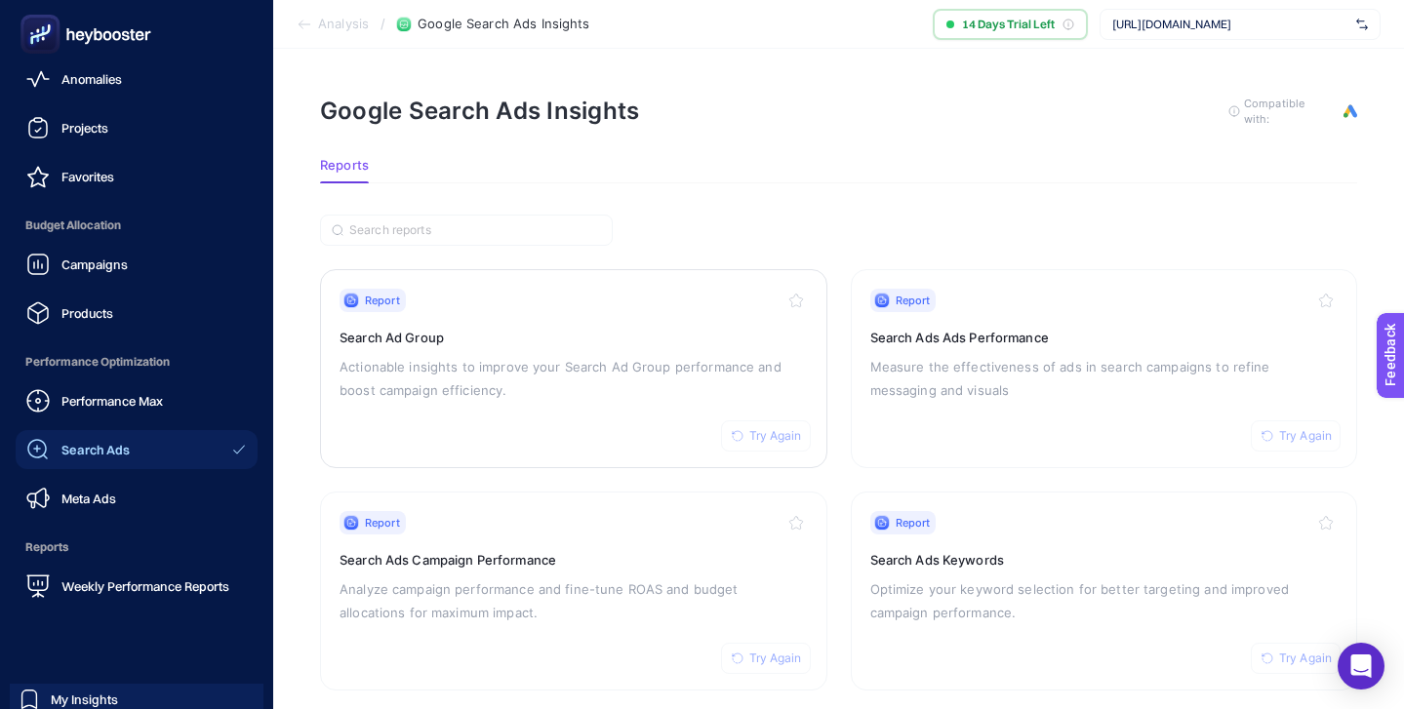
scroll to position [73, 0]
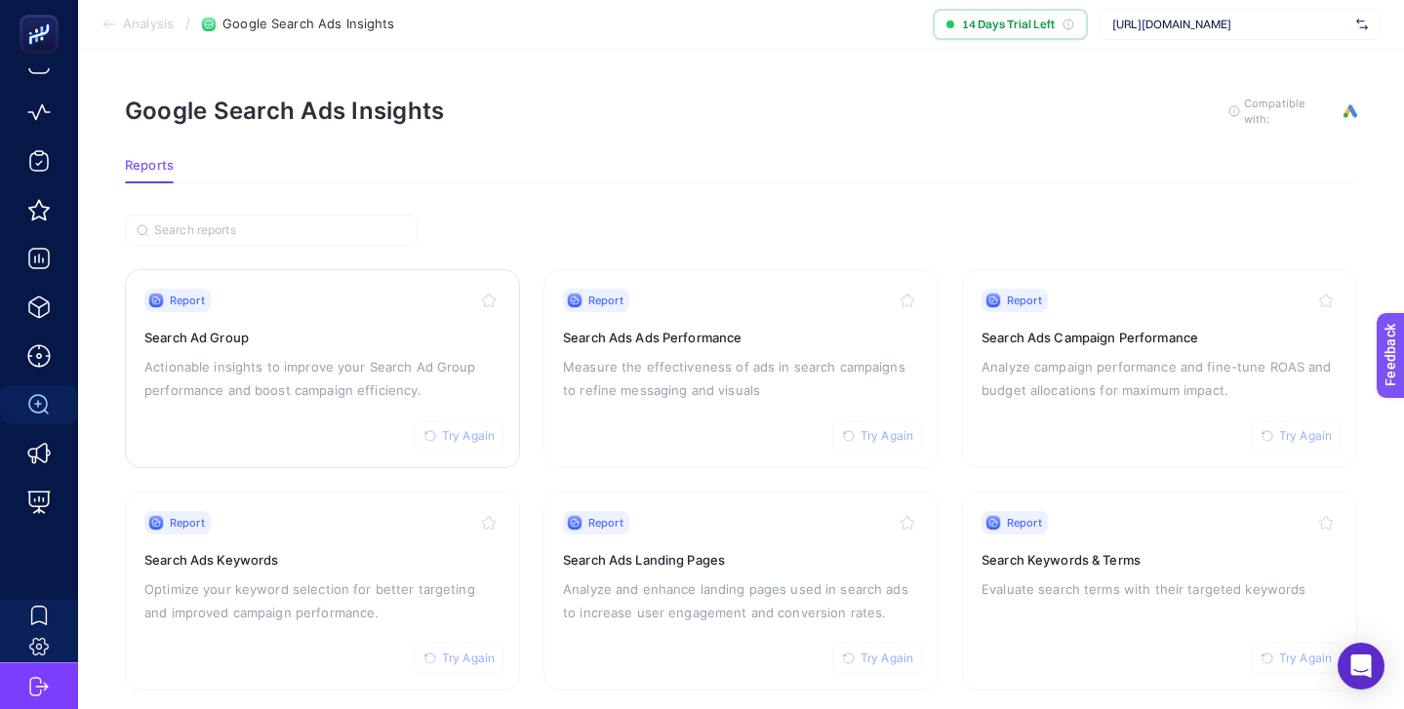
click at [444, 373] on p "Actionable insights to improve your Search Ad Group performance and boost campa…" at bounding box center [322, 378] width 356 height 47
click at [454, 431] on span "Try Again" at bounding box center [468, 436] width 53 height 16
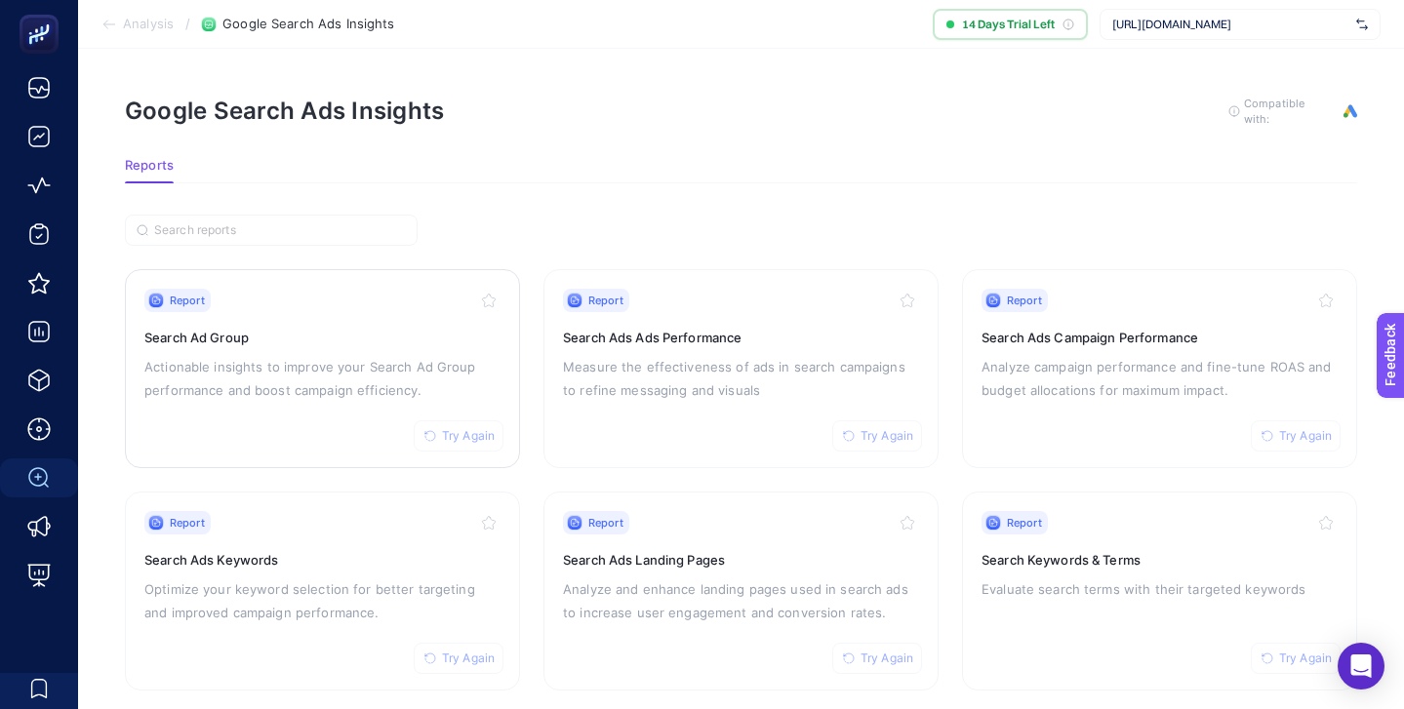
click at [314, 320] on div "Report Try Again Search Ad Group Actionable insights to improve your Search Ad …" at bounding box center [322, 369] width 356 height 160
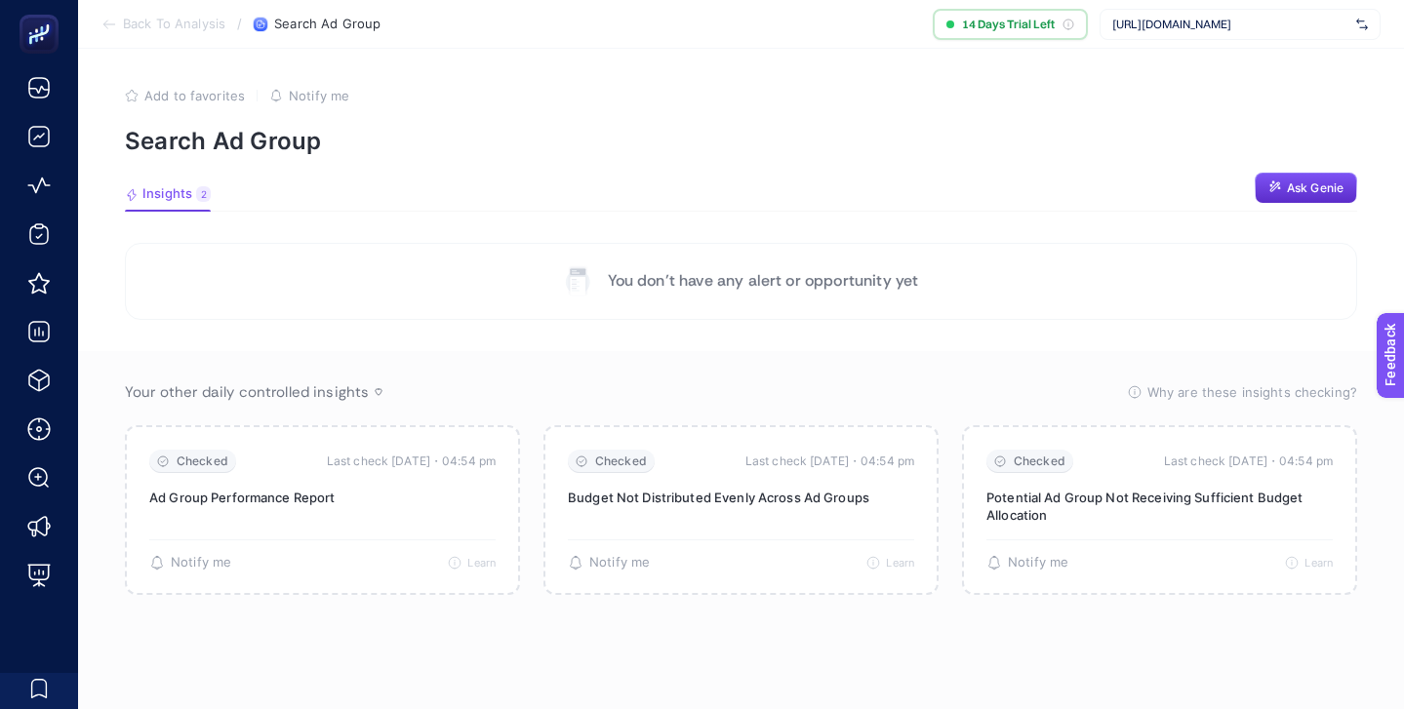
click at [749, 292] on p "You don’t have any alert or opportunity yet" at bounding box center [763, 280] width 311 height 23
click at [745, 282] on p "You don’t have any alert or opportunity yet" at bounding box center [763, 280] width 311 height 23
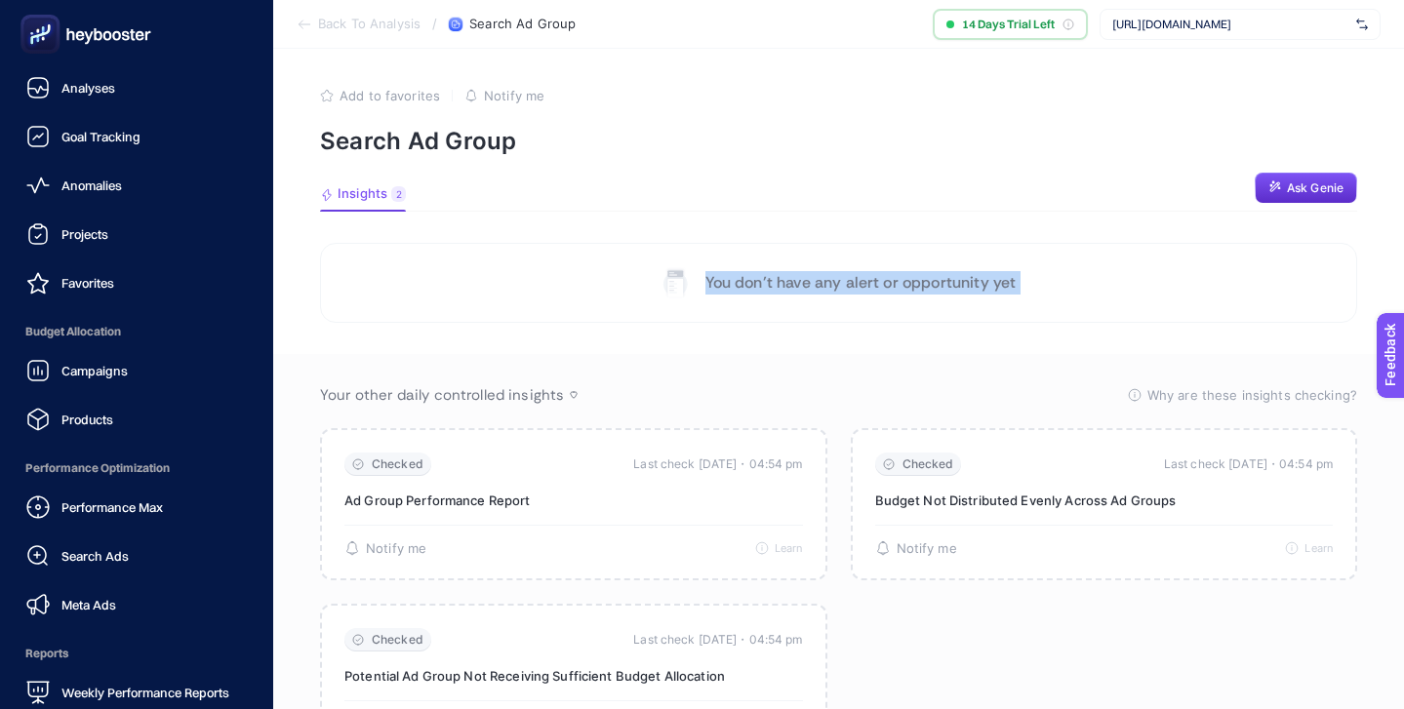
scroll to position [190, 0]
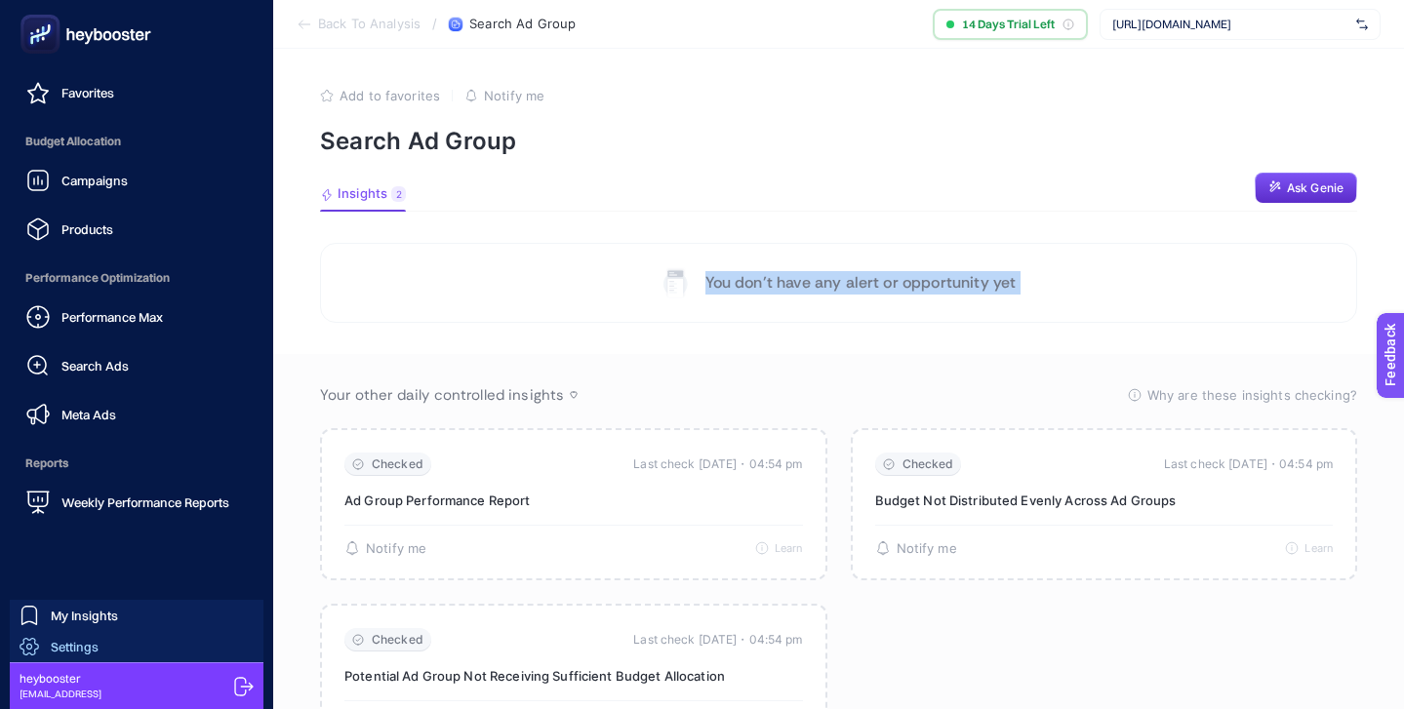
click at [141, 646] on link "Settings" at bounding box center [137, 646] width 254 height 31
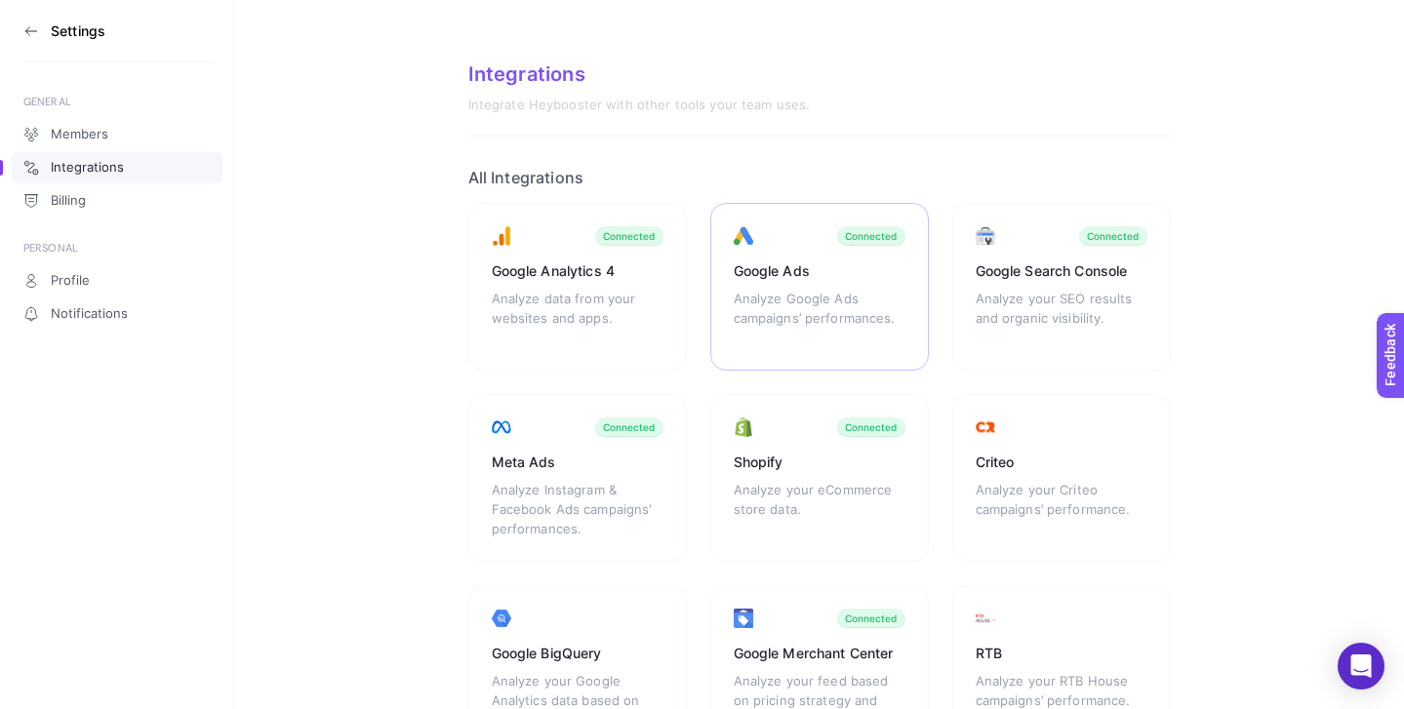
click at [804, 292] on div "Analyze Google Ads campaigns’ performances." at bounding box center [820, 318] width 172 height 59
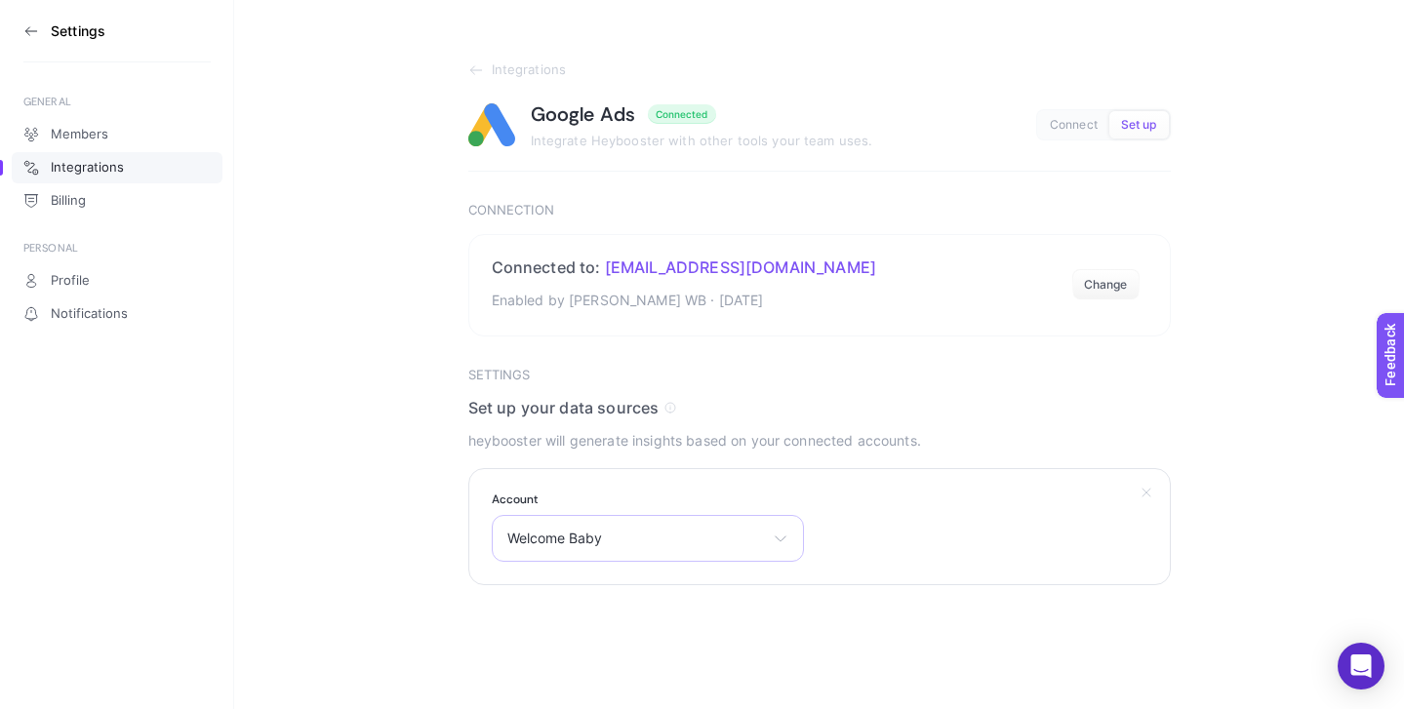
click at [793, 537] on div "Welcome Baby Welcome Baby Micro Türkiye" at bounding box center [648, 538] width 312 height 47
click at [670, 616] on li "Welcome Baby" at bounding box center [648, 624] width 302 height 31
click at [767, 529] on div "Welcome Baby Welcome Baby Micro Türkiye" at bounding box center [648, 538] width 312 height 47
click at [910, 479] on section "Account Welcome Baby Welcome Baby Micro [GEOGRAPHIC_DATA]" at bounding box center [819, 526] width 702 height 117
click at [94, 162] on span "Integrations" at bounding box center [87, 168] width 73 height 16
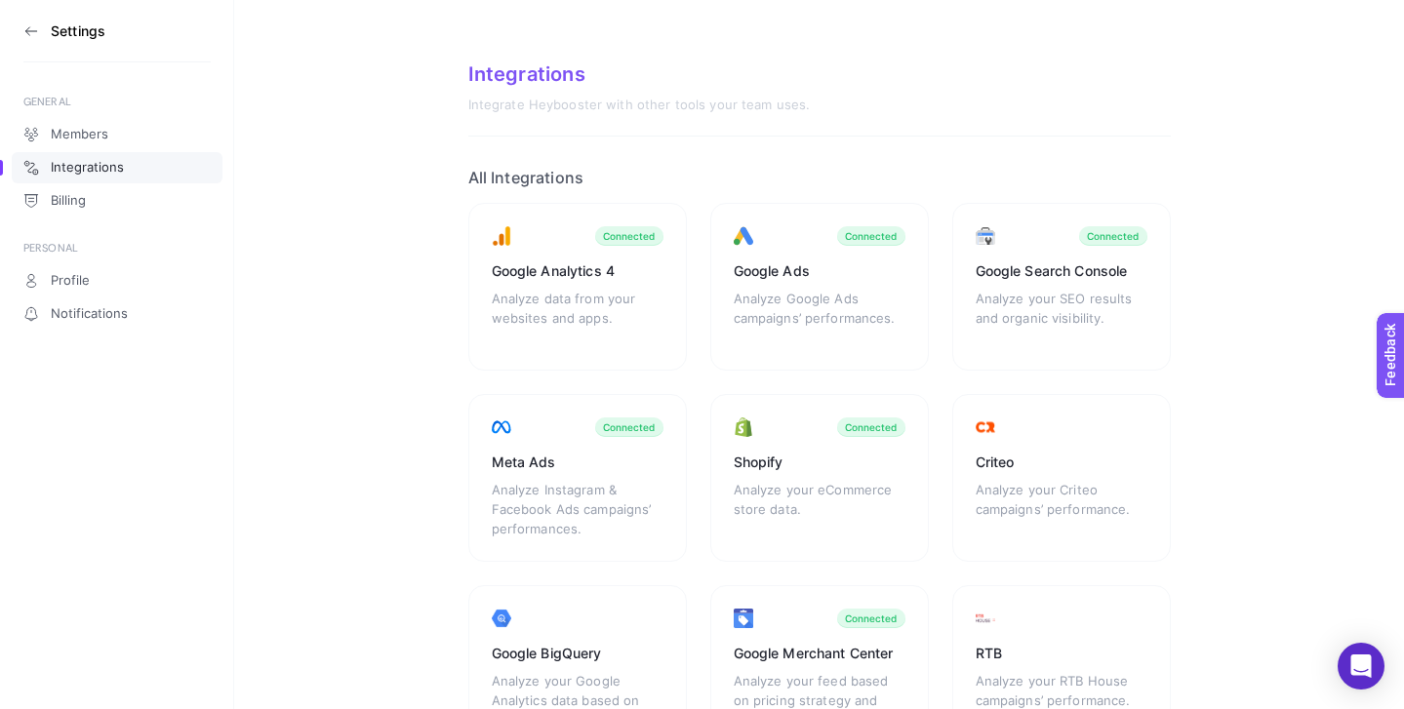
click at [26, 18] on section "Settings" at bounding box center [116, 31] width 187 height 62
click at [26, 33] on icon at bounding box center [31, 31] width 16 height 16
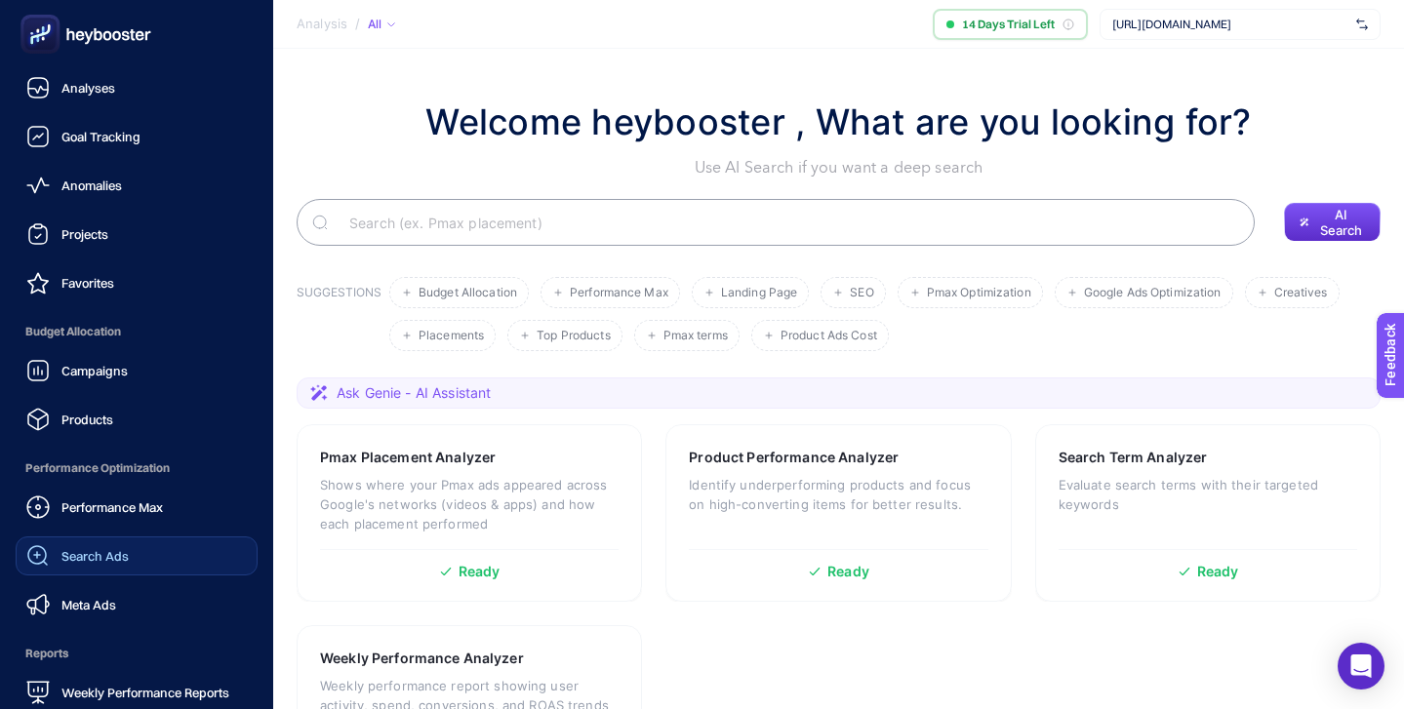
click at [163, 543] on link "Search Ads" at bounding box center [137, 556] width 242 height 39
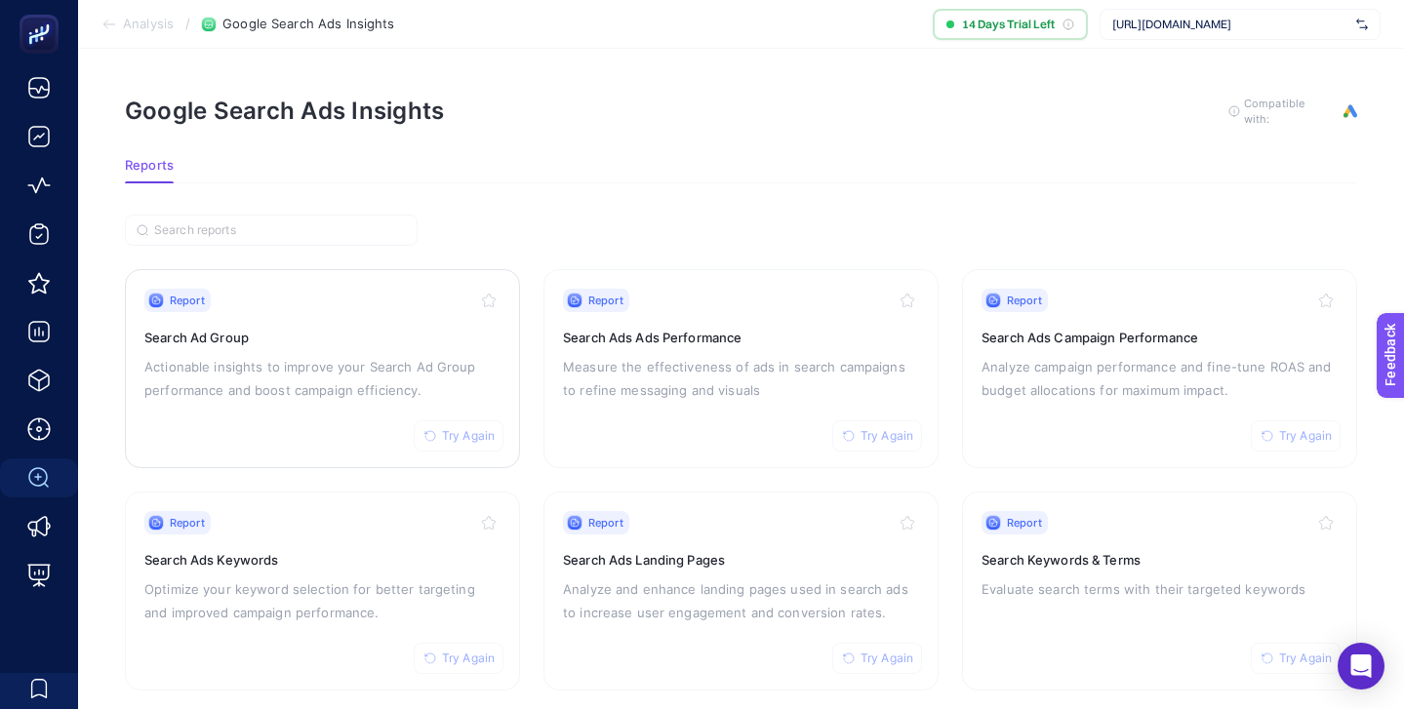
click at [318, 334] on h3 "Search Ad Group" at bounding box center [322, 338] width 356 height 20
